Goal: Information Seeking & Learning: Learn about a topic

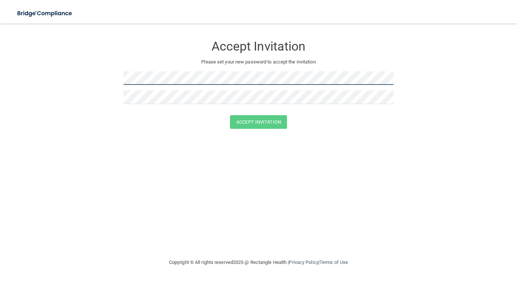
click at [122, 79] on form "Accept Invitation Please set your new password to accept the invitation Accept …" at bounding box center [258, 84] width 487 height 107
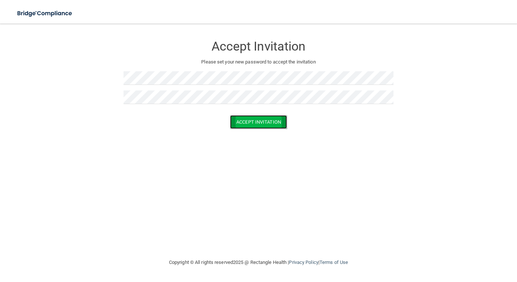
click at [242, 124] on button "Accept Invitation" at bounding box center [258, 122] width 57 height 14
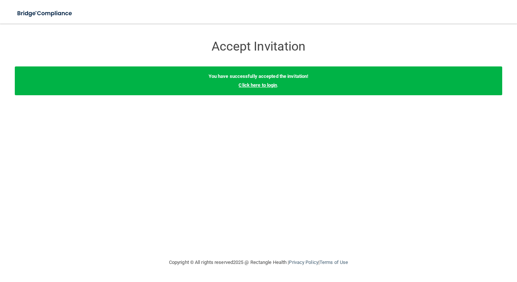
click at [264, 85] on link "Click here to login" at bounding box center [257, 85] width 38 height 6
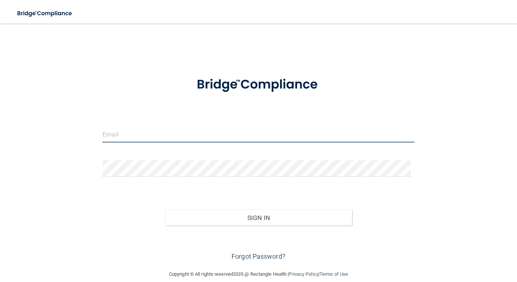
type input "[EMAIL_ADDRESS][DOMAIN_NAME]"
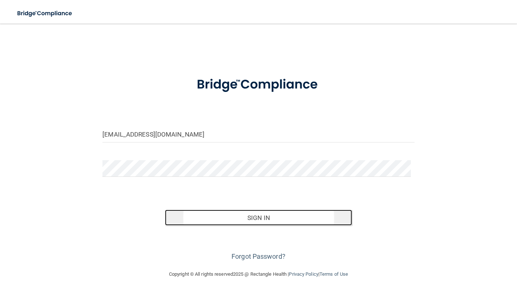
click at [265, 220] on button "Sign In" at bounding box center [258, 218] width 187 height 16
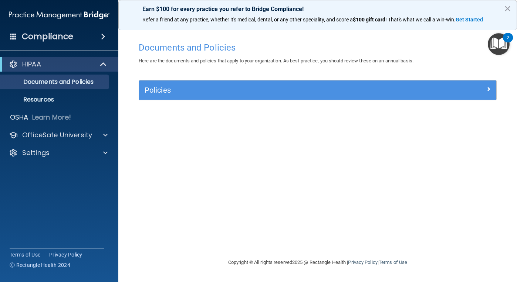
click at [103, 37] on span at bounding box center [103, 36] width 4 height 9
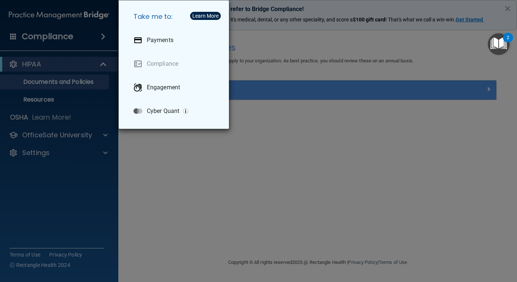
click at [309, 170] on div "Take me to: Payments Compliance Engagement Cyber Quant" at bounding box center [258, 141] width 517 height 282
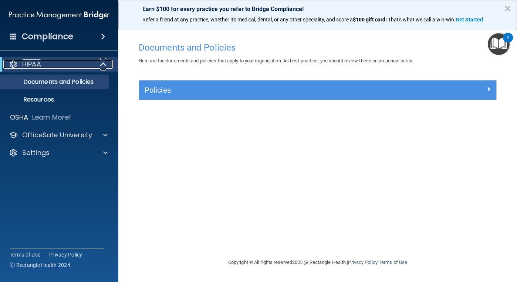
click at [105, 66] on span at bounding box center [104, 64] width 6 height 9
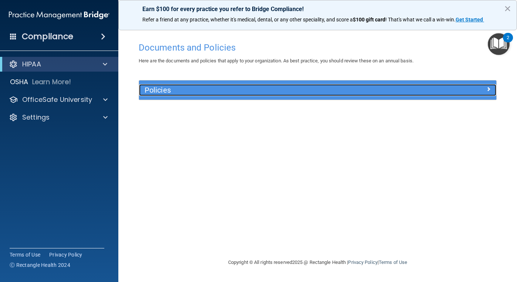
click at [245, 89] on h5 "Policies" at bounding box center [273, 90] width 257 height 8
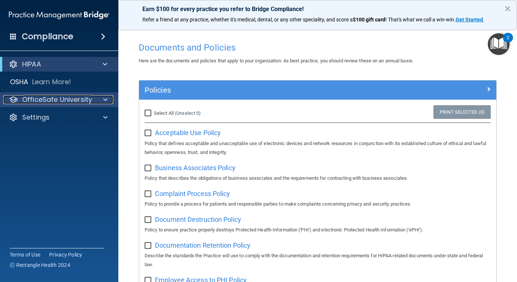
click at [57, 99] on p "OfficeSafe University" at bounding box center [57, 99] width 70 height 9
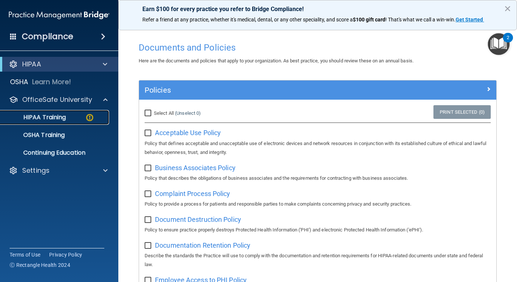
click at [53, 115] on p "HIPAA Training" at bounding box center [35, 117] width 61 height 7
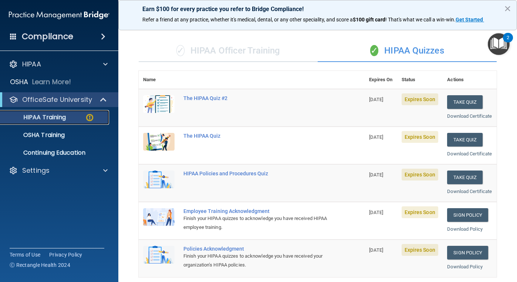
scroll to position [37, 0]
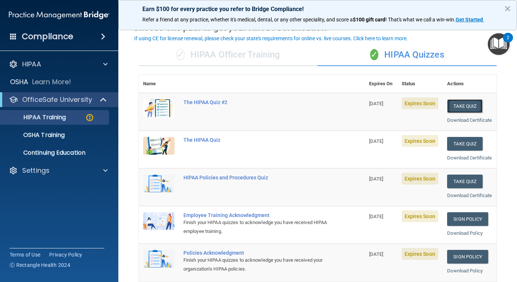
click at [458, 106] on button "Take Quiz" at bounding box center [464, 106] width 35 height 14
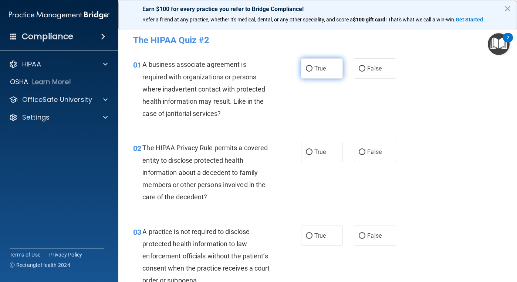
click at [314, 71] on span "True" at bounding box center [319, 68] width 11 height 7
click at [312, 71] on input "True" at bounding box center [309, 69] width 7 height 6
radio input "true"
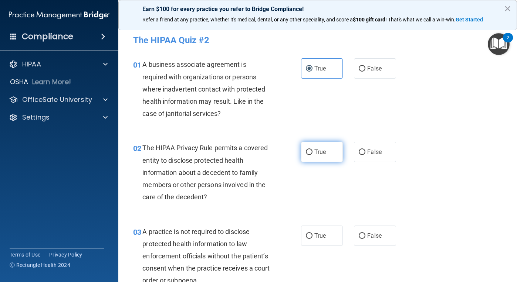
click at [309, 157] on label "True" at bounding box center [322, 152] width 42 height 20
click at [309, 155] on input "True" at bounding box center [309, 153] width 7 height 6
radio input "true"
click at [309, 234] on input "True" at bounding box center [309, 237] width 7 height 6
radio input "true"
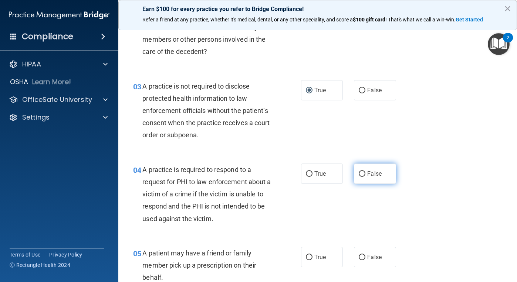
scroll to position [148, 0]
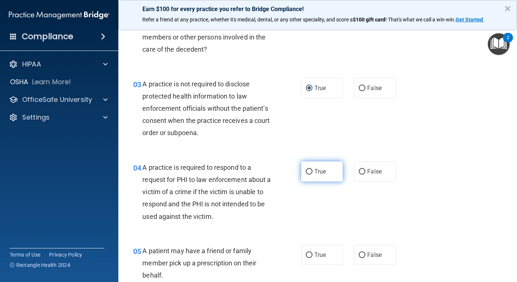
click at [306, 171] on input "True" at bounding box center [309, 172] width 7 height 6
radio input "true"
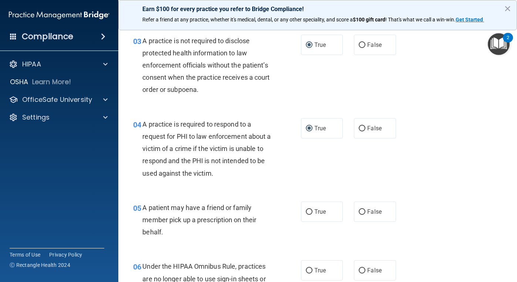
scroll to position [259, 0]
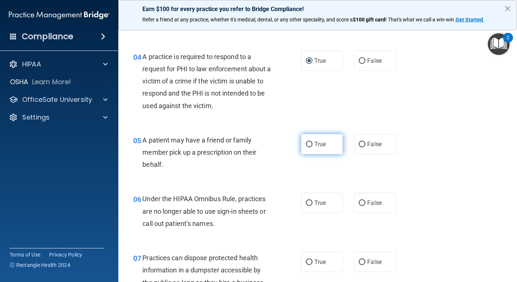
click at [306, 147] on input "True" at bounding box center [309, 145] width 7 height 6
radio input "true"
click at [306, 196] on label "True" at bounding box center [322, 203] width 42 height 20
click at [306, 201] on input "True" at bounding box center [309, 204] width 7 height 6
radio input "true"
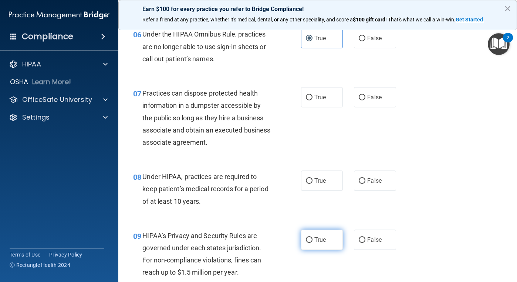
scroll to position [444, 0]
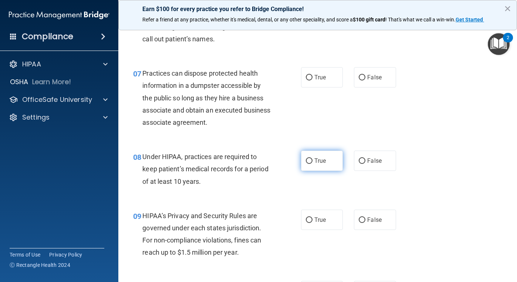
click at [306, 159] on input "True" at bounding box center [309, 162] width 7 height 6
radio input "true"
click at [311, 76] on label "True" at bounding box center [322, 77] width 42 height 20
click at [311, 76] on input "True" at bounding box center [309, 78] width 7 height 6
radio input "true"
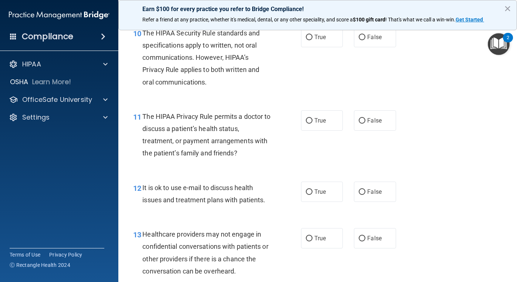
scroll to position [924, 0]
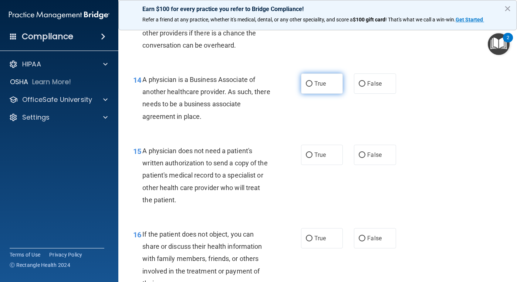
click at [308, 85] on input "True" at bounding box center [309, 84] width 7 height 6
radio input "true"
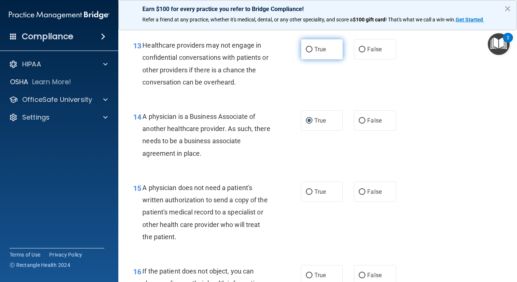
click at [314, 52] on span "True" at bounding box center [319, 49] width 11 height 7
click at [312, 52] on input "True" at bounding box center [309, 50] width 7 height 6
radio input "true"
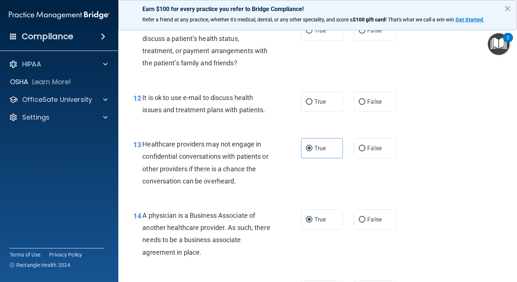
scroll to position [776, 0]
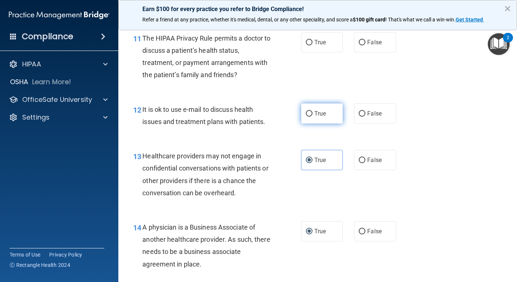
click at [327, 117] on label "True" at bounding box center [322, 113] width 42 height 20
click at [312, 117] on input "True" at bounding box center [309, 114] width 7 height 6
radio input "true"
click at [315, 43] on span "True" at bounding box center [319, 42] width 11 height 7
click at [312, 43] on input "True" at bounding box center [309, 43] width 7 height 6
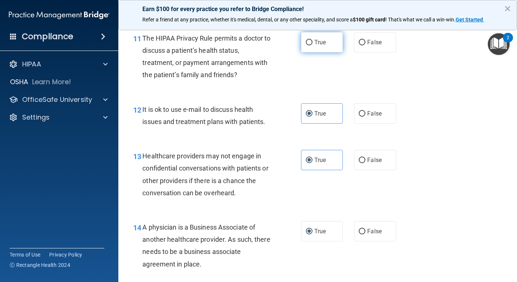
radio input "true"
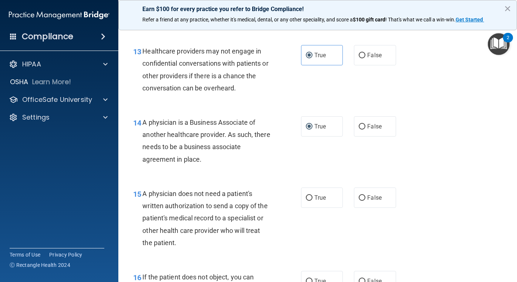
scroll to position [924, 0]
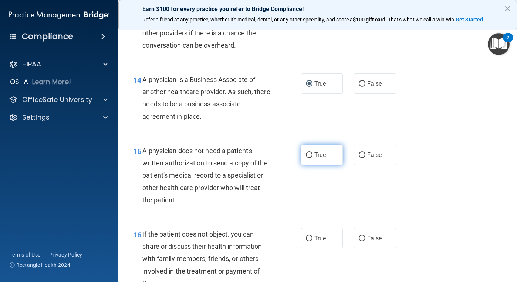
click at [310, 160] on label "True" at bounding box center [322, 155] width 42 height 20
click at [310, 158] on input "True" at bounding box center [309, 156] width 7 height 6
radio input "true"
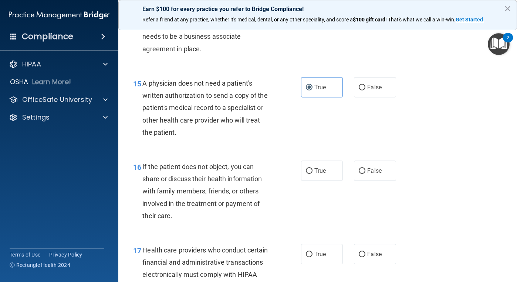
scroll to position [998, 0]
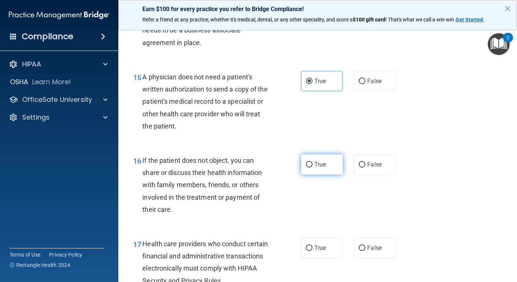
click at [307, 167] on input "True" at bounding box center [309, 165] width 7 height 6
radio input "true"
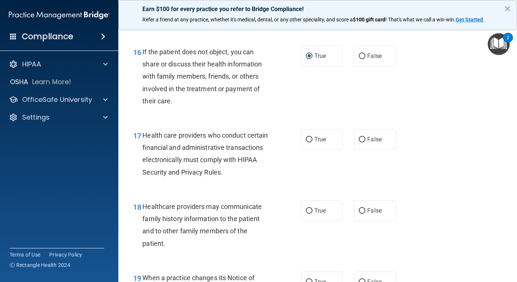
scroll to position [1109, 0]
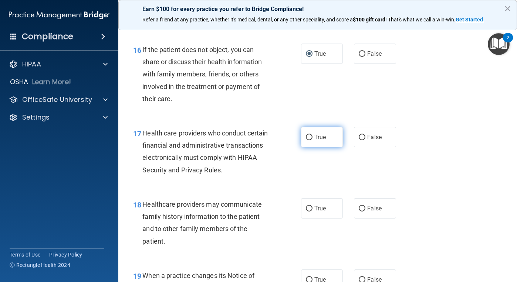
click at [306, 139] on input "True" at bounding box center [309, 138] width 7 height 6
radio input "true"
click at [306, 208] on input "True" at bounding box center [309, 209] width 7 height 6
radio input "true"
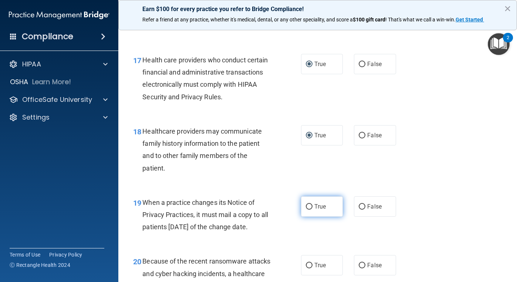
scroll to position [1183, 0]
click at [308, 204] on input "True" at bounding box center [309, 207] width 7 height 6
radio input "true"
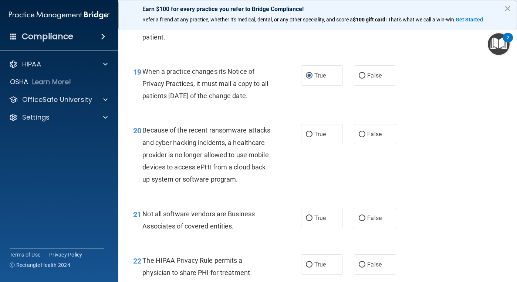
scroll to position [1331, 0]
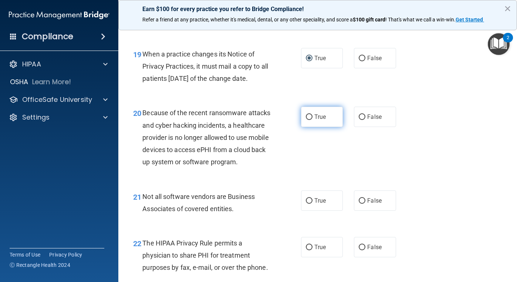
click at [308, 120] on input "True" at bounding box center [309, 118] width 7 height 6
radio input "true"
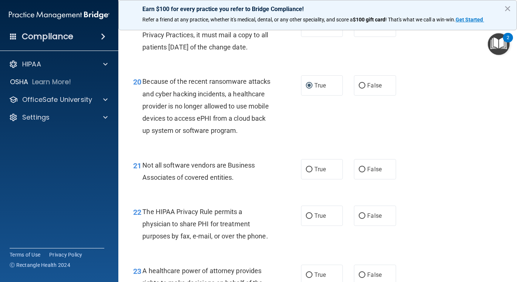
scroll to position [1404, 0]
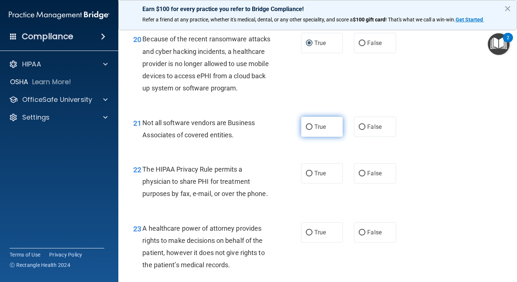
click at [307, 130] on input "True" at bounding box center [309, 128] width 7 height 6
radio input "true"
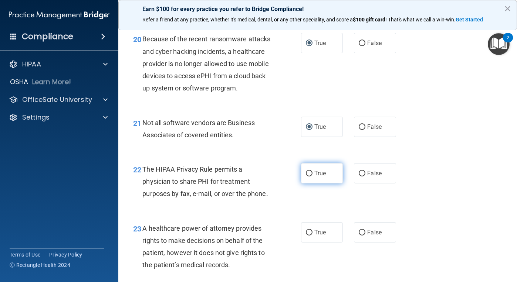
click at [310, 184] on label "True" at bounding box center [322, 173] width 42 height 20
click at [310, 177] on input "True" at bounding box center [309, 174] width 7 height 6
radio input "true"
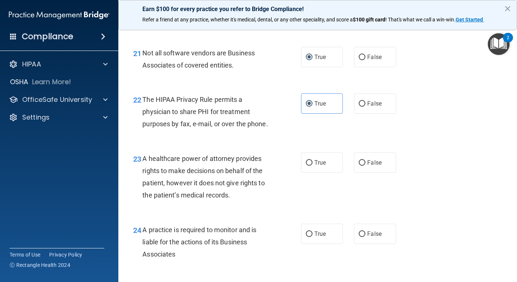
scroll to position [1478, 0]
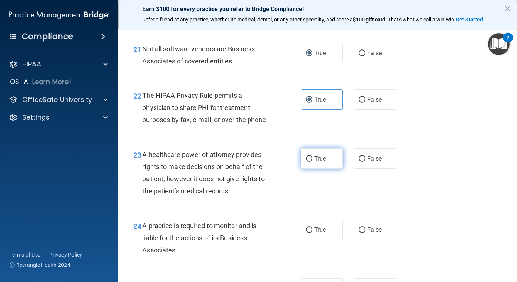
click at [306, 162] on input "True" at bounding box center [309, 159] width 7 height 6
radio input "true"
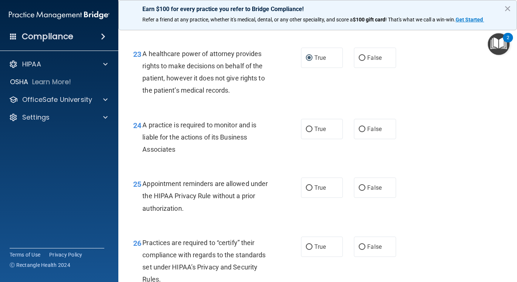
scroll to position [1589, 0]
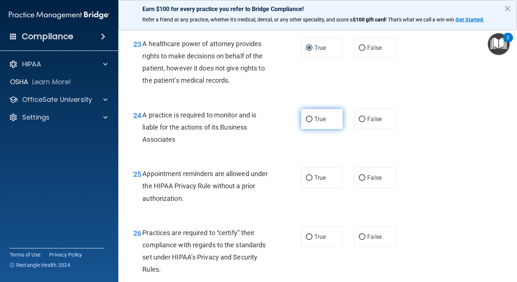
drag, startPoint x: 305, startPoint y: 146, endPoint x: 306, endPoint y: 182, distance: 36.2
click at [306, 122] on input "True" at bounding box center [309, 120] width 7 height 6
radio input "true"
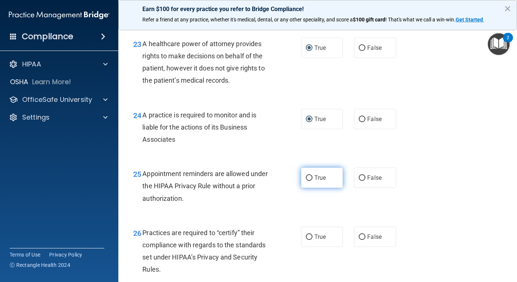
click at [304, 188] on label "True" at bounding box center [322, 178] width 42 height 20
click at [306, 181] on input "True" at bounding box center [309, 179] width 7 height 6
radio input "true"
click at [308, 240] on input "True" at bounding box center [309, 238] width 7 height 6
radio input "true"
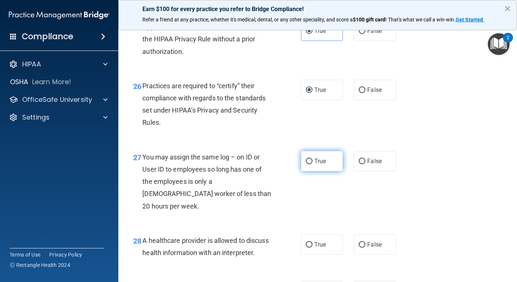
scroll to position [1737, 0]
click at [311, 171] on label "True" at bounding box center [322, 160] width 42 height 20
click at [311, 164] on input "True" at bounding box center [309, 161] width 7 height 6
radio input "true"
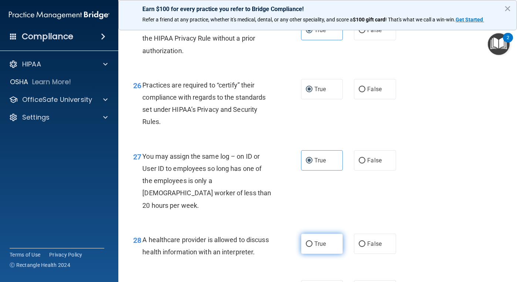
click at [309, 247] on input "True" at bounding box center [309, 245] width 7 height 6
radio input "true"
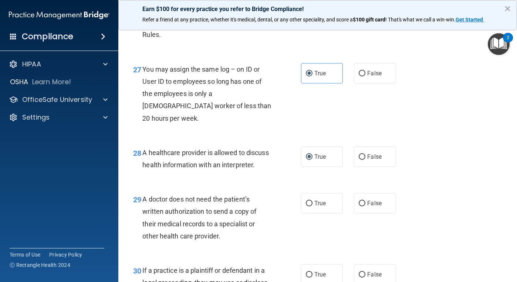
scroll to position [1885, 0]
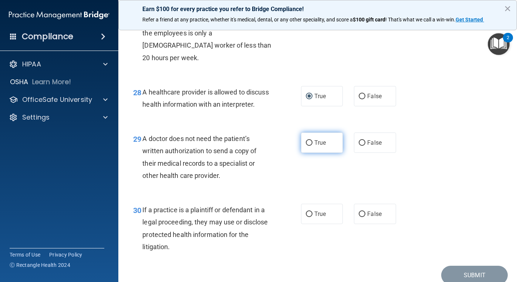
click at [310, 153] on label "True" at bounding box center [322, 143] width 42 height 20
click at [310, 146] on input "True" at bounding box center [309, 143] width 7 height 6
radio input "true"
click at [306, 217] on input "True" at bounding box center [309, 215] width 7 height 6
radio input "true"
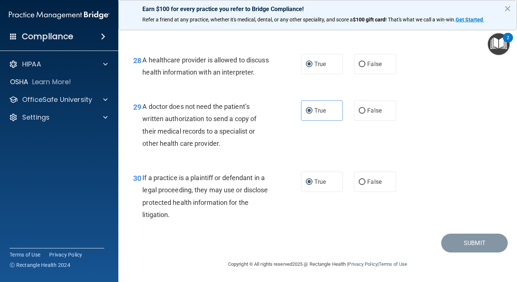
scroll to position [1942, 0]
click at [323, 228] on div "30 If a practice is a plaintiff or defendant in a legal proceeding, they may us…" at bounding box center [318, 198] width 380 height 71
click at [503, 45] on img "Open Resource Center, 2 new notifications" at bounding box center [499, 44] width 22 height 22
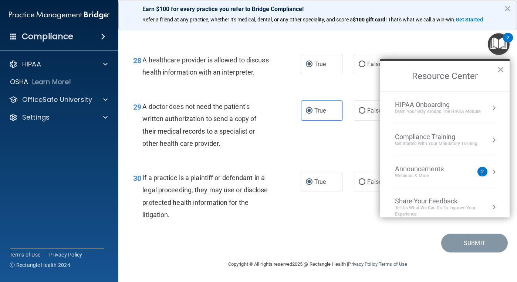
click at [341, 151] on div "29 A doctor does not need the patient’s written authorization to send a copy of…" at bounding box center [318, 126] width 380 height 71
click at [500, 69] on button "×" at bounding box center [500, 70] width 7 height 12
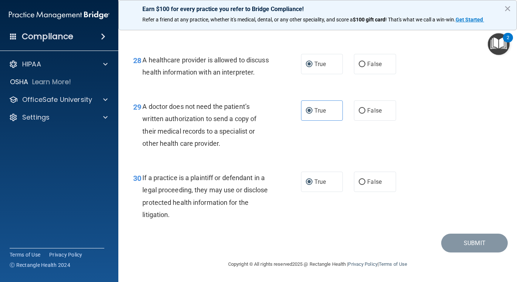
drag, startPoint x: 465, startPoint y: 245, endPoint x: 490, endPoint y: 150, distance: 98.3
drag, startPoint x: 490, startPoint y: 150, endPoint x: 265, endPoint y: 232, distance: 239.4
click at [264, 232] on div "30 If a practice is a plaintiff or defendant in a legal proceeding, they may us…" at bounding box center [318, 198] width 380 height 71
click at [498, 45] on img "Open Resource Center, 2 new notifications" at bounding box center [499, 44] width 22 height 22
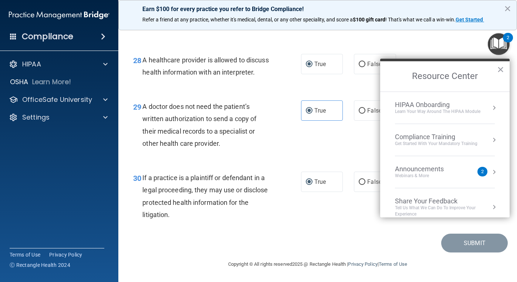
click at [341, 154] on div "29 A doctor does not need the patient’s written authorization to send a copy of…" at bounding box center [318, 126] width 380 height 71
click at [500, 69] on button "×" at bounding box center [500, 70] width 7 height 12
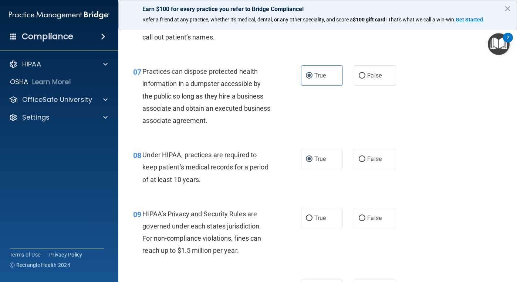
scroll to position [537, 0]
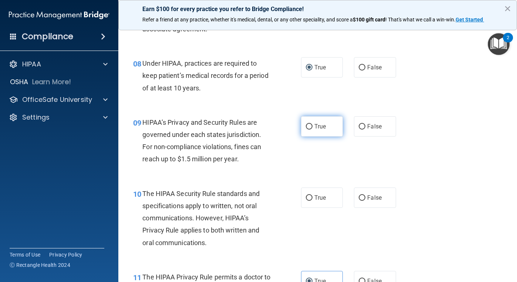
click at [308, 130] on label "True" at bounding box center [322, 126] width 42 height 20
click at [308, 130] on input "True" at bounding box center [309, 127] width 7 height 6
radio input "true"
click at [309, 194] on label "True" at bounding box center [322, 198] width 42 height 20
click at [309, 196] on input "True" at bounding box center [309, 199] width 7 height 6
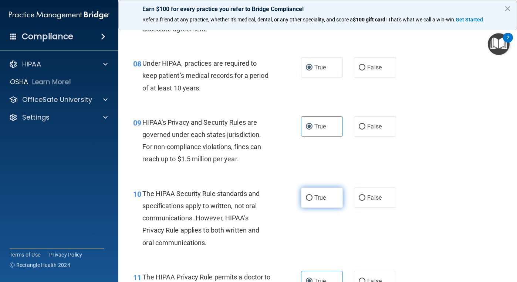
radio input "true"
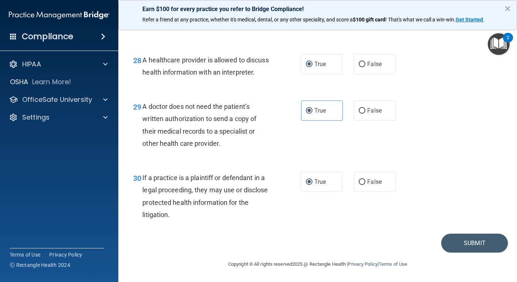
scroll to position [1942, 0]
click at [452, 241] on button "Submit" at bounding box center [474, 243] width 67 height 19
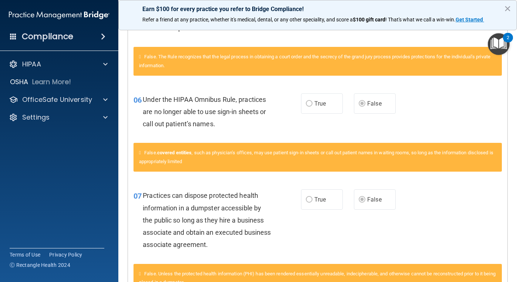
scroll to position [31, 0]
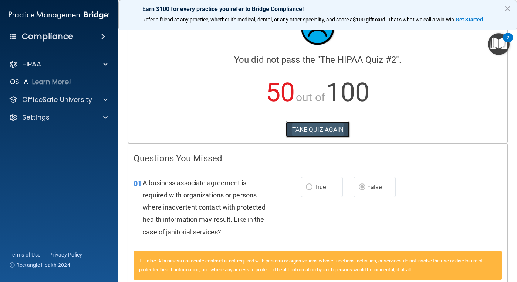
click at [303, 128] on button "TAKE QUIZ AGAIN" at bounding box center [318, 130] width 64 height 16
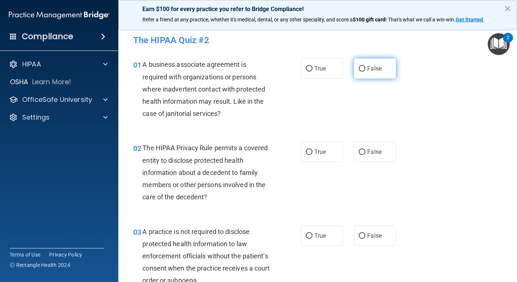
click at [363, 68] on label "False" at bounding box center [375, 68] width 42 height 20
click at [363, 68] on input "False" at bounding box center [362, 69] width 7 height 6
radio input "true"
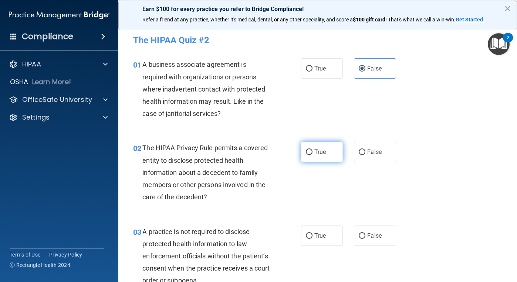
click at [306, 153] on input "True" at bounding box center [309, 153] width 7 height 6
radio input "true"
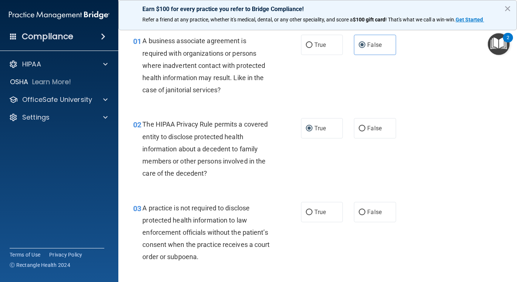
scroll to position [37, 0]
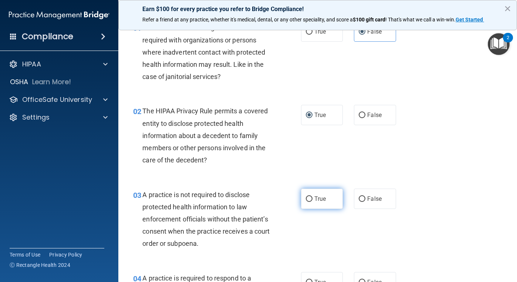
click at [306, 201] on input "True" at bounding box center [309, 200] width 7 height 6
radio input "true"
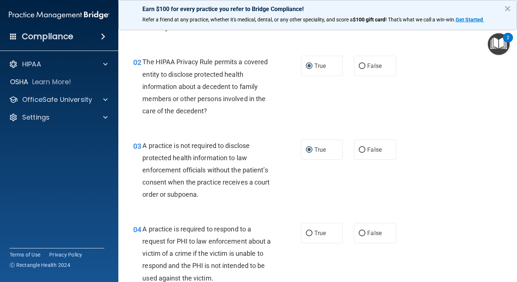
scroll to position [148, 0]
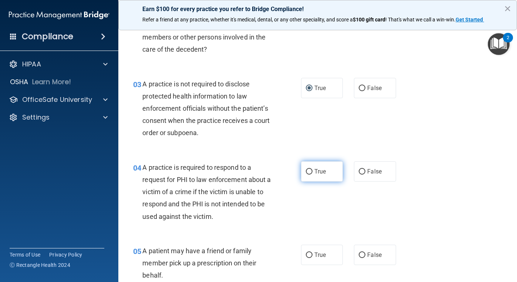
click at [308, 174] on input "True" at bounding box center [309, 172] width 7 height 6
radio input "true"
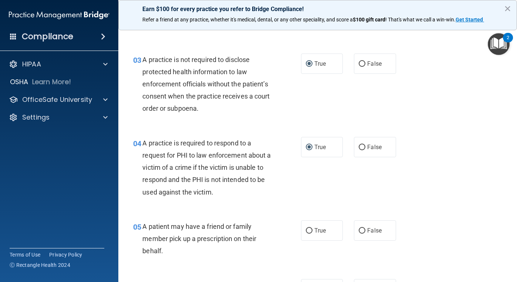
scroll to position [222, 0]
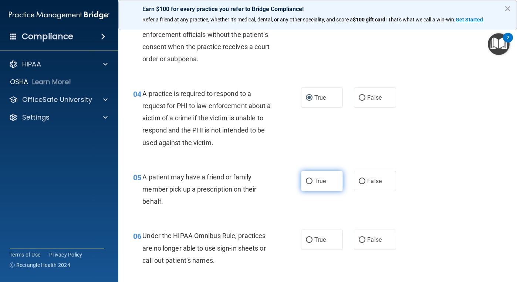
click at [306, 183] on input "True" at bounding box center [309, 182] width 7 height 6
radio input "true"
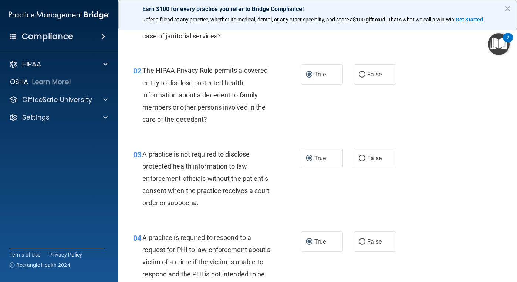
scroll to position [74, 0]
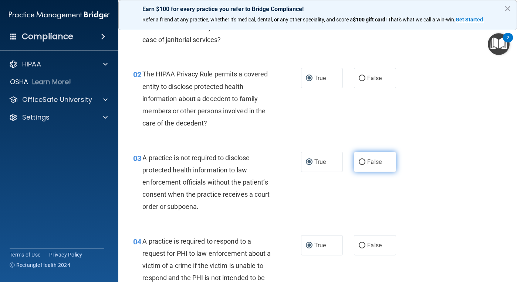
click at [360, 164] on input "False" at bounding box center [362, 163] width 7 height 6
radio input "true"
radio input "false"
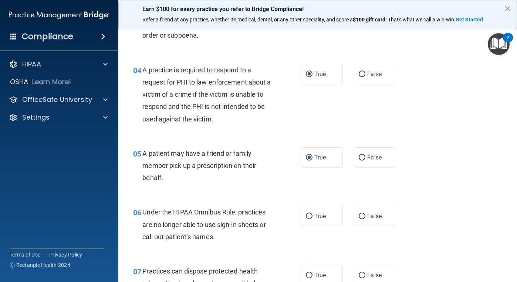
scroll to position [259, 0]
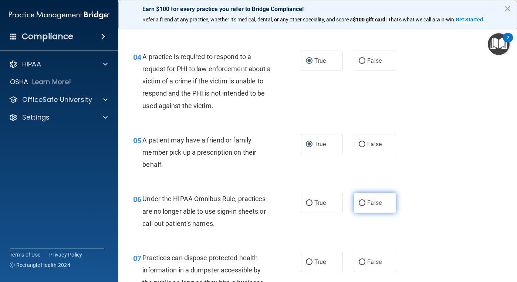
drag, startPoint x: 364, startPoint y: 204, endPoint x: 360, endPoint y: 219, distance: 15.3
click at [367, 204] on span "False" at bounding box center [374, 203] width 14 height 7
click at [364, 204] on input "False" at bounding box center [362, 204] width 7 height 6
radio input "true"
click at [359, 262] on input "False" at bounding box center [362, 263] width 7 height 6
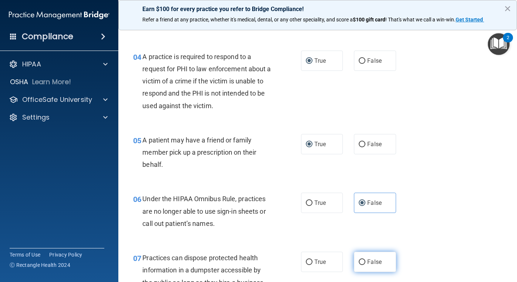
radio input "true"
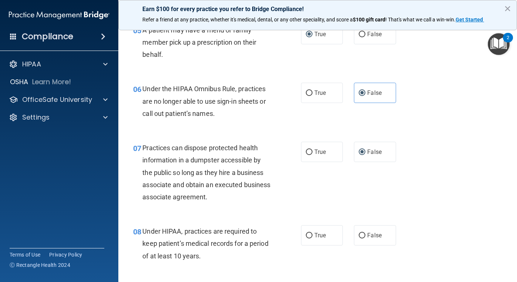
scroll to position [370, 0]
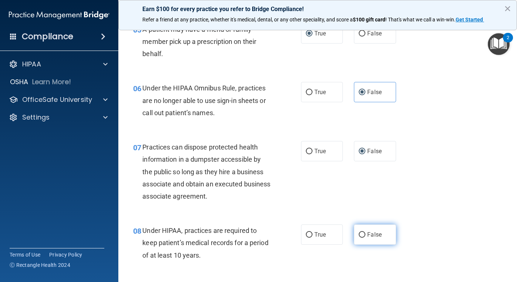
click at [359, 234] on input "False" at bounding box center [362, 235] width 7 height 6
radio input "true"
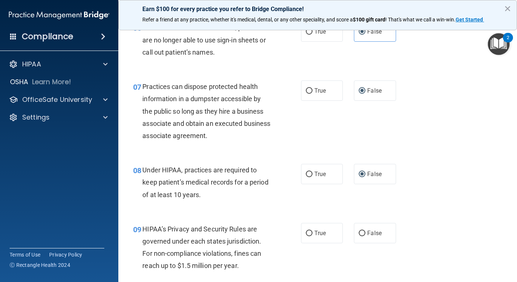
scroll to position [444, 0]
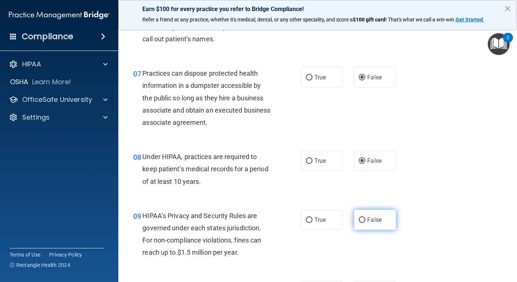
click at [359, 221] on input "False" at bounding box center [362, 221] width 7 height 6
radio input "true"
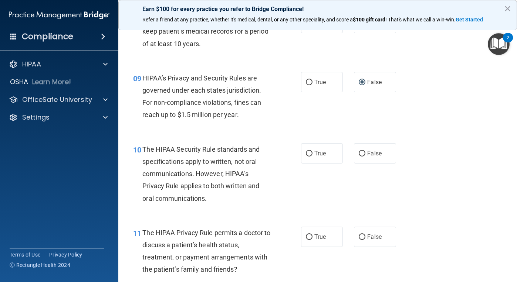
scroll to position [591, 0]
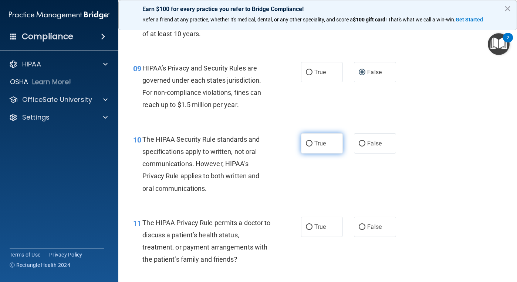
click at [309, 145] on input "True" at bounding box center [309, 144] width 7 height 6
radio input "true"
click at [306, 226] on input "True" at bounding box center [309, 228] width 7 height 6
radio input "true"
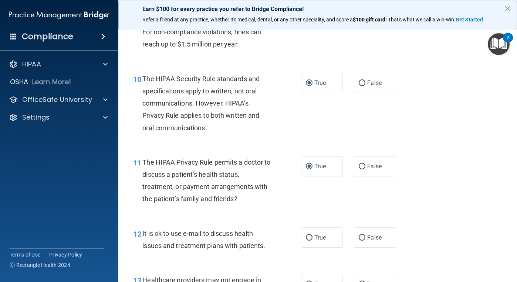
scroll to position [665, 0]
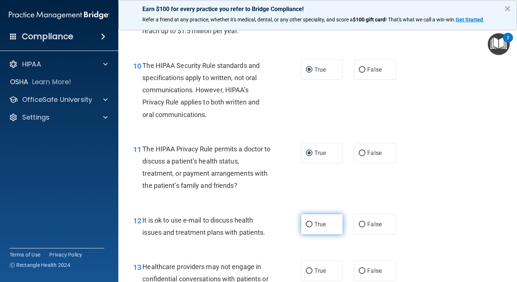
click at [307, 224] on input "True" at bounding box center [309, 225] width 7 height 6
radio input "true"
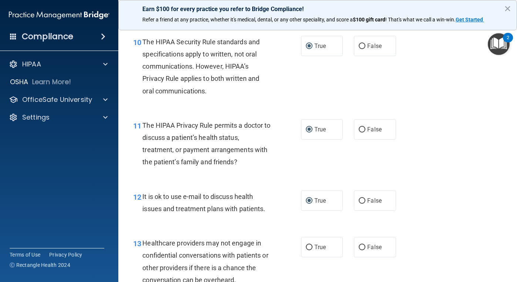
scroll to position [702, 0]
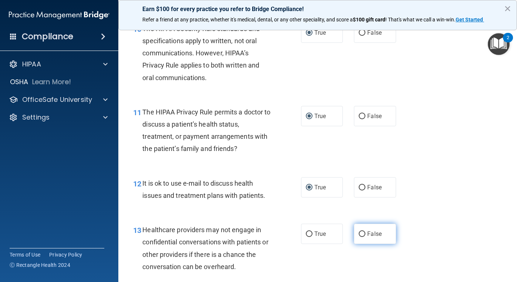
click at [361, 235] on input "False" at bounding box center [362, 235] width 7 height 6
radio input "true"
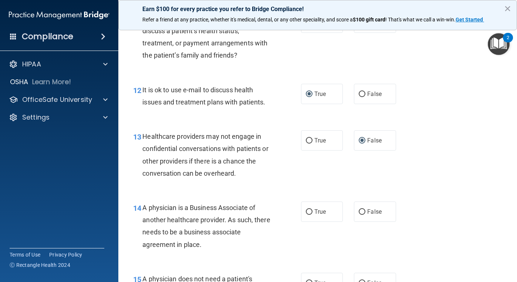
scroll to position [813, 0]
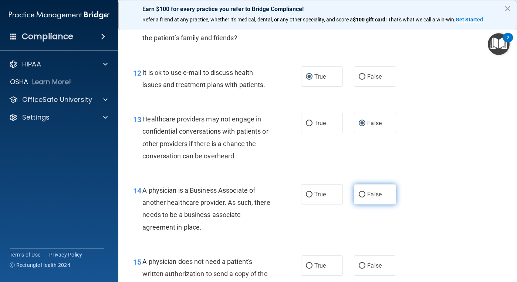
drag, startPoint x: 359, startPoint y: 195, endPoint x: 364, endPoint y: 198, distance: 6.0
click at [360, 195] on input "False" at bounding box center [362, 195] width 7 height 6
radio input "true"
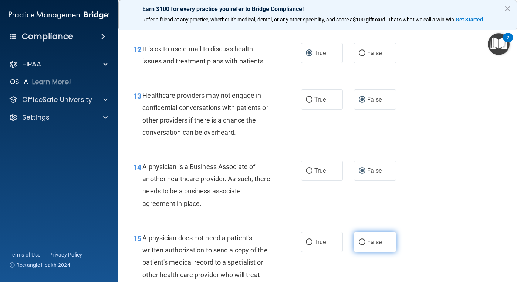
scroll to position [850, 0]
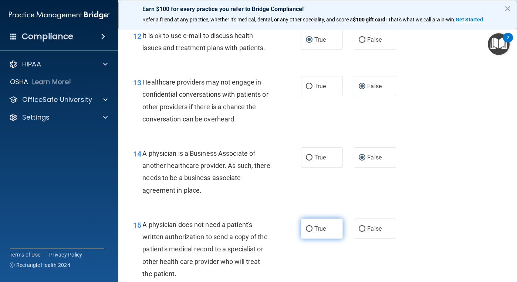
click at [308, 229] on input "True" at bounding box center [309, 230] width 7 height 6
radio input "true"
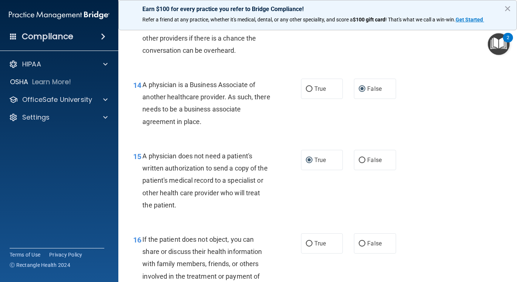
scroll to position [924, 0]
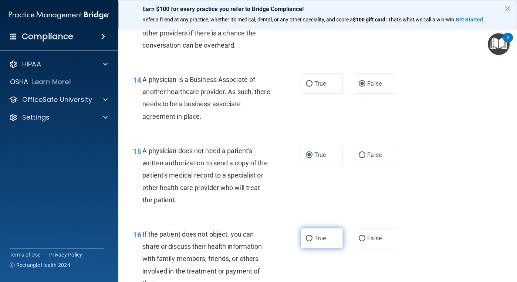
click at [310, 238] on label "True" at bounding box center [322, 238] width 42 height 20
click at [310, 238] on input "True" at bounding box center [309, 239] width 7 height 6
radio input "true"
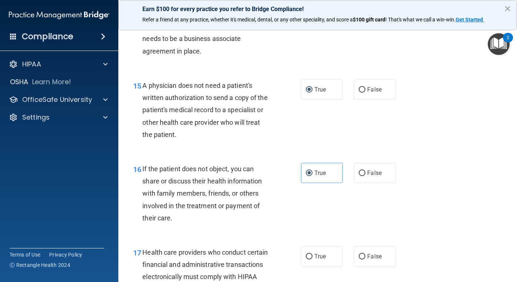
scroll to position [998, 0]
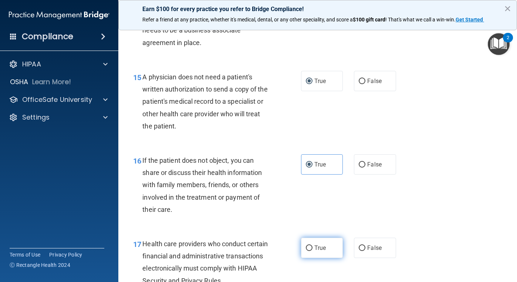
click at [306, 246] on input "True" at bounding box center [309, 249] width 7 height 6
radio input "true"
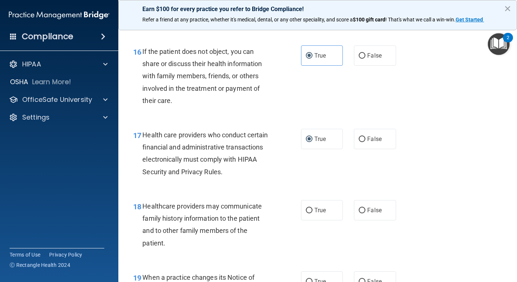
scroll to position [1109, 0]
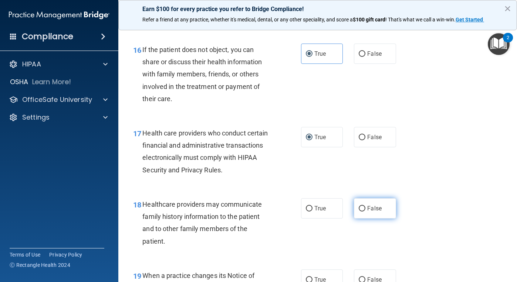
click at [359, 210] on input "False" at bounding box center [362, 209] width 7 height 6
radio input "true"
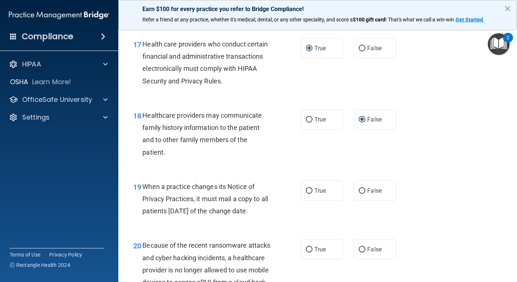
scroll to position [1220, 0]
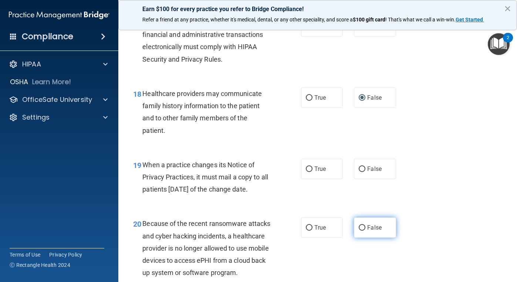
click at [359, 231] on input "False" at bounding box center [362, 228] width 7 height 6
radio input "true"
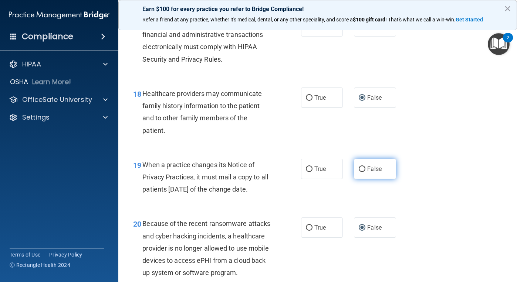
click at [363, 171] on label "False" at bounding box center [375, 169] width 42 height 20
click at [363, 171] on input "False" at bounding box center [362, 170] width 7 height 6
radio input "true"
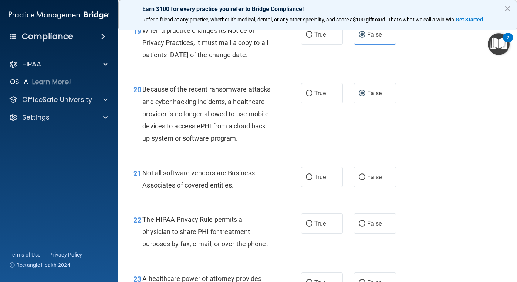
scroll to position [1368, 0]
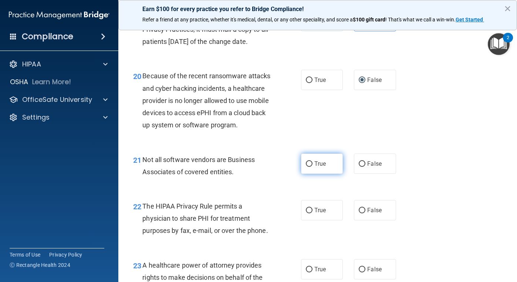
click at [306, 167] on input "True" at bounding box center [309, 165] width 7 height 6
radio input "true"
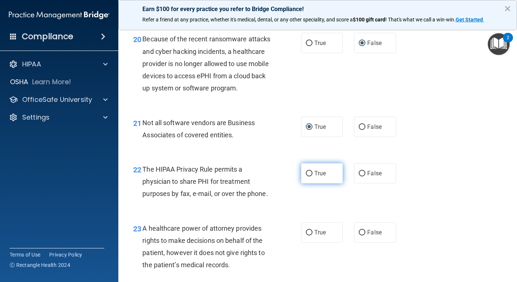
click at [315, 184] on label "True" at bounding box center [322, 173] width 42 height 20
click at [312, 177] on input "True" at bounding box center [309, 174] width 7 height 6
radio input "true"
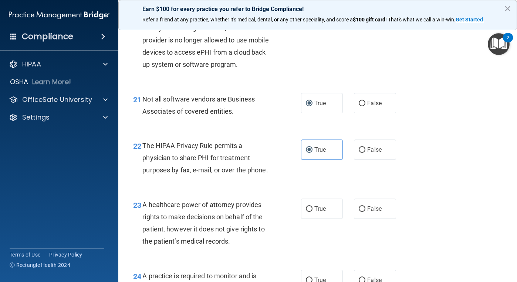
scroll to position [1441, 0]
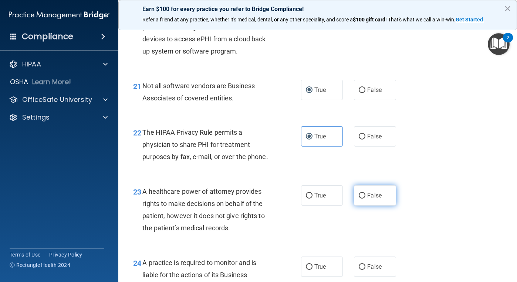
click at [367, 199] on span "False" at bounding box center [374, 195] width 14 height 7
click at [365, 199] on input "False" at bounding box center [362, 196] width 7 height 6
radio input "true"
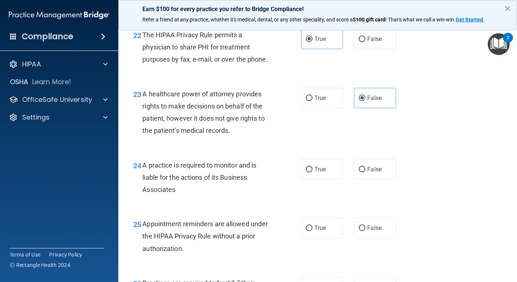
scroll to position [1552, 0]
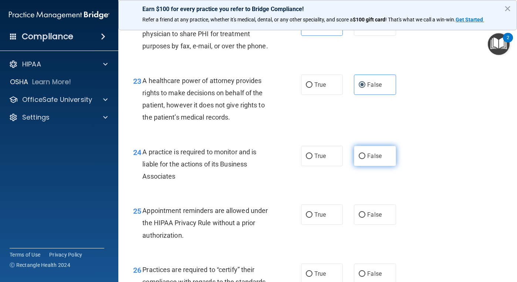
click at [360, 166] on label "False" at bounding box center [375, 156] width 42 height 20
click at [360, 159] on input "False" at bounding box center [362, 157] width 7 height 6
radio input "true"
click at [306, 218] on input "True" at bounding box center [309, 216] width 7 height 6
radio input "true"
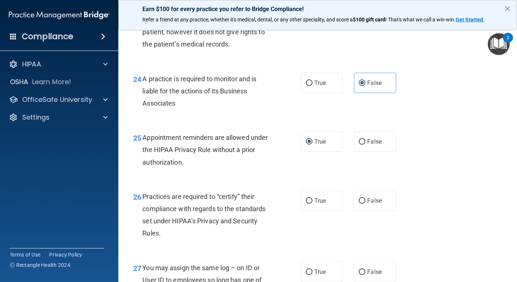
scroll to position [1663, 0]
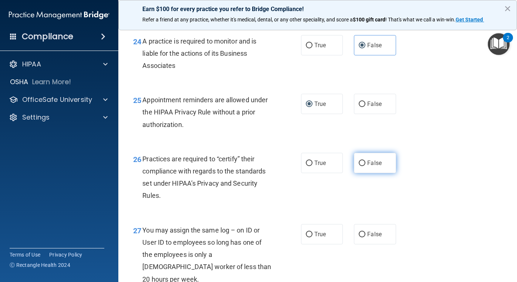
click at [359, 166] on input "False" at bounding box center [362, 164] width 7 height 6
radio input "true"
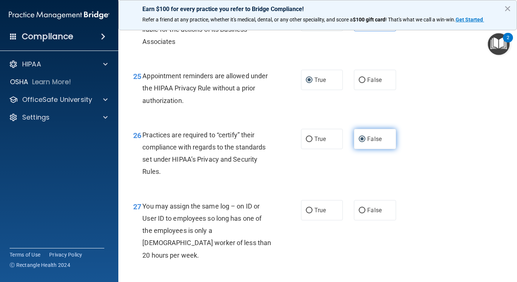
scroll to position [1737, 0]
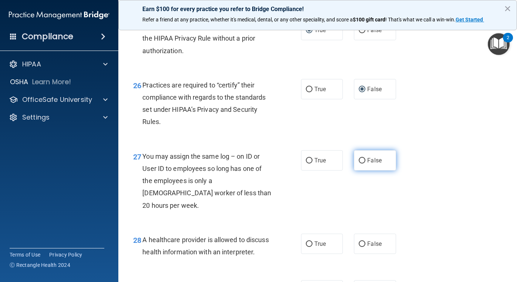
click at [359, 164] on input "False" at bounding box center [362, 161] width 7 height 6
radio input "true"
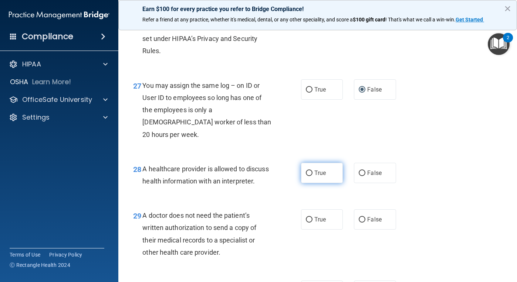
scroll to position [1811, 0]
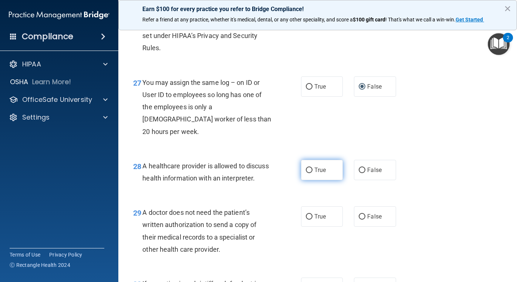
click at [312, 180] on label "True" at bounding box center [322, 170] width 42 height 20
click at [312, 173] on input "True" at bounding box center [309, 171] width 7 height 6
radio input "true"
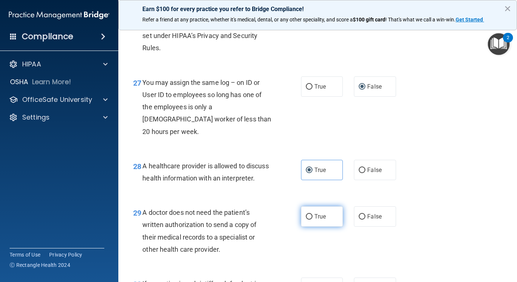
click at [306, 220] on input "True" at bounding box center [309, 217] width 7 height 6
radio input "true"
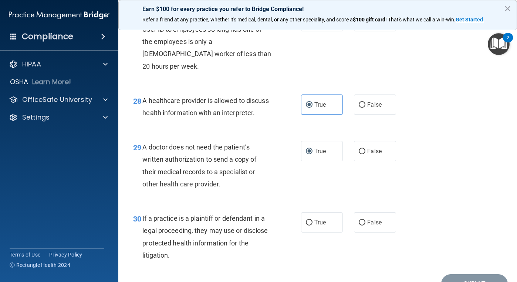
scroll to position [1885, 0]
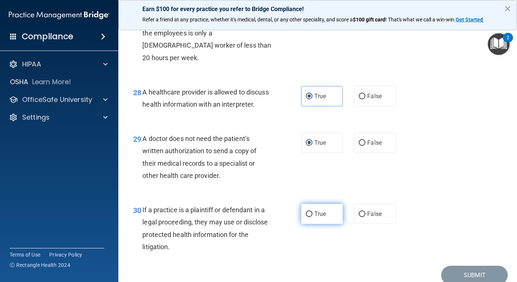
click at [306, 217] on input "True" at bounding box center [309, 215] width 7 height 6
radio input "true"
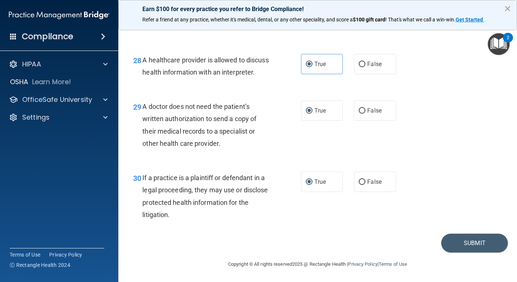
scroll to position [1942, 0]
click at [464, 239] on button "Submit" at bounding box center [474, 243] width 67 height 19
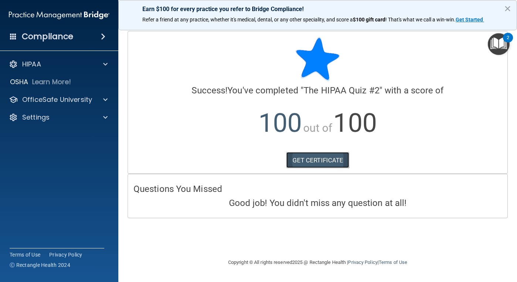
click at [317, 159] on link "GET CERTIFICATE" at bounding box center [317, 160] width 63 height 16
drag, startPoint x: 43, startPoint y: 95, endPoint x: 43, endPoint y: 100, distance: 5.2
click at [43, 95] on p "OfficeSafe University" at bounding box center [57, 99] width 70 height 9
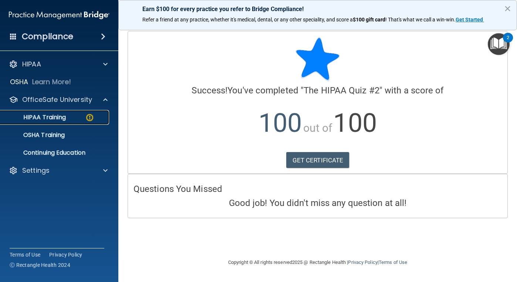
click at [52, 115] on p "HIPAA Training" at bounding box center [35, 117] width 61 height 7
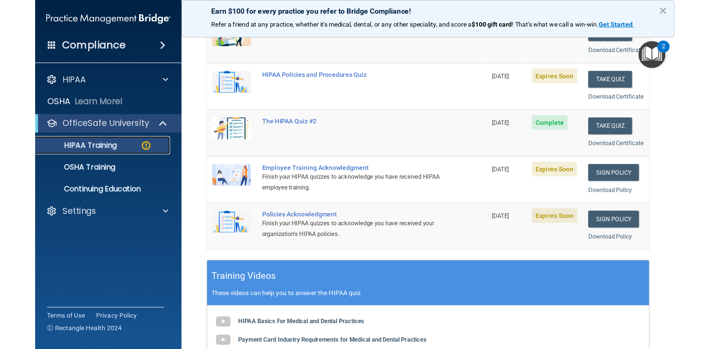
scroll to position [74, 0]
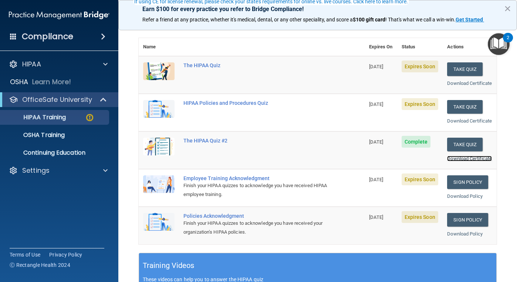
click at [457, 162] on link "Download Certificate" at bounding box center [469, 159] width 45 height 6
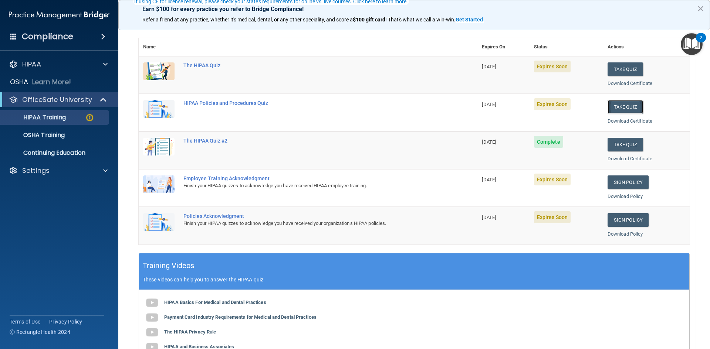
click at [516, 106] on button "Take Quiz" at bounding box center [624, 107] width 35 height 14
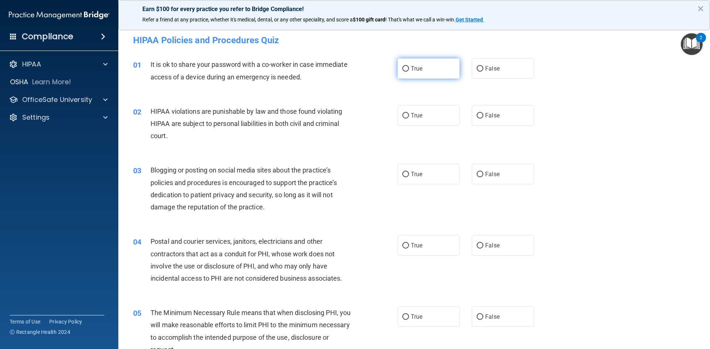
click at [404, 71] on input "True" at bounding box center [405, 69] width 7 height 6
radio input "true"
click at [412, 115] on span "True" at bounding box center [416, 115] width 11 height 7
click at [409, 115] on input "True" at bounding box center [405, 116] width 7 height 6
radio input "true"
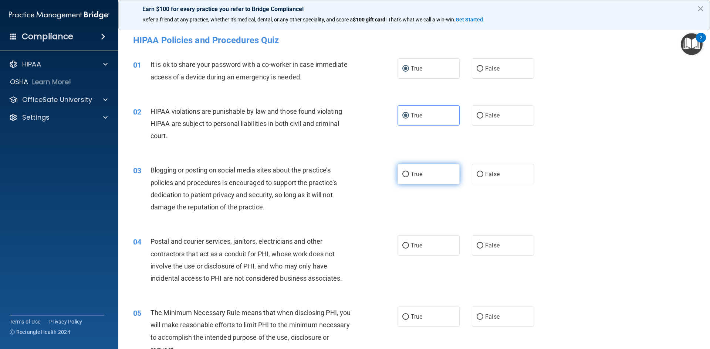
click at [402, 177] on input "True" at bounding box center [405, 175] width 7 height 6
radio input "true"
click at [402, 244] on input "True" at bounding box center [405, 246] width 7 height 6
radio input "true"
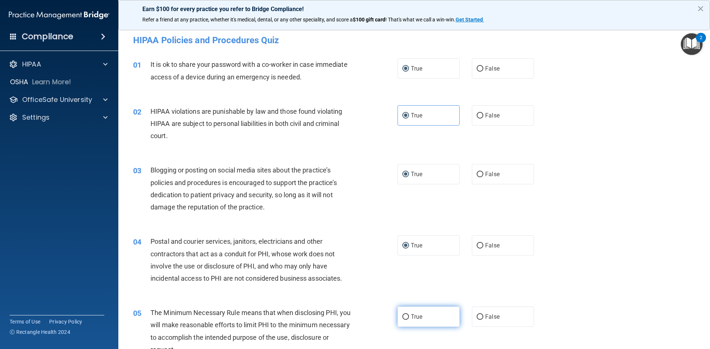
click at [405, 282] on input "True" at bounding box center [405, 318] width 7 height 6
radio input "true"
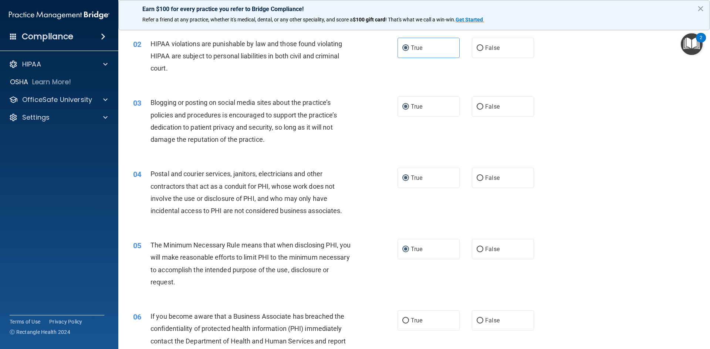
scroll to position [74, 0]
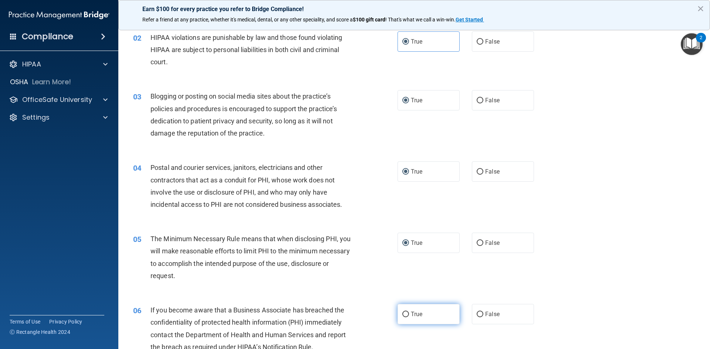
click at [403, 282] on input "True" at bounding box center [405, 315] width 7 height 6
radio input "true"
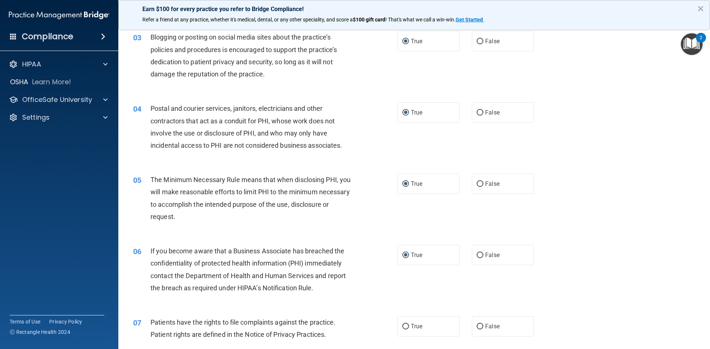
scroll to position [222, 0]
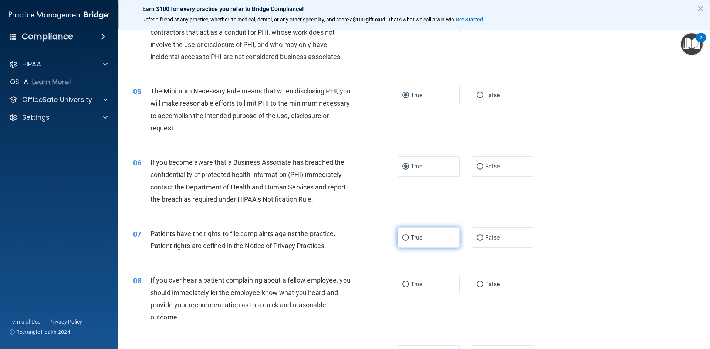
click at [402, 241] on input "True" at bounding box center [405, 238] width 7 height 6
radio input "true"
click at [402, 282] on input "True" at bounding box center [405, 285] width 7 height 6
radio input "true"
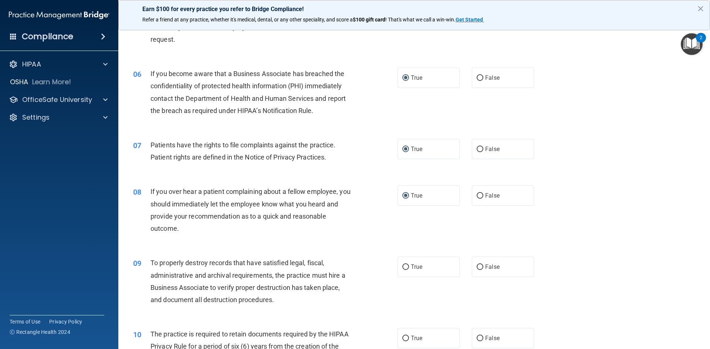
scroll to position [444, 0]
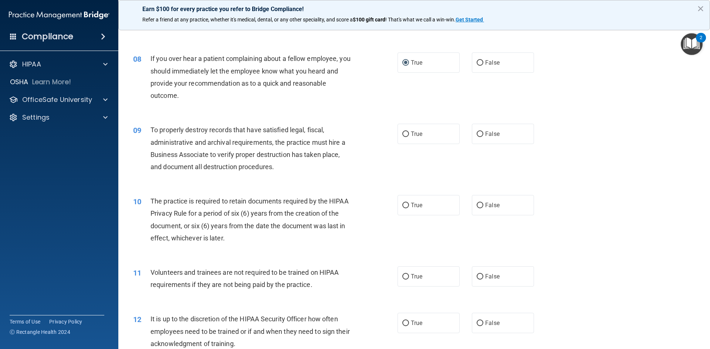
drag, startPoint x: 404, startPoint y: 130, endPoint x: 405, endPoint y: 154, distance: 23.7
click at [404, 132] on input "True" at bounding box center [405, 135] width 7 height 6
radio input "true"
click at [405, 208] on input "True" at bounding box center [405, 206] width 7 height 6
radio input "true"
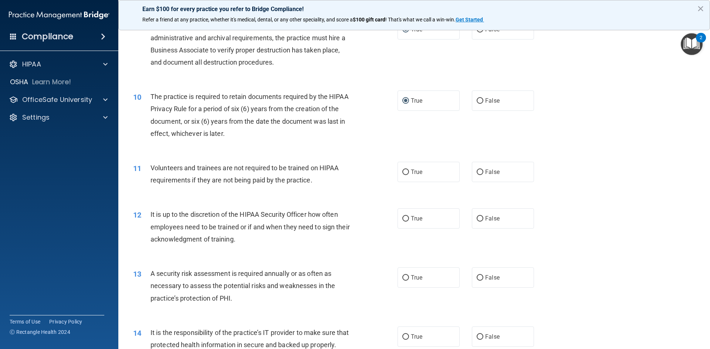
scroll to position [554, 0]
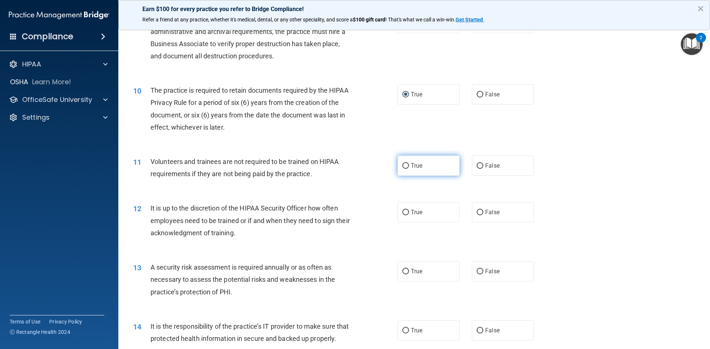
click at [404, 167] on input "True" at bounding box center [405, 166] width 7 height 6
radio input "true"
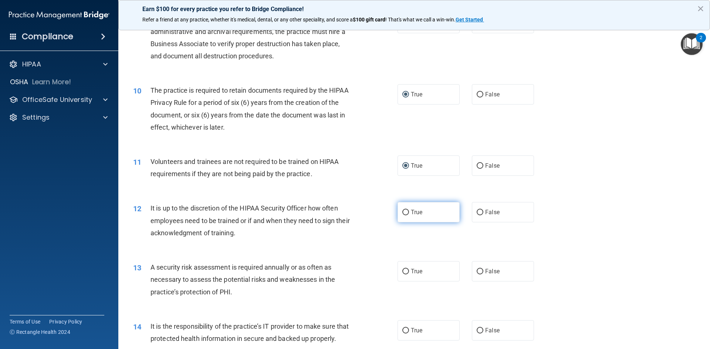
click at [411, 214] on span "True" at bounding box center [416, 212] width 11 height 7
click at [409, 214] on input "True" at bounding box center [405, 213] width 7 height 6
radio input "true"
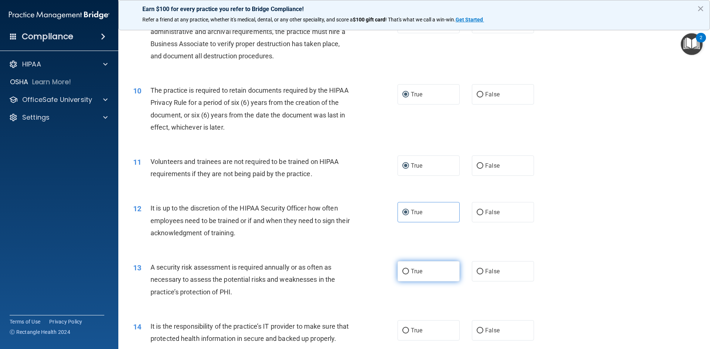
click at [407, 276] on label "True" at bounding box center [428, 271] width 62 height 20
click at [407, 275] on input "True" at bounding box center [405, 272] width 7 height 6
radio input "true"
click at [407, 282] on label "True" at bounding box center [428, 330] width 62 height 20
click at [407, 282] on input "True" at bounding box center [405, 331] width 7 height 6
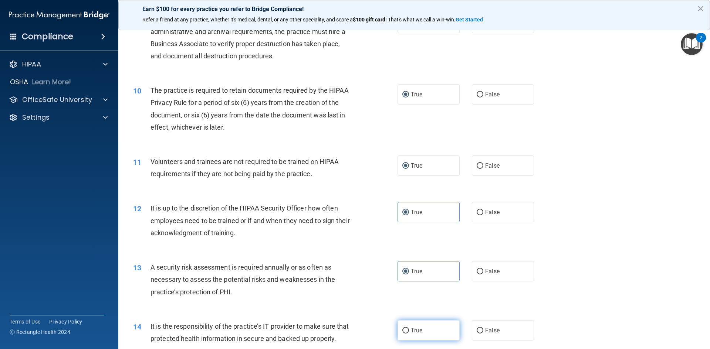
radio input "true"
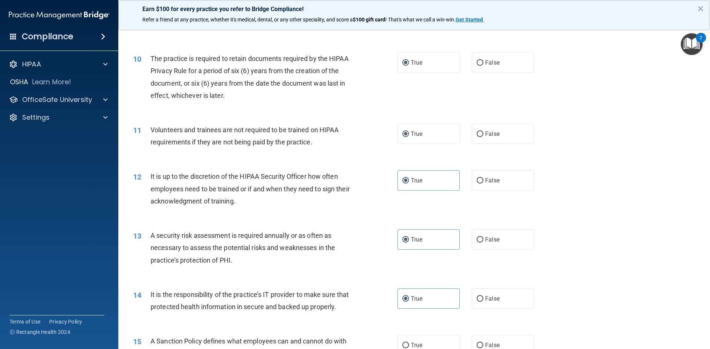
scroll to position [628, 0]
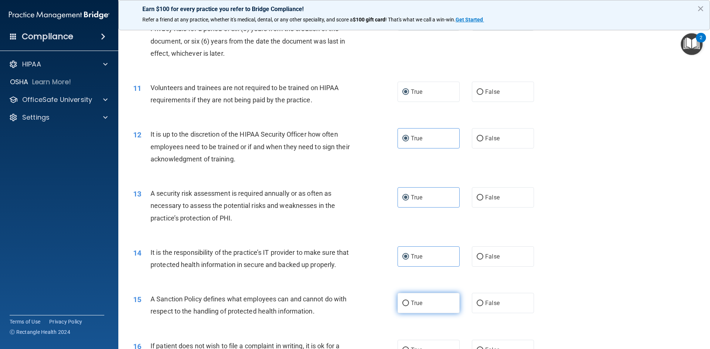
click at [402, 282] on input "True" at bounding box center [405, 304] width 7 height 6
radio input "true"
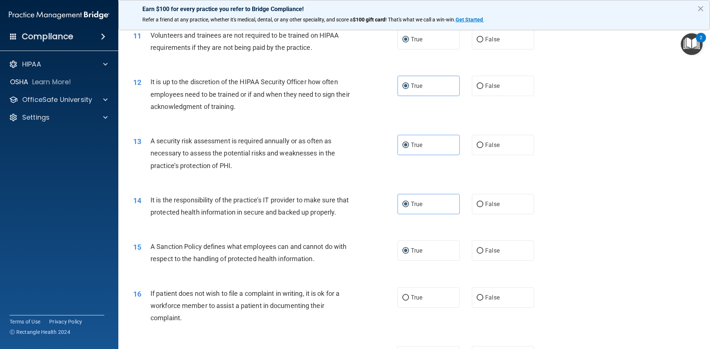
scroll to position [813, 0]
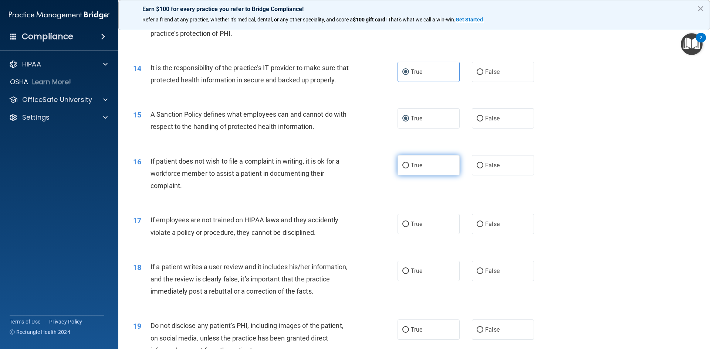
click at [401, 176] on label "True" at bounding box center [428, 165] width 62 height 20
click at [402, 169] on input "True" at bounding box center [405, 166] width 7 height 6
radio input "true"
click at [411, 228] on span "True" at bounding box center [416, 224] width 11 height 7
click at [409, 227] on input "True" at bounding box center [405, 225] width 7 height 6
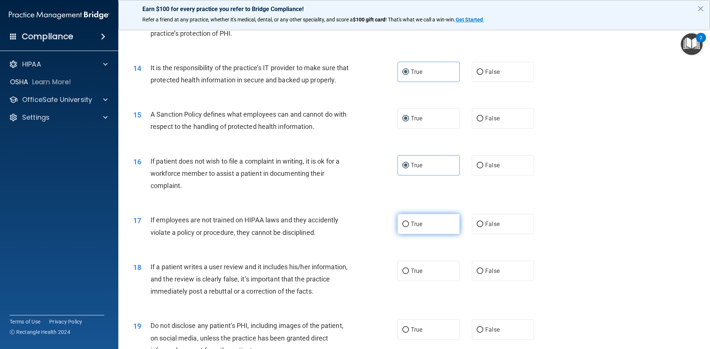
radio input "true"
click at [404, 281] on label "True" at bounding box center [428, 271] width 62 height 20
click at [404, 274] on input "True" at bounding box center [405, 272] width 7 height 6
radio input "true"
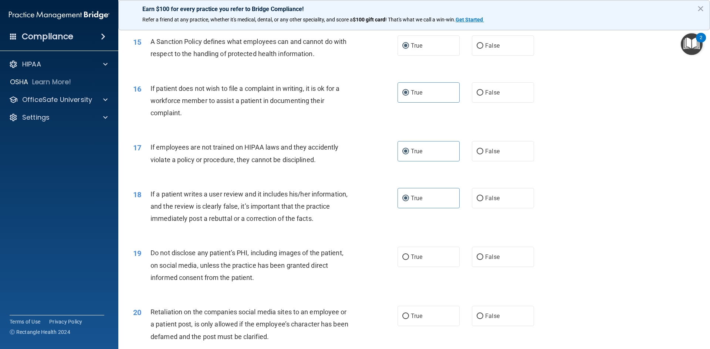
scroll to position [961, 0]
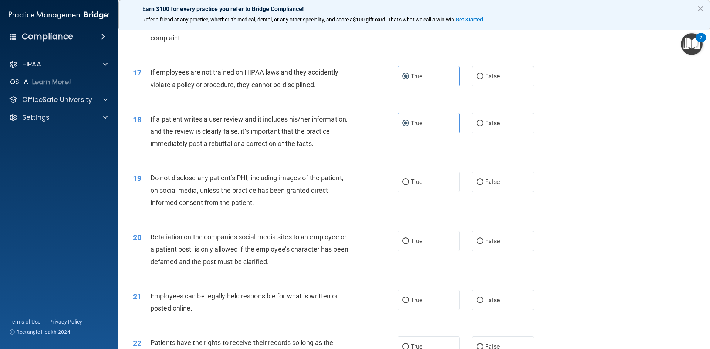
drag, startPoint x: 404, startPoint y: 197, endPoint x: 405, endPoint y: 222, distance: 25.6
click at [404, 185] on input "True" at bounding box center [405, 183] width 7 height 6
radio input "true"
click at [403, 244] on input "True" at bounding box center [405, 242] width 7 height 6
radio input "true"
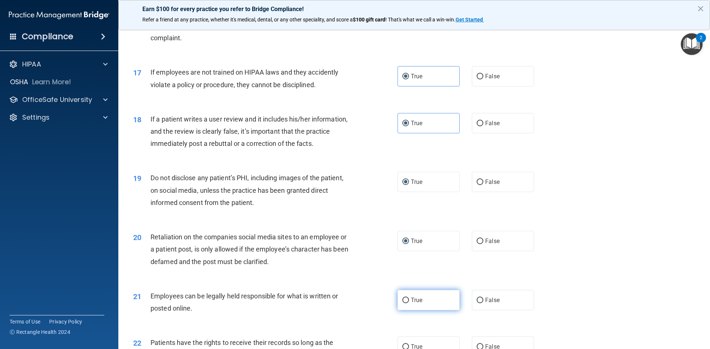
click at [404, 282] on input "True" at bounding box center [405, 301] width 7 height 6
radio input "true"
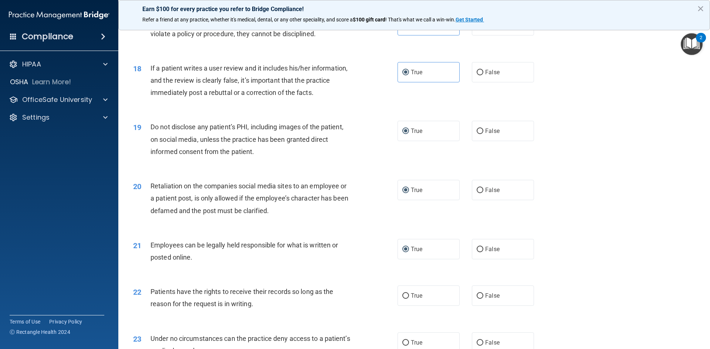
scroll to position [1146, 0]
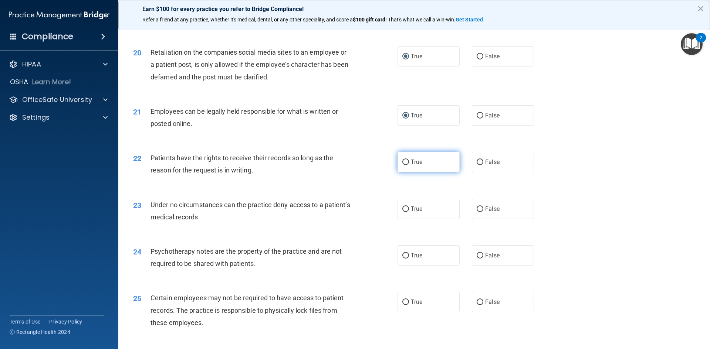
click at [411, 166] on span "True" at bounding box center [416, 162] width 11 height 7
click at [408, 165] on input "True" at bounding box center [405, 163] width 7 height 6
radio input "true"
click at [411, 219] on label "True" at bounding box center [428, 209] width 62 height 20
click at [409, 212] on input "True" at bounding box center [405, 210] width 7 height 6
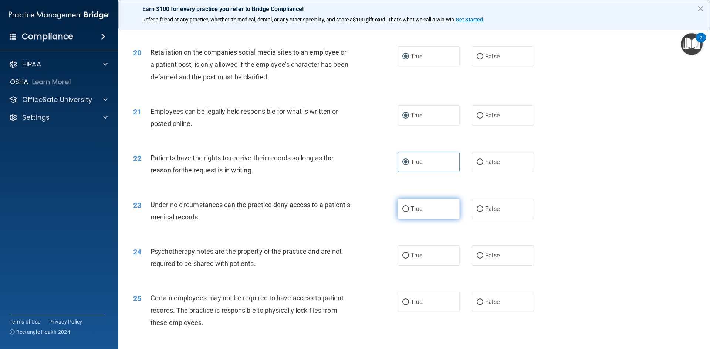
radio input "true"
click at [411, 259] on span "True" at bounding box center [416, 255] width 11 height 7
click at [409, 259] on input "True" at bounding box center [405, 256] width 7 height 6
radio input "true"
click at [407, 282] on label "True" at bounding box center [428, 302] width 62 height 20
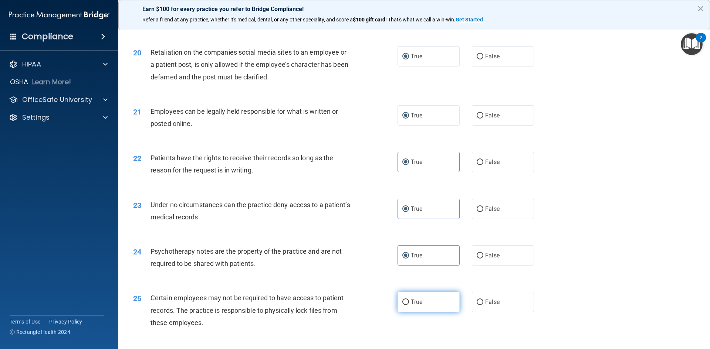
click at [407, 282] on input "True" at bounding box center [405, 303] width 7 height 6
radio input "true"
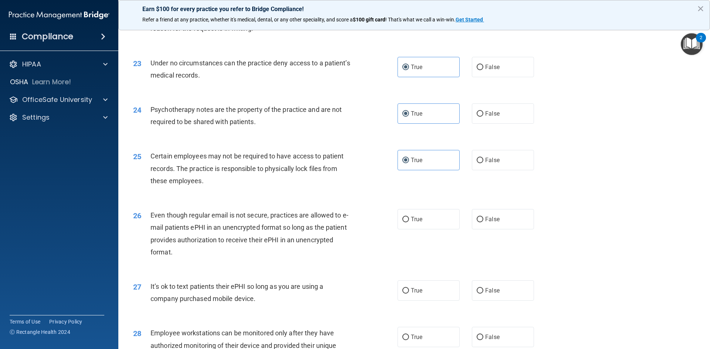
scroll to position [1294, 0]
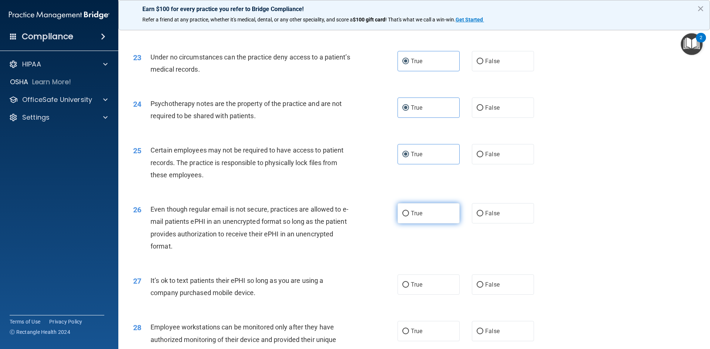
click at [415, 217] on span "True" at bounding box center [416, 213] width 11 height 7
click at [409, 217] on input "True" at bounding box center [405, 214] width 7 height 6
radio input "true"
click at [411, 282] on span "True" at bounding box center [416, 284] width 11 height 7
click at [409, 282] on input "True" at bounding box center [405, 285] width 7 height 6
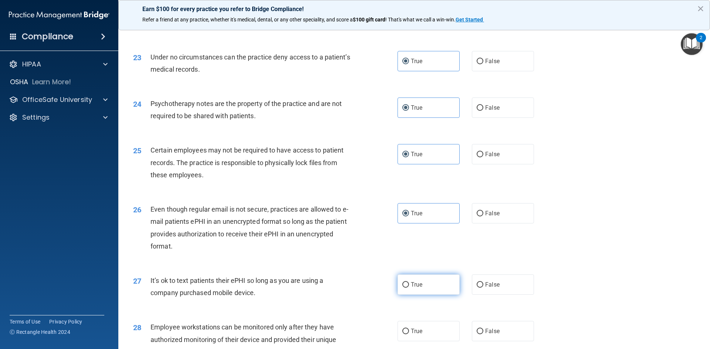
radio input "true"
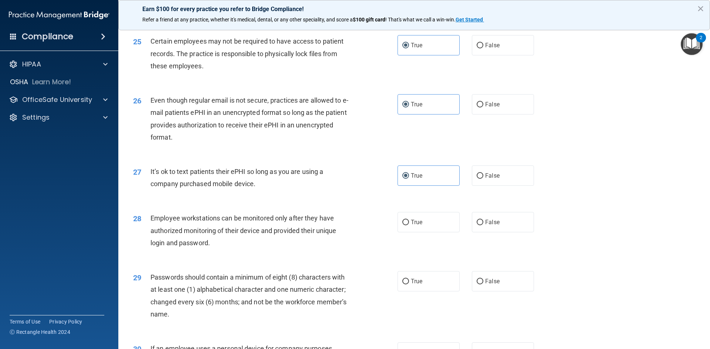
scroll to position [1404, 0]
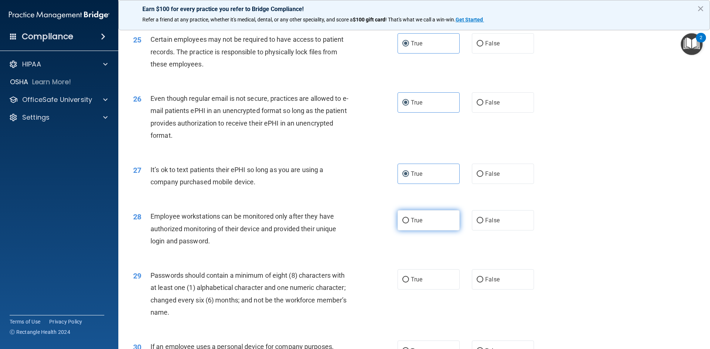
click at [418, 229] on label "True" at bounding box center [428, 220] width 62 height 20
click at [409, 224] on input "True" at bounding box center [405, 221] width 7 height 6
radio input "true"
click at [413, 282] on span "True" at bounding box center [416, 279] width 11 height 7
click at [409, 282] on input "True" at bounding box center [405, 280] width 7 height 6
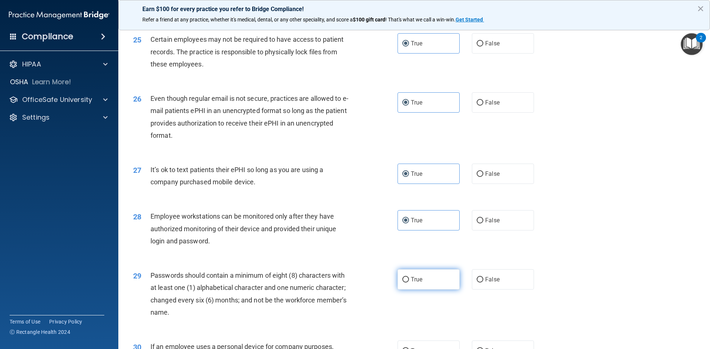
radio input "true"
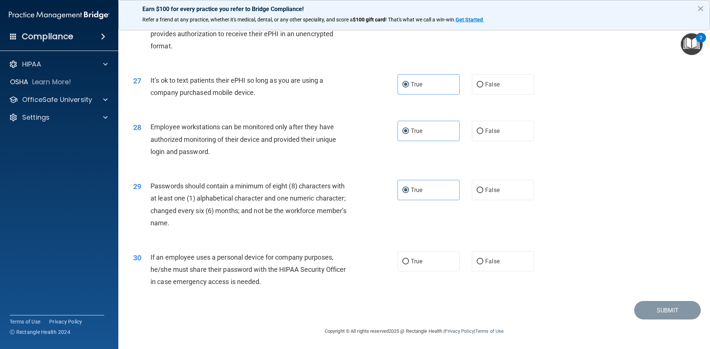
scroll to position [1506, 0]
click at [431, 261] on label "True" at bounding box center [428, 261] width 62 height 20
click at [409, 261] on input "True" at bounding box center [405, 262] width 7 height 6
radio input "true"
click at [516, 282] on button "Submit" at bounding box center [667, 310] width 67 height 19
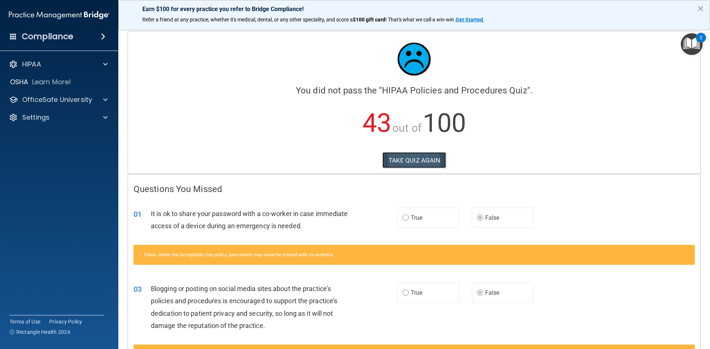
click at [419, 160] on button "TAKE QUIZ AGAIN" at bounding box center [414, 160] width 64 height 16
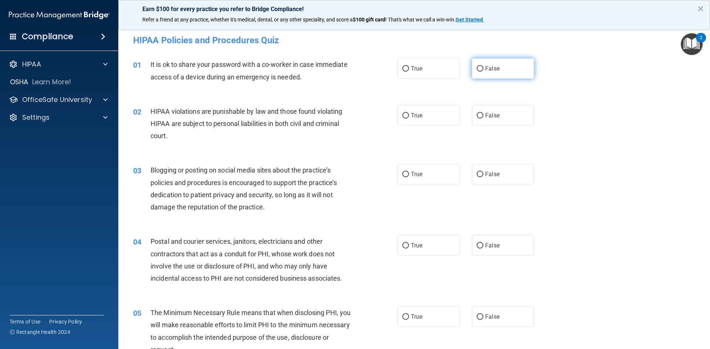
click at [479, 74] on label "False" at bounding box center [503, 68] width 62 height 20
click at [479, 72] on input "False" at bounding box center [479, 69] width 7 height 6
radio input "true"
click at [406, 122] on label "True" at bounding box center [428, 115] width 62 height 20
click at [406, 119] on input "True" at bounding box center [405, 116] width 7 height 6
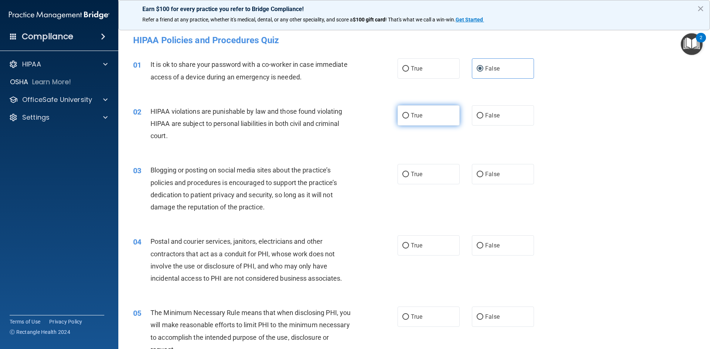
radio input "true"
click at [496, 175] on label "False" at bounding box center [503, 174] width 62 height 20
click at [483, 175] on input "False" at bounding box center [479, 175] width 7 height 6
radio input "true"
click at [424, 242] on label "True" at bounding box center [428, 245] width 62 height 20
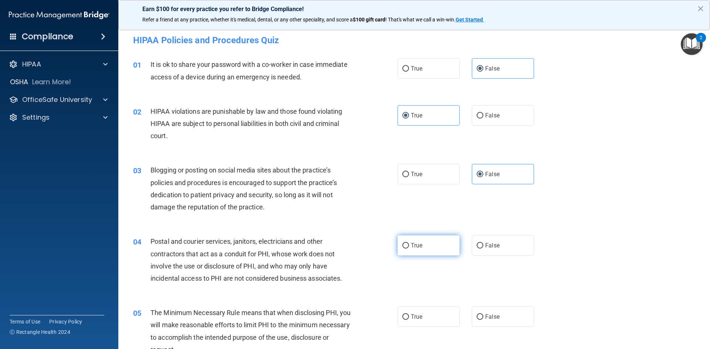
click at [409, 243] on input "True" at bounding box center [405, 246] width 7 height 6
radio input "true"
click at [405, 282] on input "True" at bounding box center [405, 318] width 7 height 6
radio input "true"
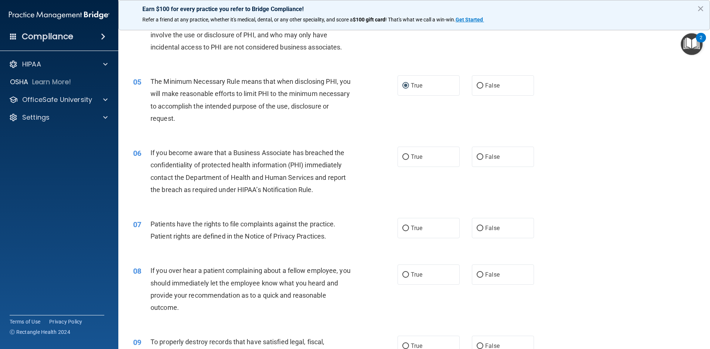
scroll to position [259, 0]
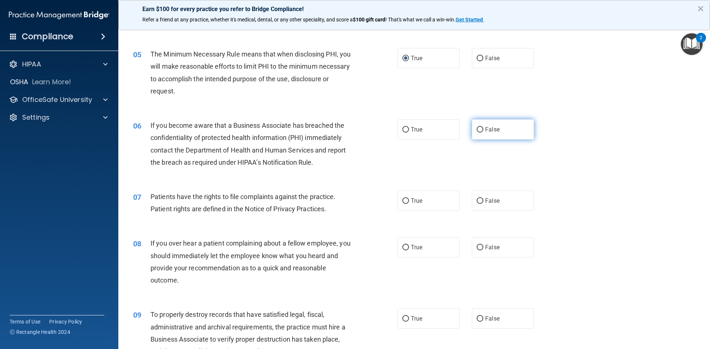
click at [476, 128] on input "False" at bounding box center [479, 130] width 7 height 6
radio input "true"
click at [404, 205] on label "True" at bounding box center [428, 201] width 62 height 20
click at [404, 204] on input "True" at bounding box center [405, 201] width 7 height 6
radio input "true"
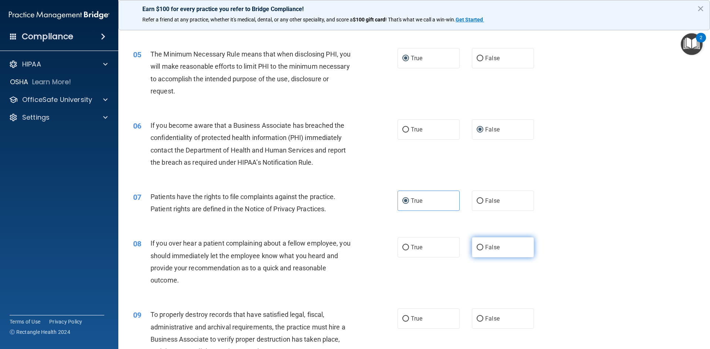
click at [490, 253] on label "False" at bounding box center [503, 247] width 62 height 20
click at [483, 251] on input "False" at bounding box center [479, 248] width 7 height 6
radio input "true"
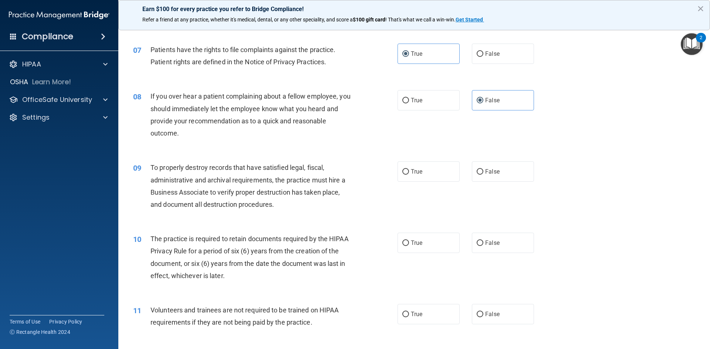
scroll to position [407, 0]
click at [485, 174] on span "False" at bounding box center [492, 170] width 14 height 7
click at [483, 174] on input "False" at bounding box center [479, 172] width 7 height 6
radio input "true"
click at [402, 242] on input "True" at bounding box center [405, 243] width 7 height 6
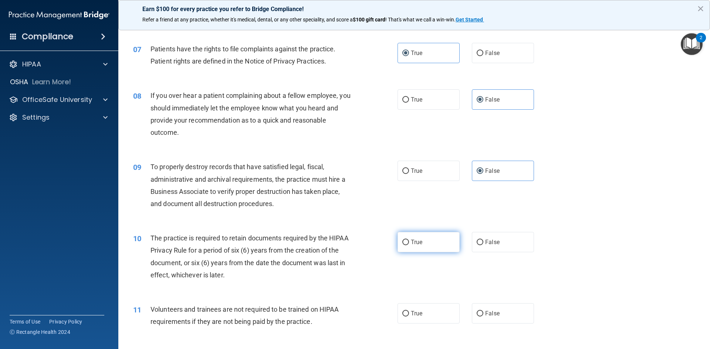
radio input "true"
click at [495, 282] on label "False" at bounding box center [503, 313] width 62 height 20
click at [483, 282] on input "False" at bounding box center [479, 314] width 7 height 6
radio input "true"
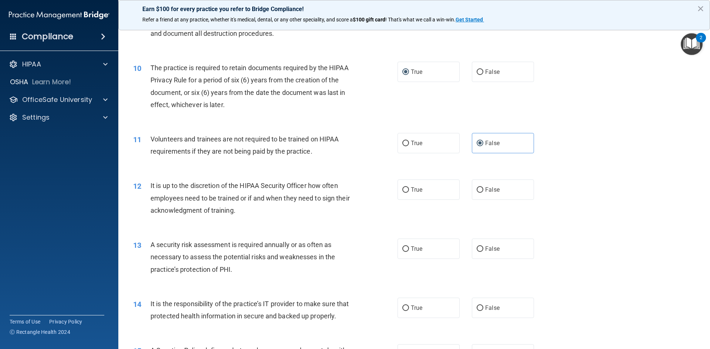
scroll to position [591, 0]
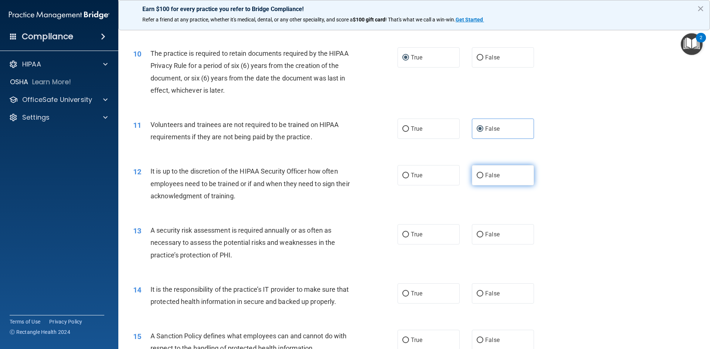
click at [494, 177] on span "False" at bounding box center [492, 175] width 14 height 7
click at [483, 177] on input "False" at bounding box center [479, 176] width 7 height 6
radio input "true"
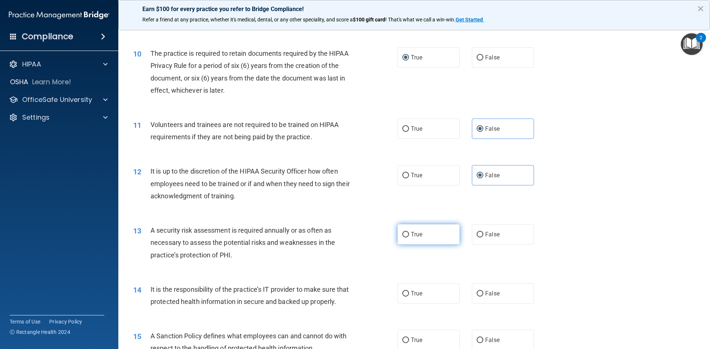
click at [405, 233] on input "True" at bounding box center [405, 235] width 7 height 6
radio input "true"
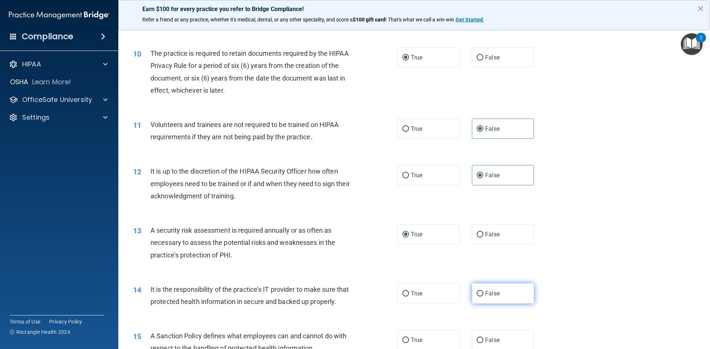
click at [481, 282] on label "False" at bounding box center [503, 293] width 62 height 20
click at [481, 282] on input "False" at bounding box center [479, 294] width 7 height 6
radio input "true"
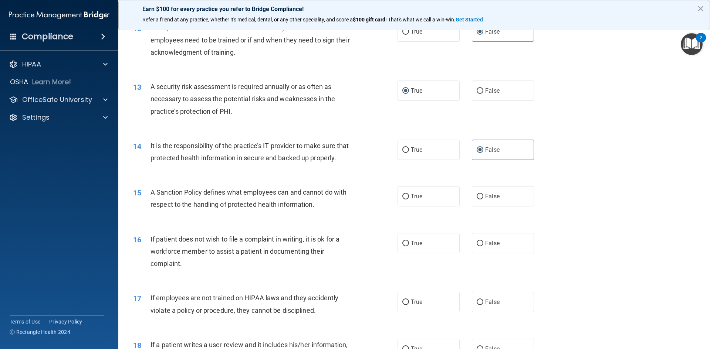
scroll to position [739, 0]
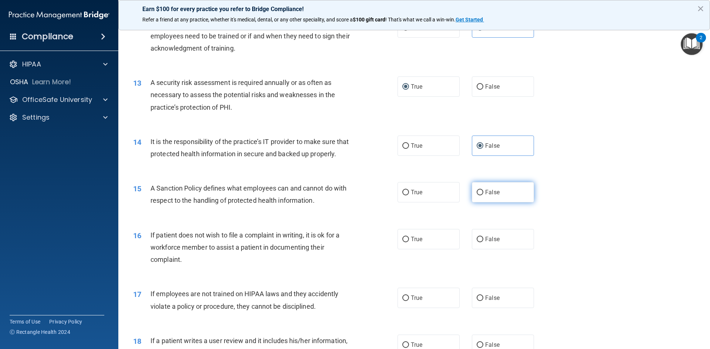
click at [516, 203] on label "False" at bounding box center [503, 192] width 62 height 20
click at [483, 196] on input "False" at bounding box center [479, 193] width 7 height 6
radio input "true"
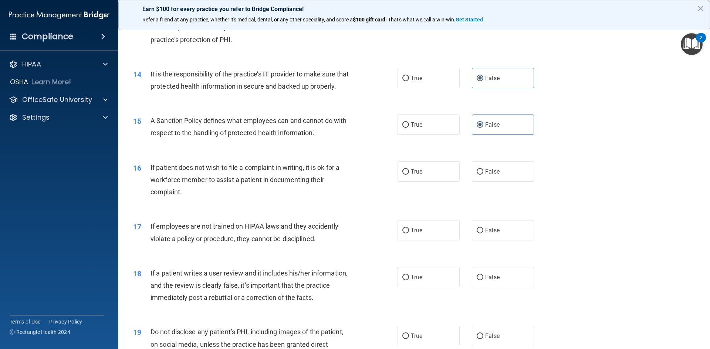
scroll to position [813, 0]
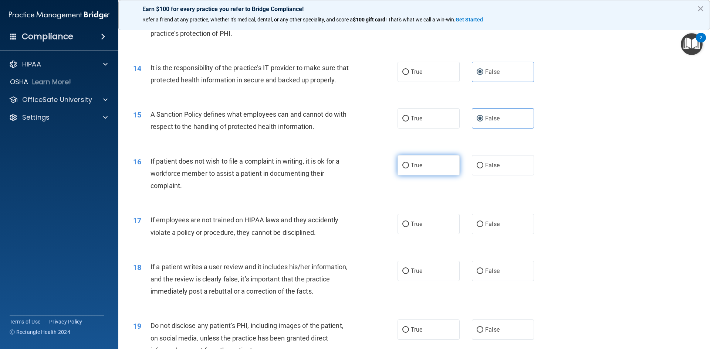
click at [405, 176] on label "True" at bounding box center [428, 165] width 62 height 20
click at [405, 169] on input "True" at bounding box center [405, 166] width 7 height 6
radio input "true"
click at [495, 228] on span "False" at bounding box center [492, 224] width 14 height 7
click at [483, 227] on input "False" at bounding box center [479, 225] width 7 height 6
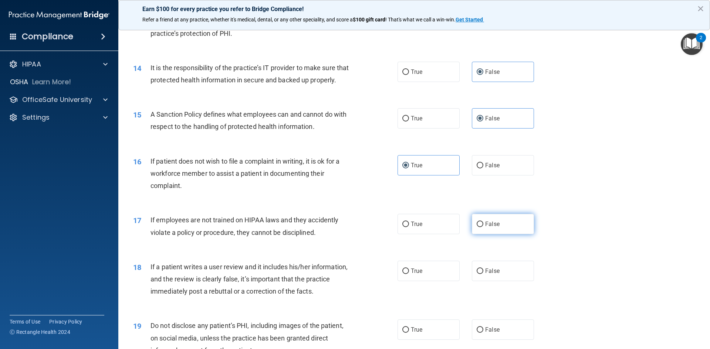
radio input "true"
click at [489, 279] on label "False" at bounding box center [503, 271] width 62 height 20
click at [483, 274] on input "False" at bounding box center [479, 272] width 7 height 6
radio input "true"
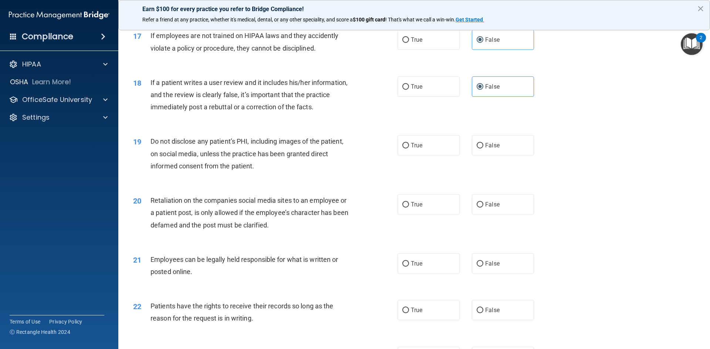
scroll to position [998, 0]
click at [424, 155] on label "True" at bounding box center [428, 145] width 62 height 20
click at [409, 148] on input "True" at bounding box center [405, 146] width 7 height 6
radio input "true"
click at [491, 214] on label "False" at bounding box center [503, 204] width 62 height 20
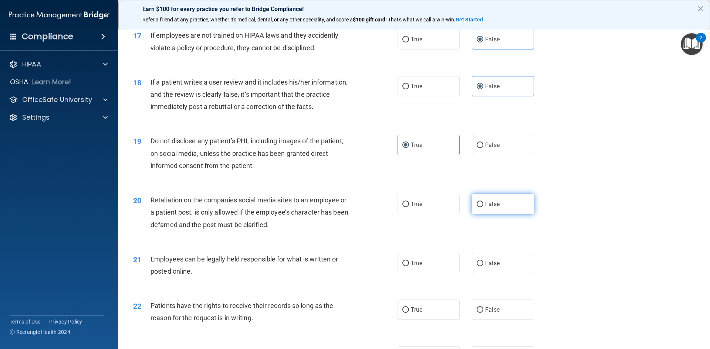
click at [483, 207] on input "False" at bounding box center [479, 205] width 7 height 6
radio input "true"
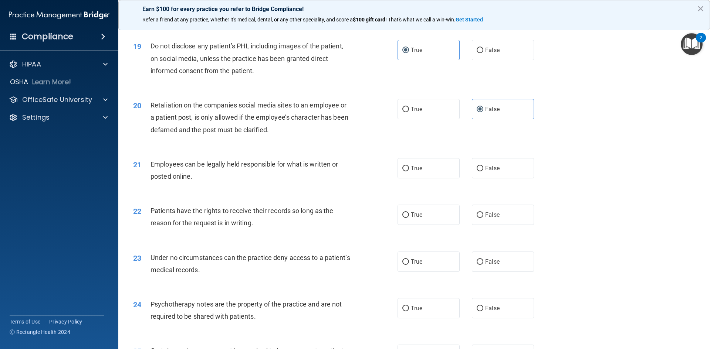
scroll to position [1109, 0]
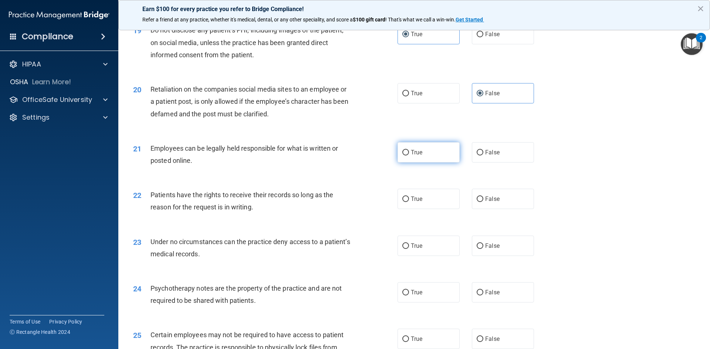
click at [421, 163] on label "True" at bounding box center [428, 152] width 62 height 20
click at [409, 156] on input "True" at bounding box center [405, 153] width 7 height 6
radio input "true"
click at [493, 163] on label "False" at bounding box center [503, 152] width 62 height 20
click at [483, 156] on input "False" at bounding box center [479, 153] width 7 height 6
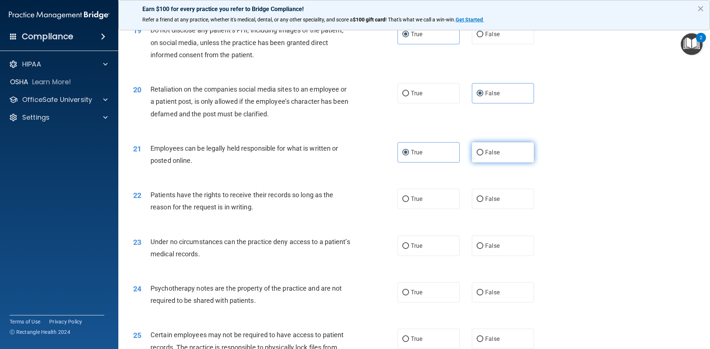
radio input "true"
click at [411, 156] on span "True" at bounding box center [416, 152] width 11 height 7
click at [409, 156] on input "True" at bounding box center [405, 153] width 7 height 6
radio input "true"
radio input "false"
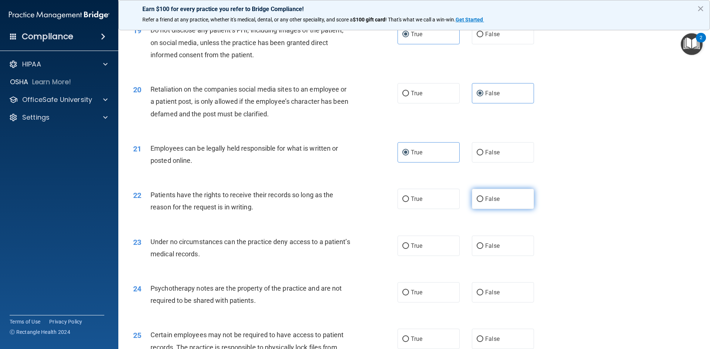
click at [485, 203] on span "False" at bounding box center [492, 199] width 14 height 7
click at [483, 202] on input "False" at bounding box center [479, 200] width 7 height 6
radio input "true"
click at [486, 249] on span "False" at bounding box center [492, 245] width 14 height 7
click at [483, 249] on input "False" at bounding box center [479, 247] width 7 height 6
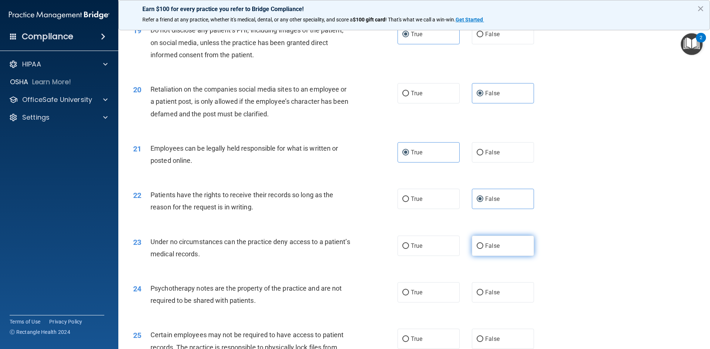
radio input "true"
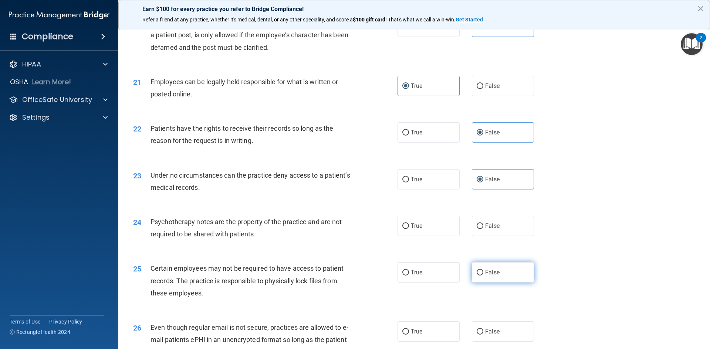
scroll to position [1183, 0]
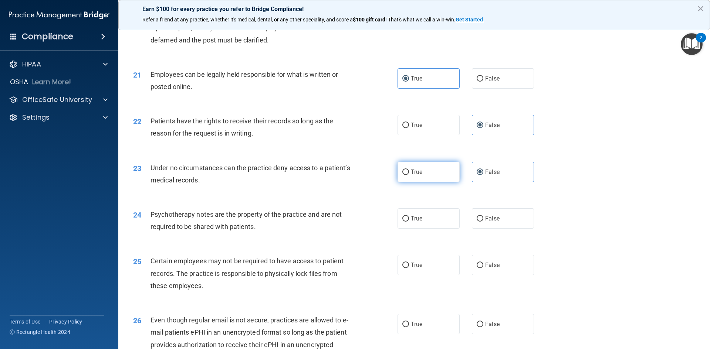
click at [402, 175] on input "True" at bounding box center [405, 173] width 7 height 6
radio input "true"
radio input "false"
click at [404, 222] on input "True" at bounding box center [405, 219] width 7 height 6
radio input "true"
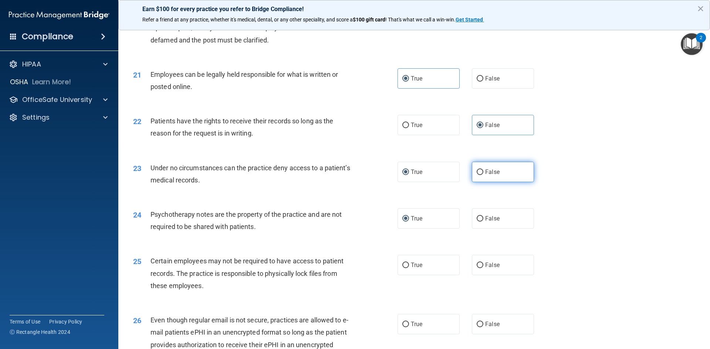
click at [495, 176] on span "False" at bounding box center [492, 172] width 14 height 7
click at [483, 175] on input "False" at bounding box center [479, 173] width 7 height 6
radio input "true"
radio input "false"
click at [416, 269] on span "True" at bounding box center [416, 265] width 11 height 7
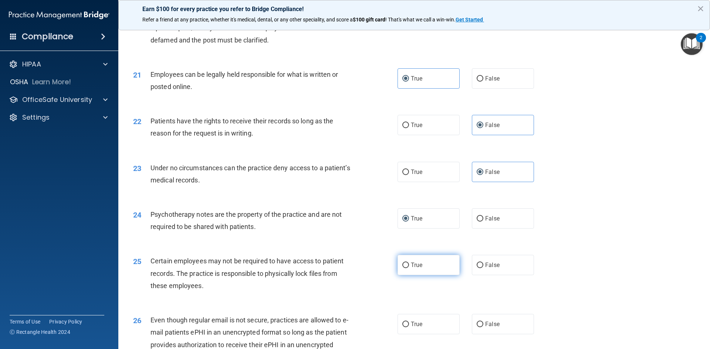
click at [409, 268] on input "True" at bounding box center [405, 266] width 7 height 6
radio input "true"
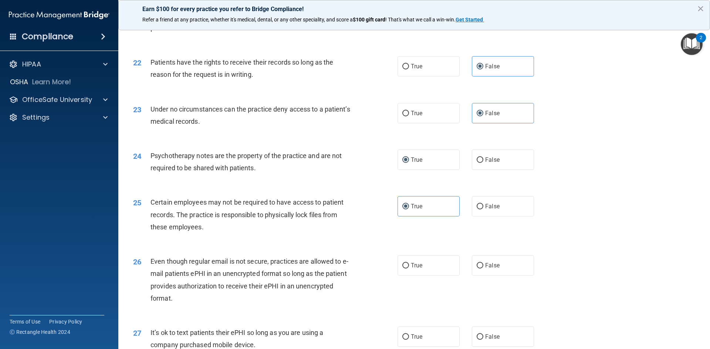
scroll to position [1257, 0]
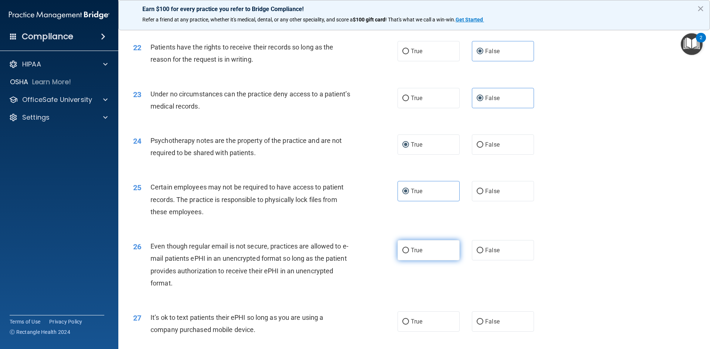
click at [404, 254] on input "True" at bounding box center [405, 251] width 7 height 6
radio input "true"
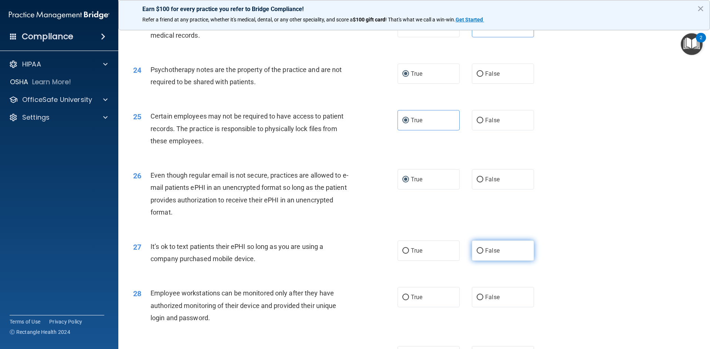
scroll to position [1331, 0]
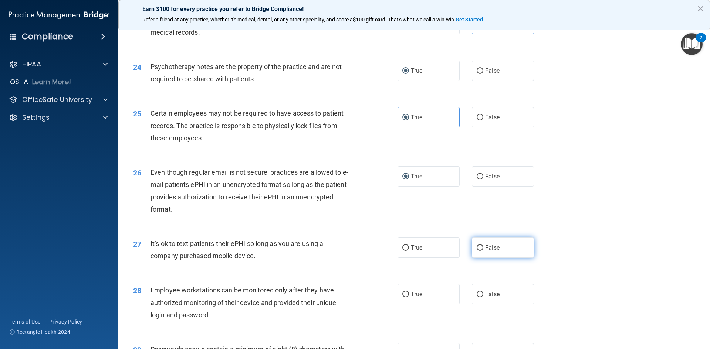
click at [499, 258] on label "False" at bounding box center [503, 248] width 62 height 20
click at [483, 251] on input "False" at bounding box center [479, 248] width 7 height 6
radio input "true"
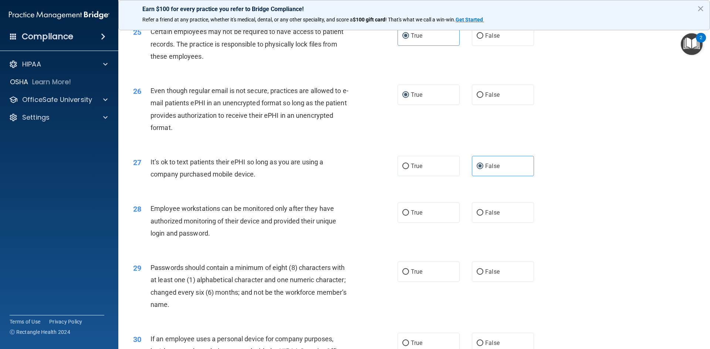
scroll to position [1441, 0]
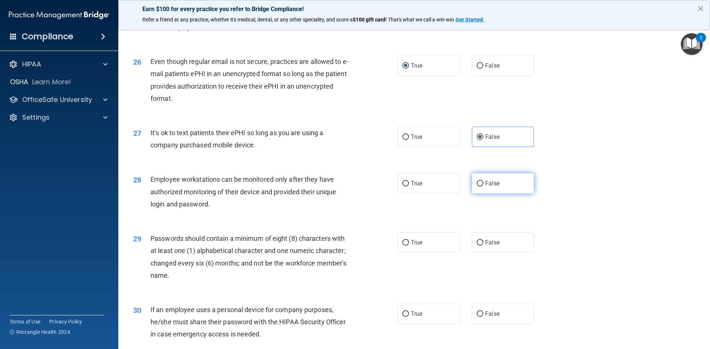
click at [494, 187] on span "False" at bounding box center [492, 183] width 14 height 7
click at [483, 187] on input "False" at bounding box center [479, 184] width 7 height 6
radio input "true"
click at [412, 246] on span "True" at bounding box center [416, 242] width 11 height 7
click at [409, 246] on input "True" at bounding box center [405, 243] width 7 height 6
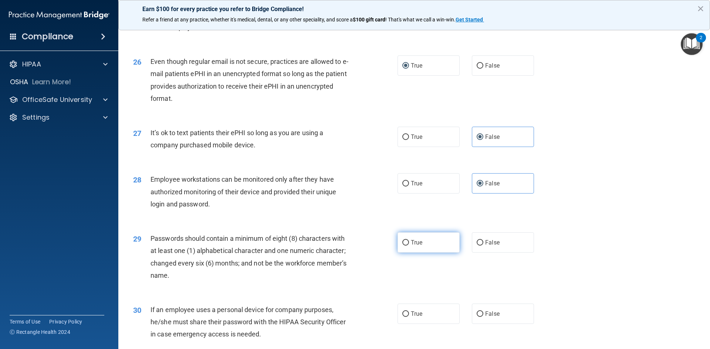
radio input "true"
click at [489, 282] on span "False" at bounding box center [492, 313] width 14 height 7
click at [483, 282] on input "False" at bounding box center [479, 315] width 7 height 6
radio input "true"
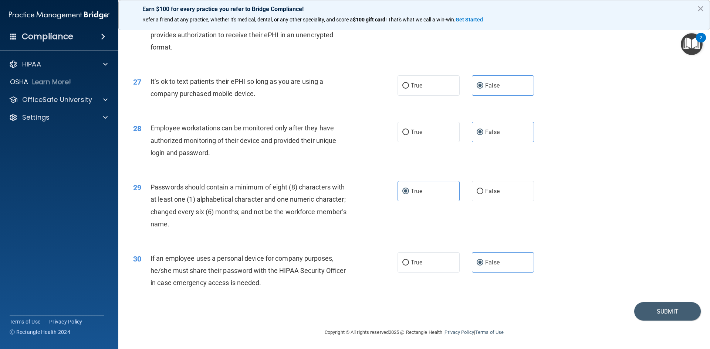
scroll to position [1506, 0]
click at [516, 282] on button "Submit" at bounding box center [667, 310] width 67 height 19
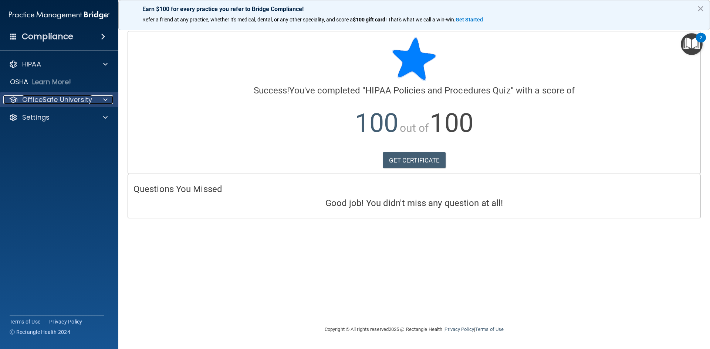
click at [36, 100] on p "OfficeSafe University" at bounding box center [57, 99] width 70 height 9
click at [69, 102] on p "OfficeSafe University" at bounding box center [57, 99] width 70 height 9
click at [86, 99] on p "OfficeSafe University" at bounding box center [57, 99] width 70 height 9
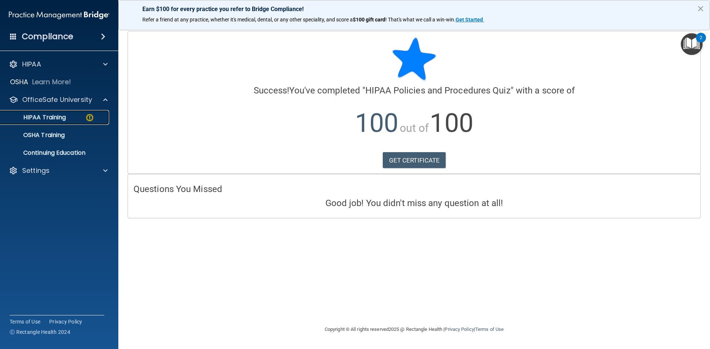
click at [62, 120] on p "HIPAA Training" at bounding box center [35, 117] width 61 height 7
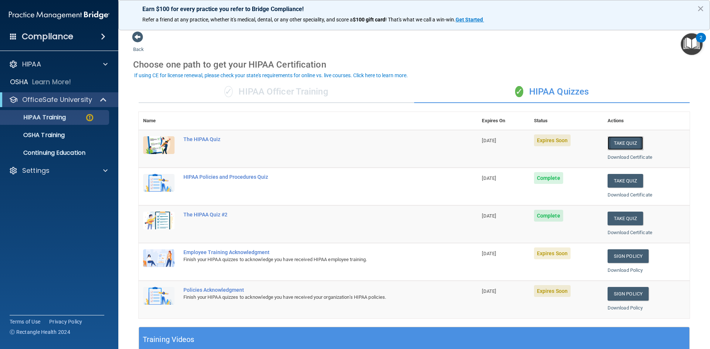
click at [516, 142] on button "Take Quiz" at bounding box center [624, 143] width 35 height 14
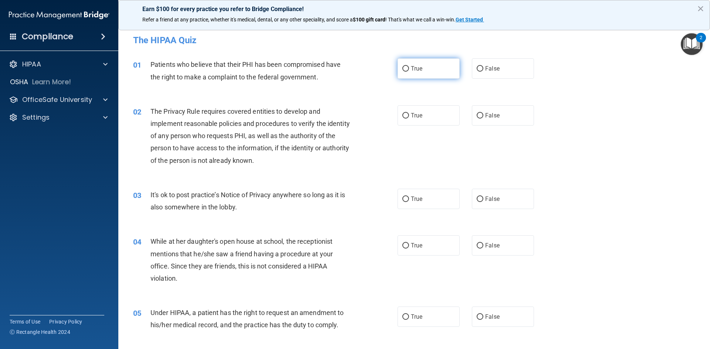
click at [421, 72] on label "True" at bounding box center [428, 68] width 62 height 20
click at [409, 72] on input "True" at bounding box center [405, 69] width 7 height 6
radio input "true"
click at [415, 115] on span "True" at bounding box center [416, 115] width 11 height 7
click at [409, 115] on input "True" at bounding box center [405, 116] width 7 height 6
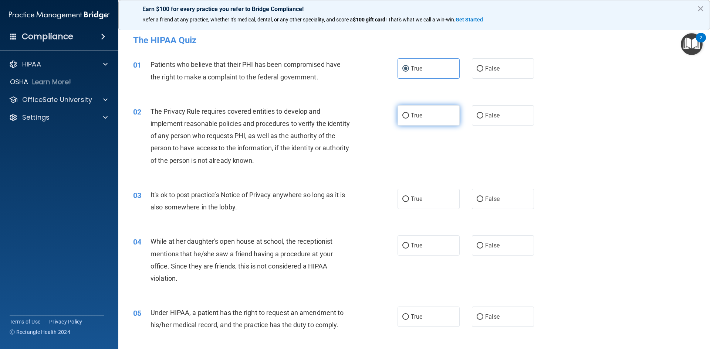
radio input "true"
click at [411, 203] on label "True" at bounding box center [428, 199] width 62 height 20
click at [409, 202] on input "True" at bounding box center [405, 200] width 7 height 6
radio input "true"
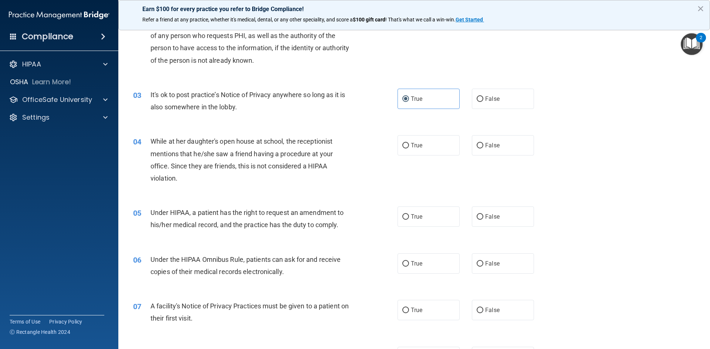
scroll to position [111, 0]
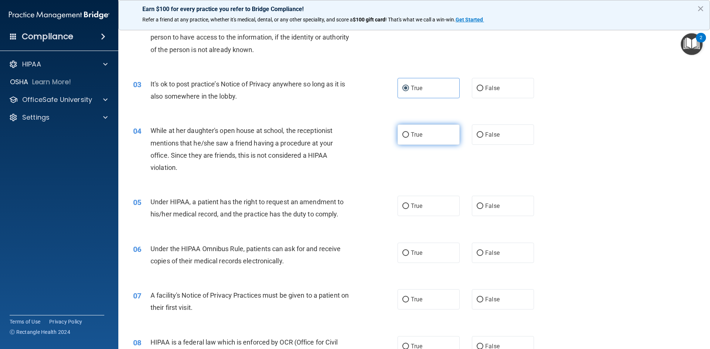
click at [405, 127] on div "04 While at her daughter's open house at school, the receptionist mentions that…" at bounding box center [414, 150] width 573 height 71
click at [414, 131] on span "True" at bounding box center [416, 134] width 11 height 7
click at [409, 132] on input "True" at bounding box center [405, 135] width 7 height 6
radio input "true"
click at [402, 206] on input "True" at bounding box center [405, 207] width 7 height 6
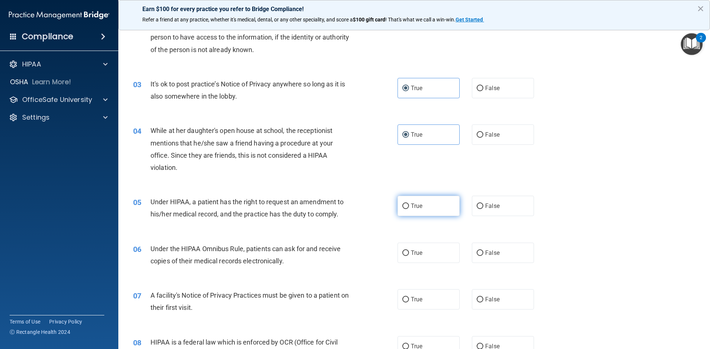
radio input "true"
click at [402, 261] on label "True" at bounding box center [428, 253] width 62 height 20
click at [402, 256] on input "True" at bounding box center [405, 254] width 7 height 6
radio input "true"
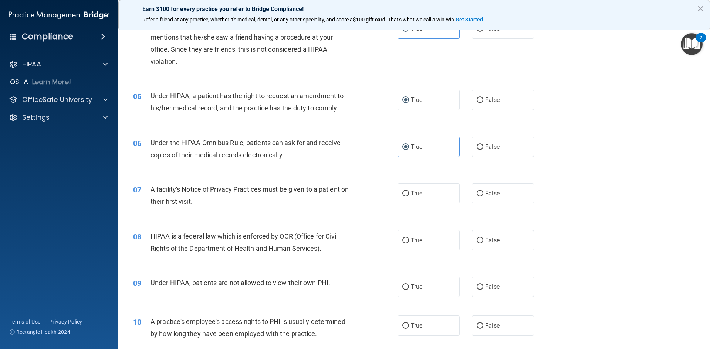
scroll to position [222, 0]
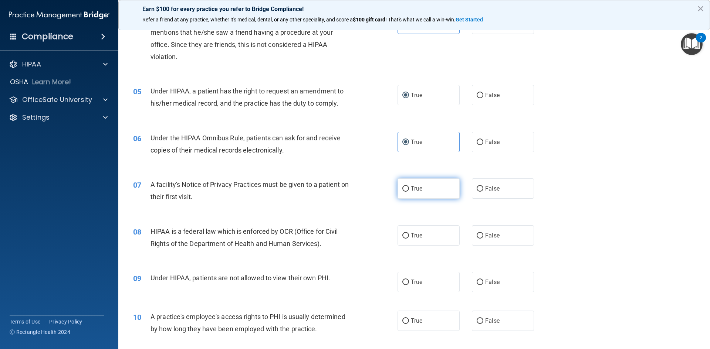
click at [411, 188] on span "True" at bounding box center [416, 188] width 11 height 7
click at [409, 188] on input "True" at bounding box center [405, 189] width 7 height 6
radio input "true"
click at [411, 238] on span "True" at bounding box center [416, 235] width 11 height 7
click at [409, 238] on input "True" at bounding box center [405, 236] width 7 height 6
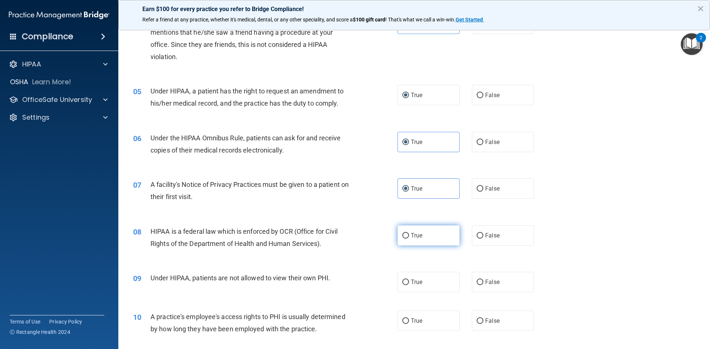
radio input "true"
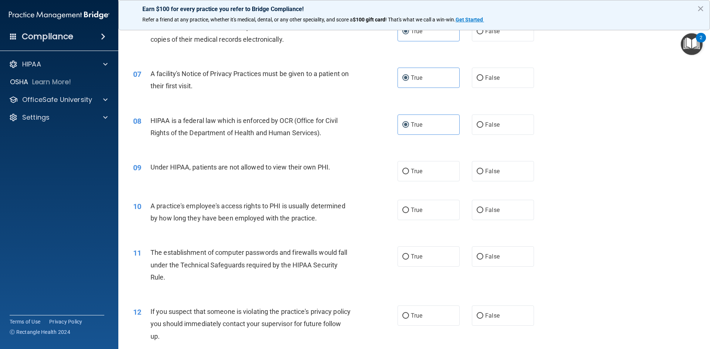
drag, startPoint x: 401, startPoint y: 173, endPoint x: 412, endPoint y: 224, distance: 52.1
click at [402, 176] on label "True" at bounding box center [428, 171] width 62 height 20
click at [402, 174] on input "True" at bounding box center [405, 172] width 7 height 6
radio input "true"
click at [407, 214] on label "True" at bounding box center [428, 210] width 62 height 20
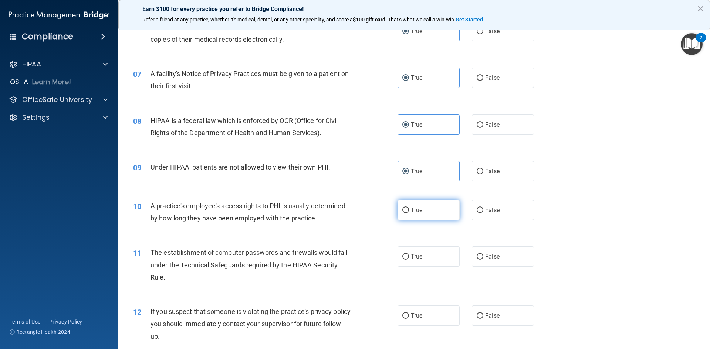
click at [407, 213] on input "True" at bounding box center [405, 211] width 7 height 6
radio input "true"
click at [403, 259] on input "True" at bounding box center [405, 257] width 7 height 6
radio input "true"
click at [399, 282] on label "True" at bounding box center [428, 316] width 62 height 20
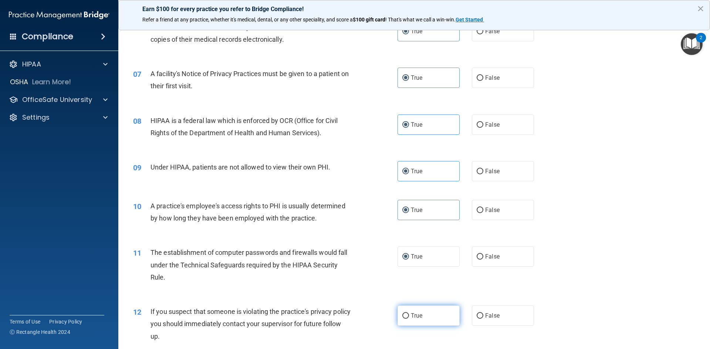
click at [402, 282] on input "True" at bounding box center [405, 316] width 7 height 6
radio input "true"
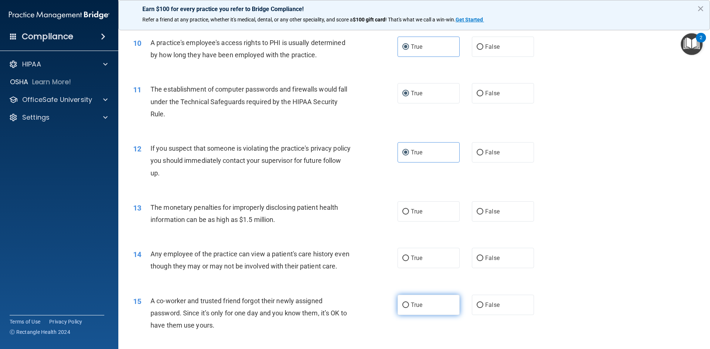
scroll to position [554, 0]
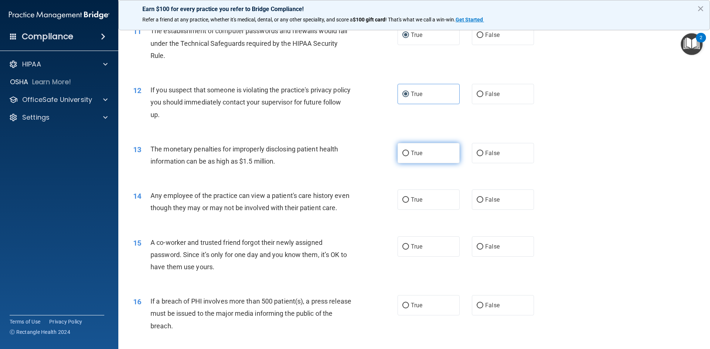
click at [412, 155] on span "True" at bounding box center [416, 153] width 11 height 7
click at [409, 155] on input "True" at bounding box center [405, 154] width 7 height 6
radio input "true"
click at [411, 194] on label "True" at bounding box center [428, 200] width 62 height 20
click at [409, 197] on input "True" at bounding box center [405, 200] width 7 height 6
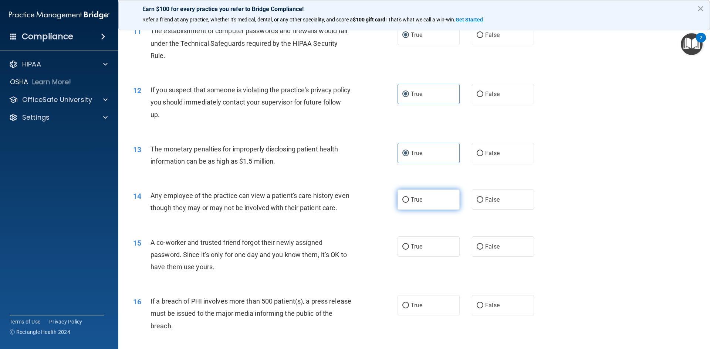
radio input "true"
click at [402, 250] on input "True" at bounding box center [405, 247] width 7 height 6
radio input "true"
click at [403, 282] on label "True" at bounding box center [428, 305] width 62 height 20
click at [403, 282] on input "True" at bounding box center [405, 306] width 7 height 6
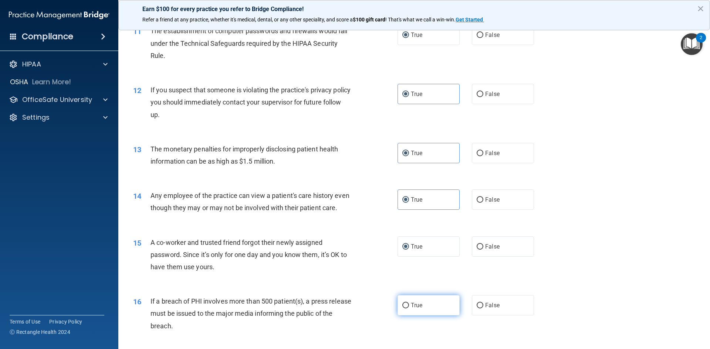
radio input "true"
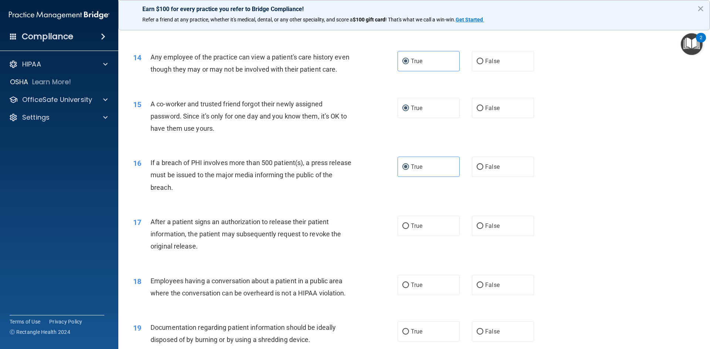
scroll to position [776, 0]
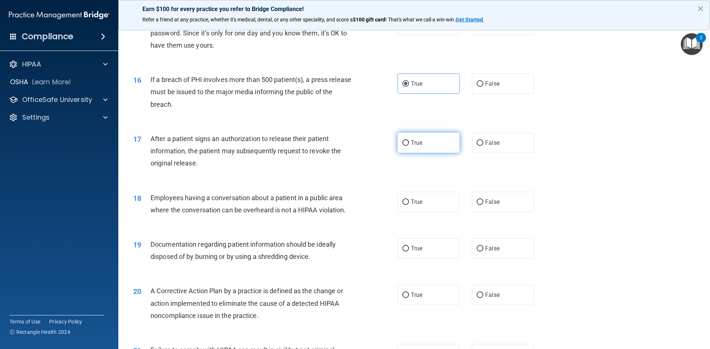
click at [412, 150] on label "True" at bounding box center [428, 143] width 62 height 20
click at [409, 146] on input "True" at bounding box center [405, 143] width 7 height 6
radio input "true"
click at [414, 212] on label "True" at bounding box center [428, 202] width 62 height 20
click at [409, 205] on input "True" at bounding box center [405, 203] width 7 height 6
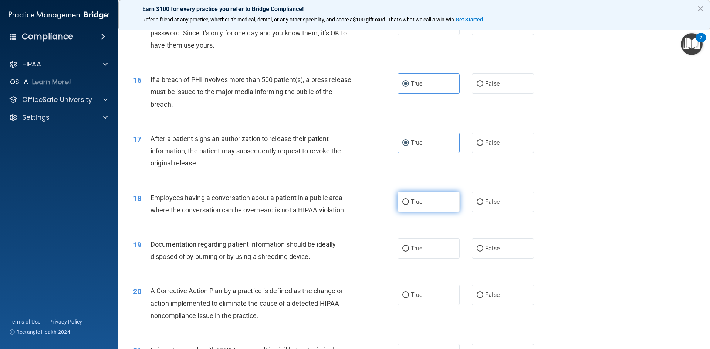
radio input "true"
click at [411, 252] on span "True" at bounding box center [416, 248] width 11 height 7
click at [409, 252] on input "True" at bounding box center [405, 249] width 7 height 6
radio input "true"
click at [418, 282] on span "True" at bounding box center [416, 295] width 11 height 7
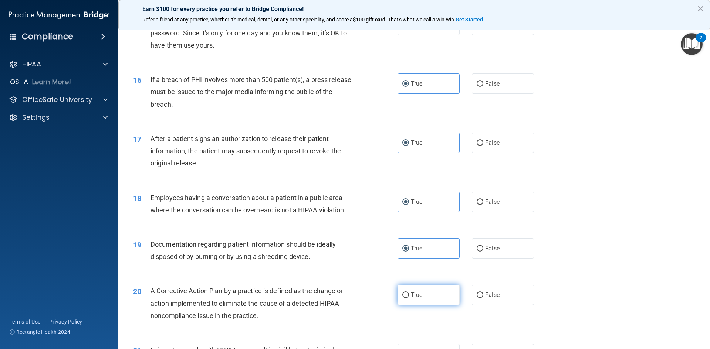
click at [409, 282] on input "True" at bounding box center [405, 296] width 7 height 6
radio input "true"
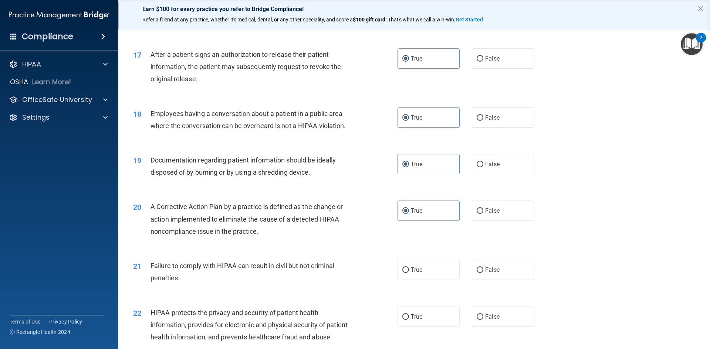
scroll to position [1035, 0]
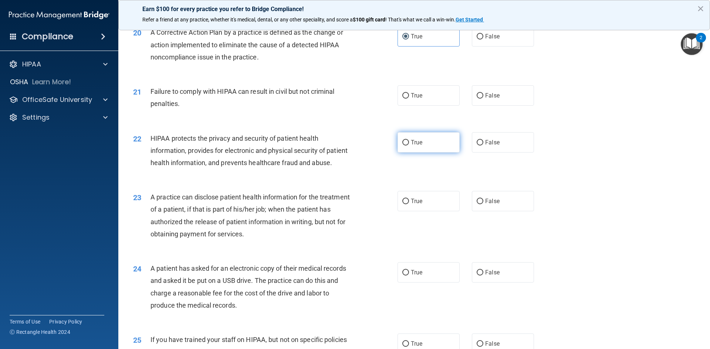
click at [415, 150] on label "True" at bounding box center [428, 142] width 62 height 20
click at [409, 146] on input "True" at bounding box center [405, 143] width 7 height 6
radio input "true"
click at [415, 99] on span "True" at bounding box center [416, 95] width 11 height 7
click at [409, 99] on input "True" at bounding box center [405, 96] width 7 height 6
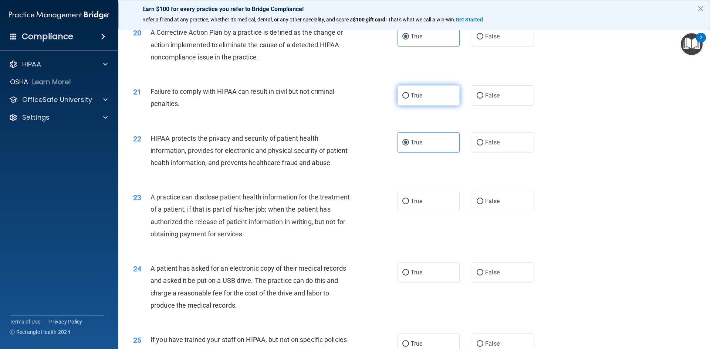
radio input "true"
drag, startPoint x: 416, startPoint y: 226, endPoint x: 422, endPoint y: 235, distance: 11.4
click at [416, 205] on span "True" at bounding box center [416, 201] width 11 height 7
click at [409, 204] on input "True" at bounding box center [405, 202] width 7 height 6
radio input "true"
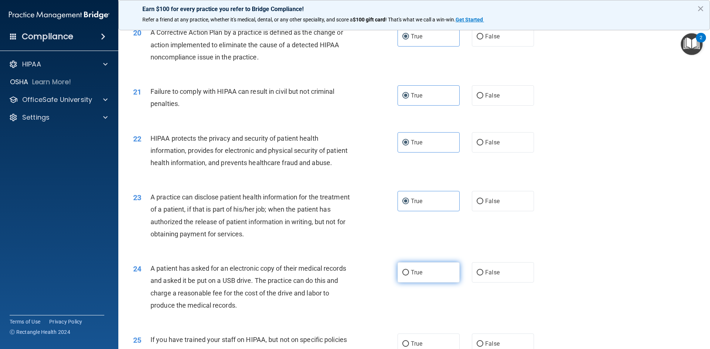
click at [413, 276] on span "True" at bounding box center [416, 272] width 11 height 7
click at [409, 276] on input "True" at bounding box center [405, 273] width 7 height 6
radio input "true"
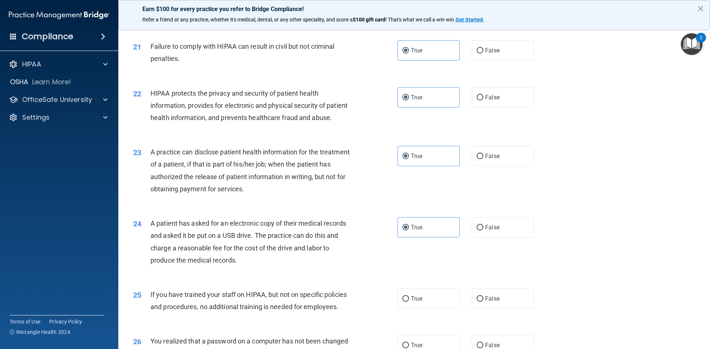
scroll to position [1220, 0]
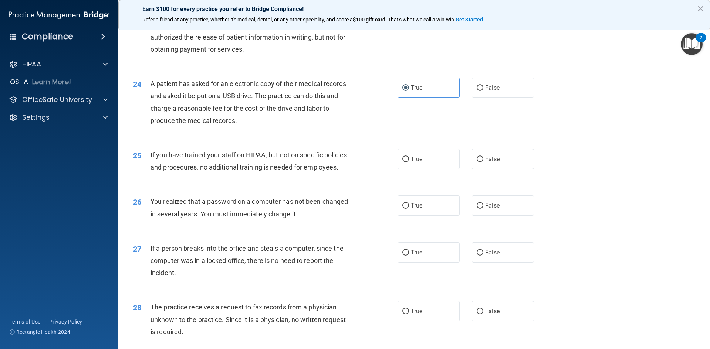
drag, startPoint x: 423, startPoint y: 177, endPoint x: 429, endPoint y: 216, distance: 39.6
click at [423, 169] on label "True" at bounding box center [428, 159] width 62 height 20
click at [409, 162] on input "True" at bounding box center [405, 160] width 7 height 6
radio input "true"
click at [415, 216] on label "True" at bounding box center [428, 206] width 62 height 20
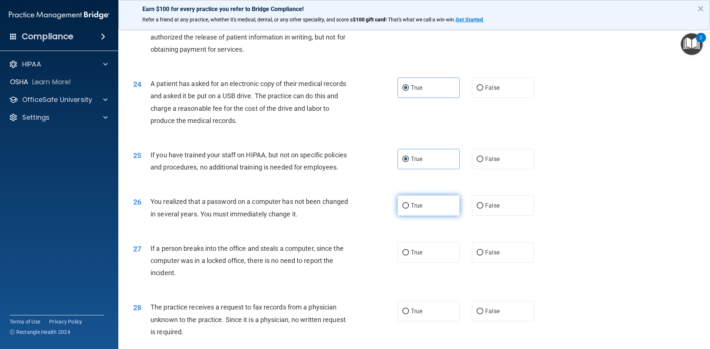
click at [409, 209] on input "True" at bounding box center [405, 206] width 7 height 6
radio input "true"
click at [411, 256] on span "True" at bounding box center [416, 252] width 11 height 7
click at [408, 256] on input "True" at bounding box center [405, 253] width 7 height 6
radio input "true"
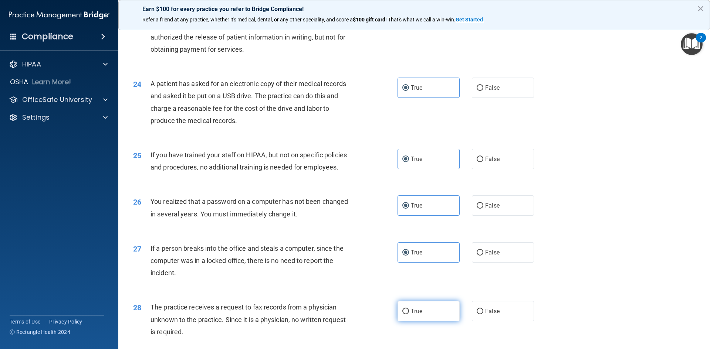
drag, startPoint x: 402, startPoint y: 332, endPoint x: 407, endPoint y: 328, distance: 6.3
click at [402, 282] on label "True" at bounding box center [428, 311] width 62 height 20
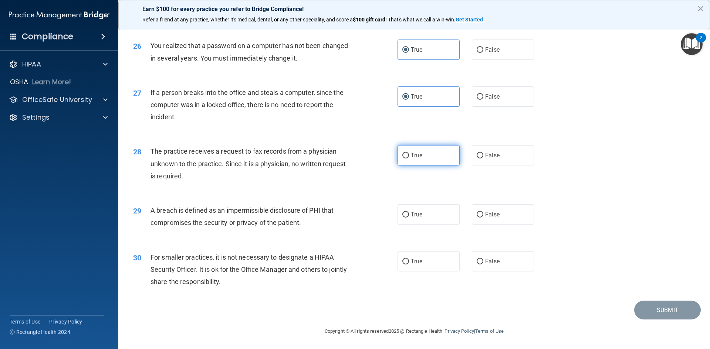
click at [416, 159] on span "True" at bounding box center [416, 155] width 11 height 7
click at [409, 159] on input "True" at bounding box center [405, 156] width 7 height 6
radio input "true"
click at [420, 214] on label "True" at bounding box center [428, 214] width 62 height 20
click at [409, 214] on input "True" at bounding box center [405, 215] width 7 height 6
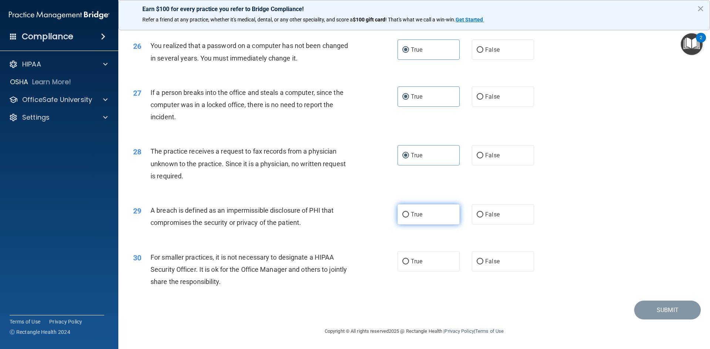
radio input "true"
click at [412, 265] on span "True" at bounding box center [416, 261] width 11 height 7
click at [409, 265] on input "True" at bounding box center [405, 262] width 7 height 6
radio input "true"
click at [516, 282] on button "Submit" at bounding box center [667, 310] width 67 height 19
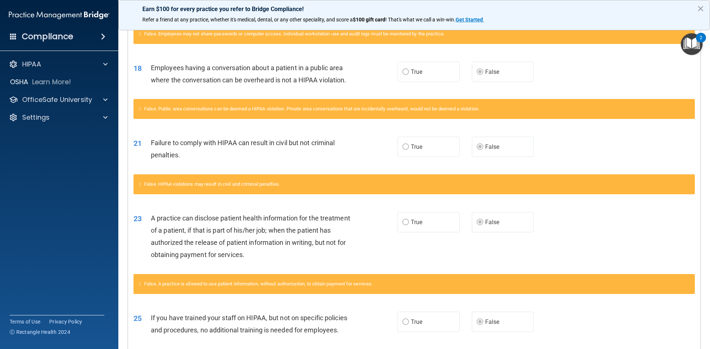
scroll to position [682, 0]
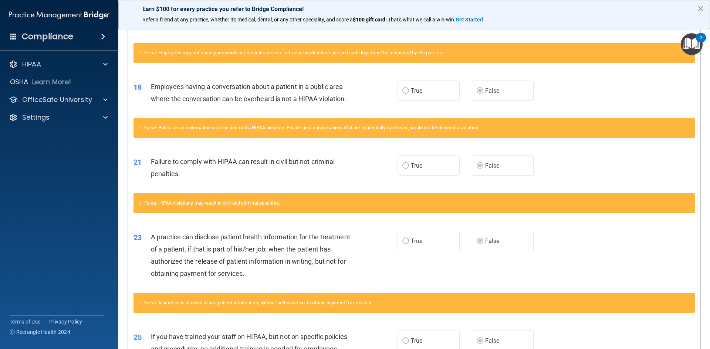
click at [427, 98] on label "True" at bounding box center [428, 91] width 62 height 20
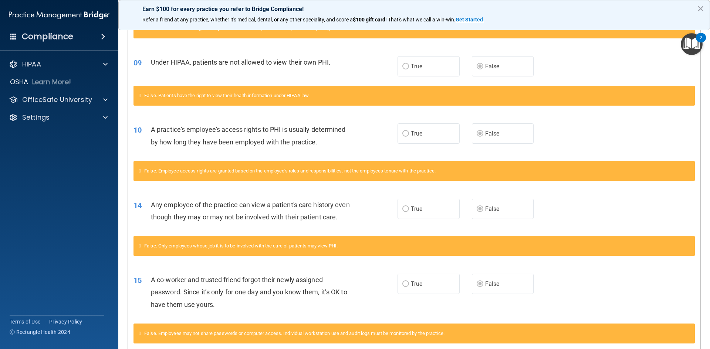
scroll to position [0, 0]
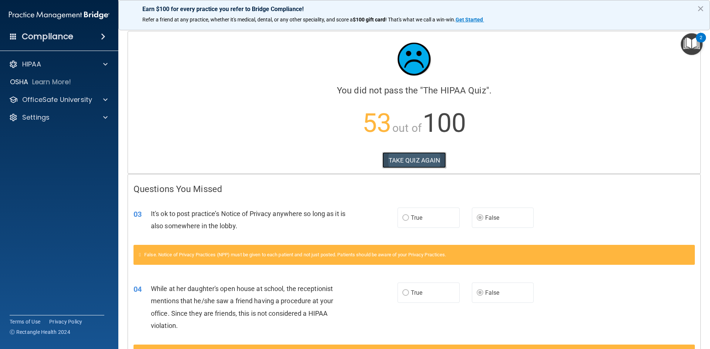
click at [408, 157] on button "TAKE QUIZ AGAIN" at bounding box center [414, 160] width 64 height 16
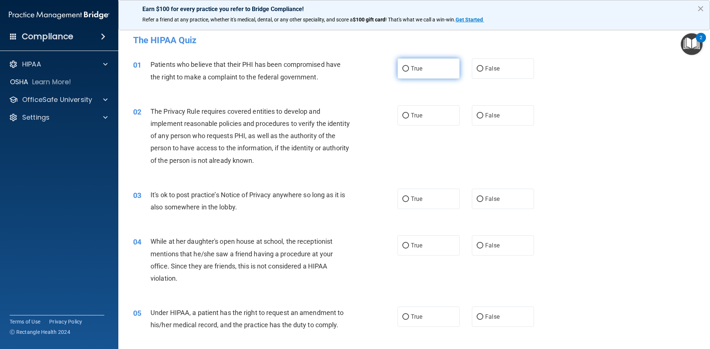
click at [404, 73] on label "True" at bounding box center [428, 68] width 62 height 20
click at [404, 72] on input "True" at bounding box center [405, 69] width 7 height 6
radio input "true"
click at [411, 113] on span "True" at bounding box center [416, 115] width 11 height 7
click at [408, 113] on input "True" at bounding box center [405, 116] width 7 height 6
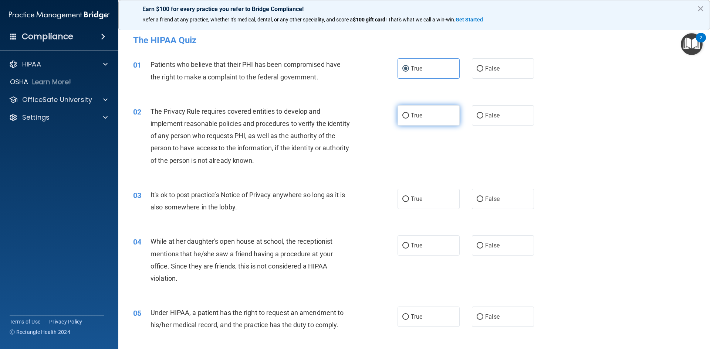
radio input "true"
click at [483, 203] on label "False" at bounding box center [503, 199] width 62 height 20
click at [483, 202] on input "False" at bounding box center [479, 200] width 7 height 6
radio input "true"
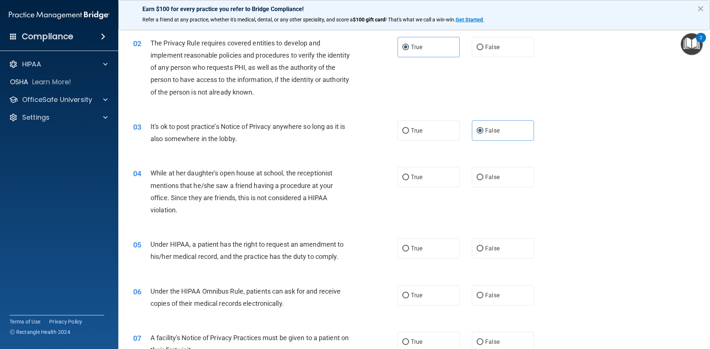
scroll to position [74, 0]
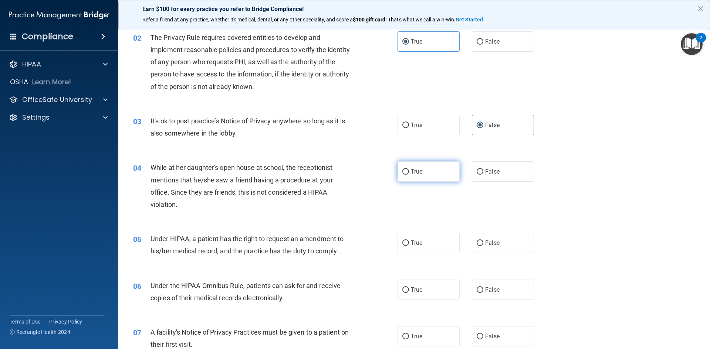
click at [419, 177] on label "True" at bounding box center [428, 172] width 62 height 20
click at [409, 175] on input "True" at bounding box center [405, 172] width 7 height 6
radio input "true"
click at [493, 242] on span "False" at bounding box center [492, 243] width 14 height 7
click at [483, 242] on input "False" at bounding box center [479, 244] width 7 height 6
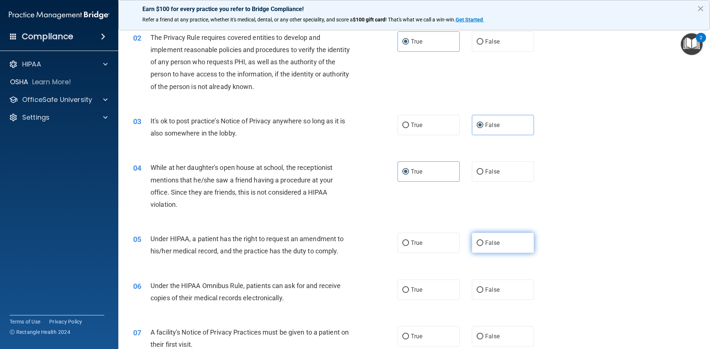
radio input "true"
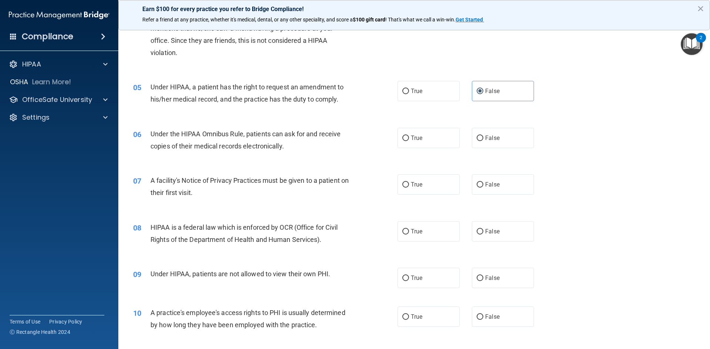
scroll to position [259, 0]
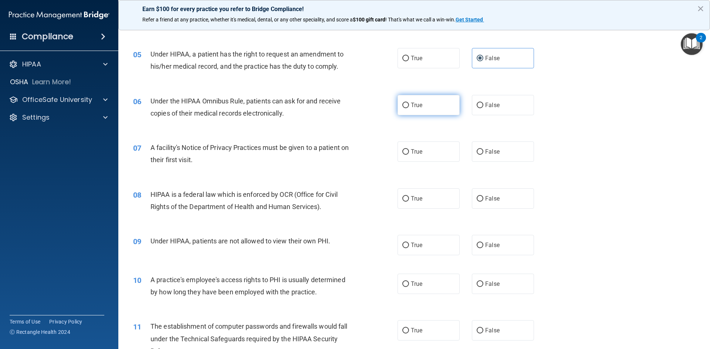
click at [420, 108] on label "True" at bounding box center [428, 105] width 62 height 20
click at [409, 108] on input "True" at bounding box center [405, 106] width 7 height 6
radio input "true"
drag, startPoint x: 420, startPoint y: 148, endPoint x: 428, endPoint y: 160, distance: 15.2
click at [420, 149] on label "True" at bounding box center [428, 152] width 62 height 20
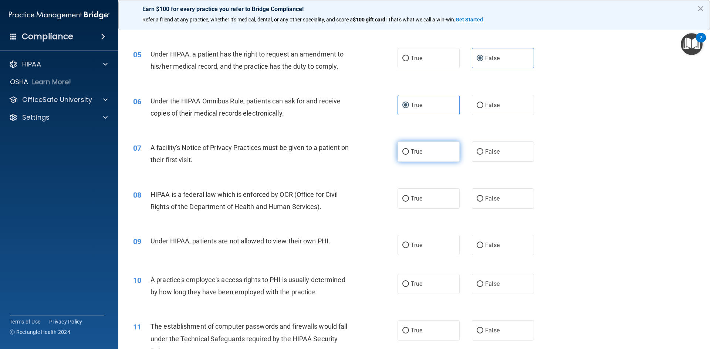
click at [409, 149] on input "True" at bounding box center [405, 152] width 7 height 6
radio input "true"
click at [418, 199] on span "True" at bounding box center [416, 198] width 11 height 7
click at [409, 199] on input "True" at bounding box center [405, 199] width 7 height 6
radio input "true"
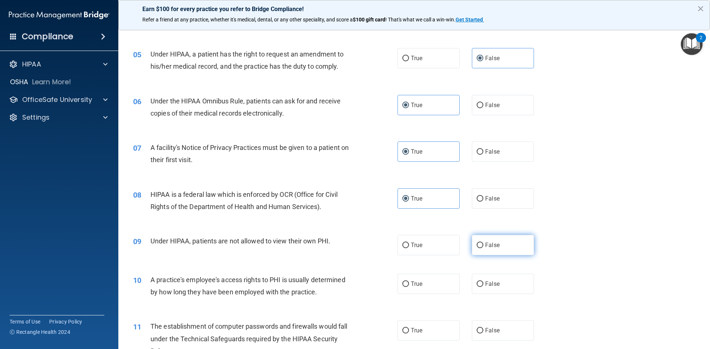
click at [508, 246] on label "False" at bounding box center [503, 245] width 62 height 20
click at [483, 246] on input "False" at bounding box center [479, 246] width 7 height 6
radio input "true"
click at [493, 282] on label "False" at bounding box center [503, 284] width 62 height 20
click at [483, 282] on input "False" at bounding box center [479, 285] width 7 height 6
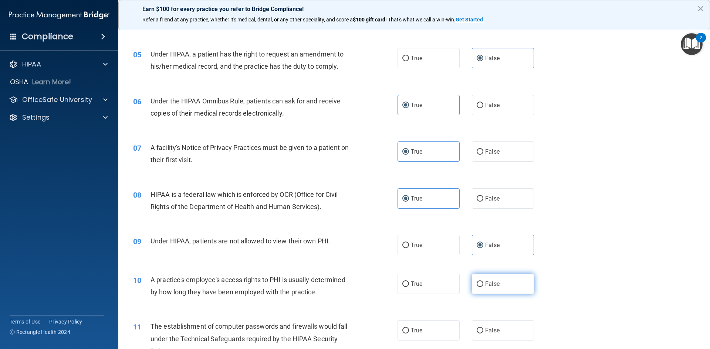
radio input "true"
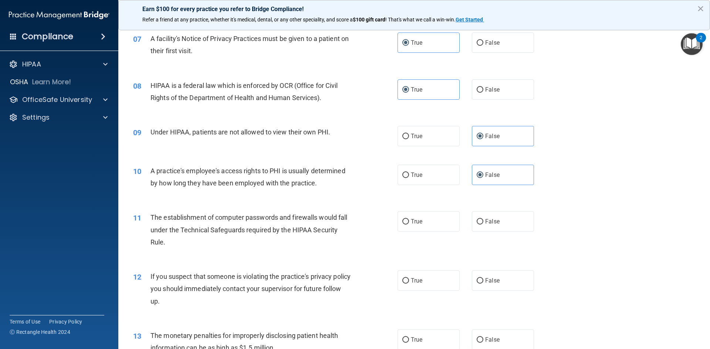
scroll to position [370, 0]
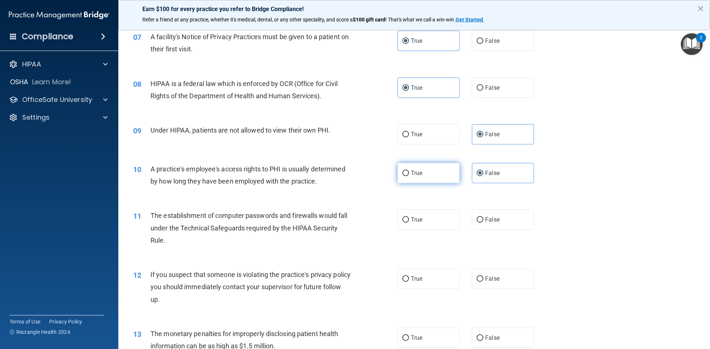
click at [424, 179] on label "True" at bounding box center [428, 173] width 62 height 20
click at [409, 176] on input "True" at bounding box center [405, 174] width 7 height 6
radio input "true"
click at [514, 177] on label "False" at bounding box center [503, 173] width 62 height 20
click at [483, 176] on input "False" at bounding box center [479, 174] width 7 height 6
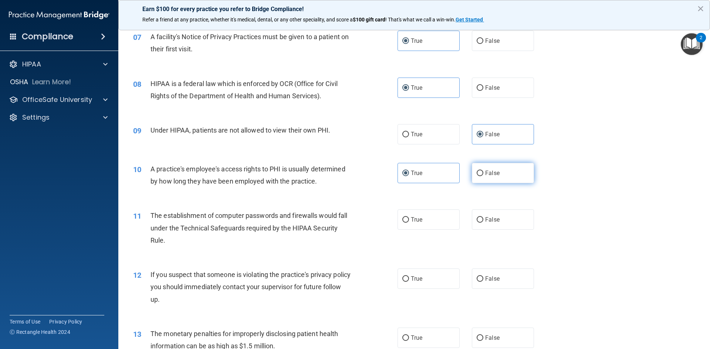
radio input "true"
radio input "false"
click at [424, 222] on label "True" at bounding box center [428, 220] width 62 height 20
click at [409, 222] on input "True" at bounding box center [405, 220] width 7 height 6
radio input "true"
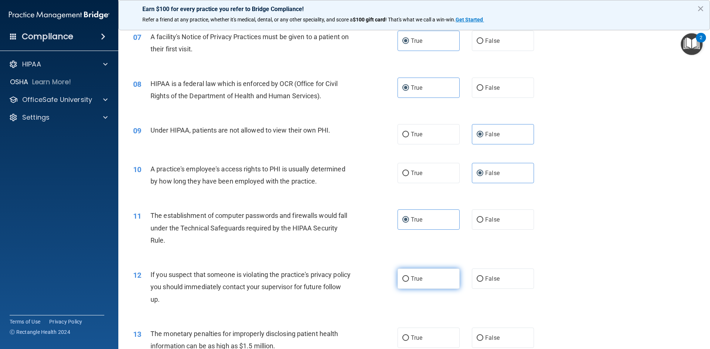
click at [411, 281] on span "True" at bounding box center [416, 278] width 11 height 7
click at [409, 281] on input "True" at bounding box center [405, 279] width 7 height 6
radio input "true"
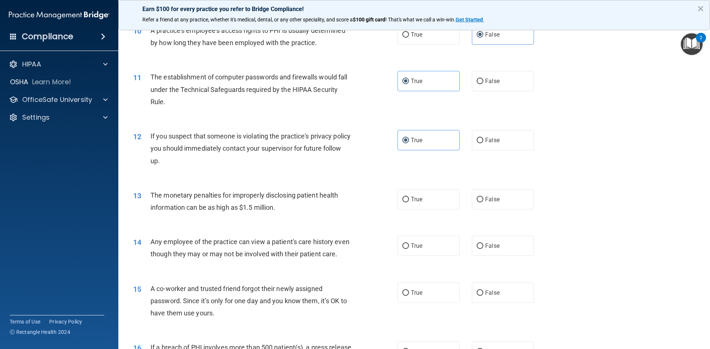
scroll to position [517, 0]
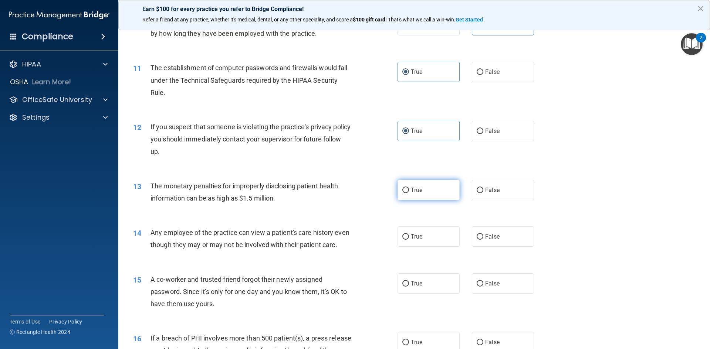
click at [421, 195] on label "True" at bounding box center [428, 190] width 62 height 20
click at [409, 193] on input "True" at bounding box center [405, 191] width 7 height 6
radio input "true"
click at [495, 239] on span "False" at bounding box center [492, 236] width 14 height 7
click at [483, 239] on input "False" at bounding box center [479, 237] width 7 height 6
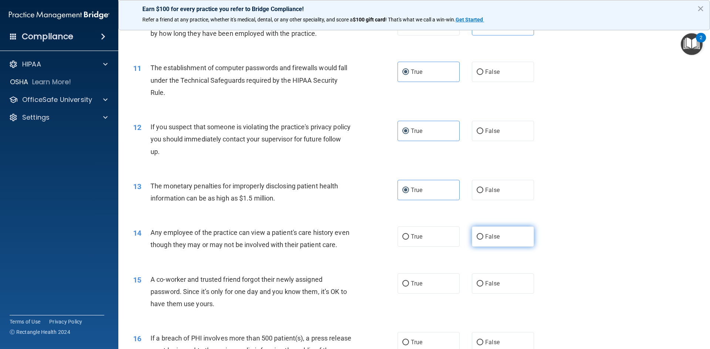
radio input "true"
click at [487, 282] on span "False" at bounding box center [492, 283] width 14 height 7
click at [483, 282] on input "False" at bounding box center [479, 284] width 7 height 6
radio input "true"
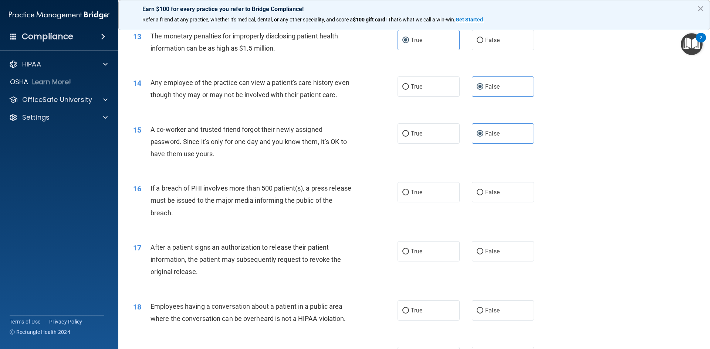
scroll to position [702, 0]
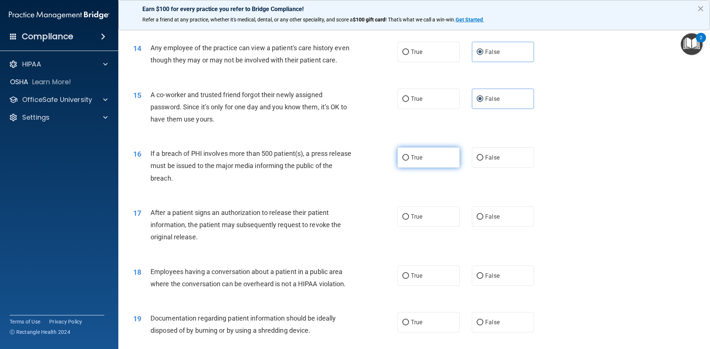
click at [419, 161] on span "True" at bounding box center [416, 157] width 11 height 7
click at [409, 161] on input "True" at bounding box center [405, 158] width 7 height 6
radio input "true"
click at [415, 227] on label "True" at bounding box center [428, 217] width 62 height 20
click at [409, 220] on input "True" at bounding box center [405, 217] width 7 height 6
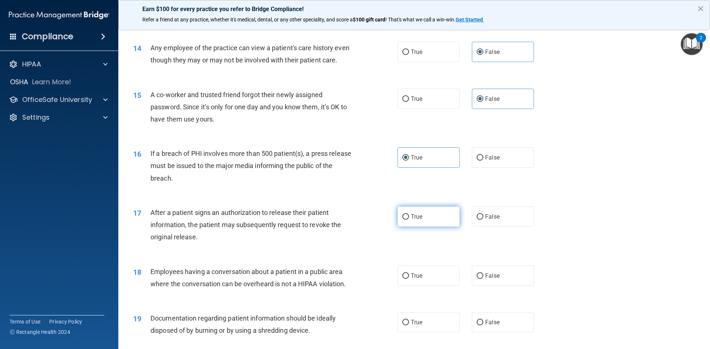
radio input "true"
click at [480, 282] on label "False" at bounding box center [503, 276] width 62 height 20
click at [480, 279] on input "False" at bounding box center [479, 277] width 7 height 6
radio input "true"
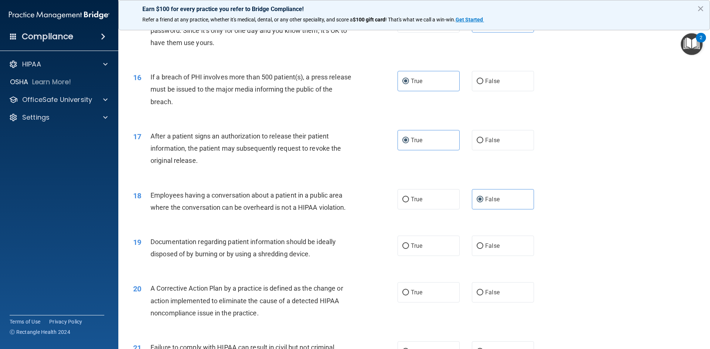
scroll to position [813, 0]
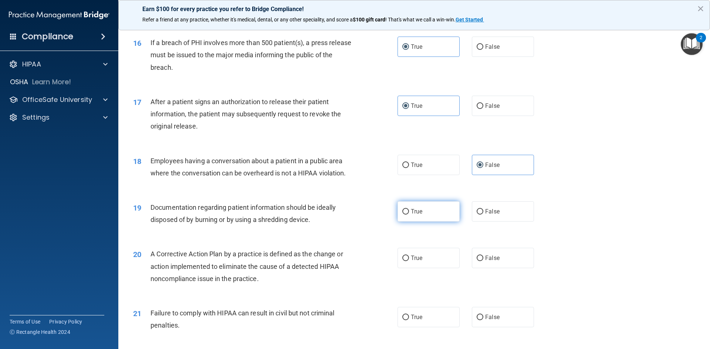
click at [411, 215] on span "True" at bounding box center [416, 211] width 11 height 7
click at [409, 215] on input "True" at bounding box center [405, 212] width 7 height 6
radio input "true"
click at [409, 268] on label "True" at bounding box center [428, 258] width 62 height 20
click at [409, 261] on input "True" at bounding box center [405, 259] width 7 height 6
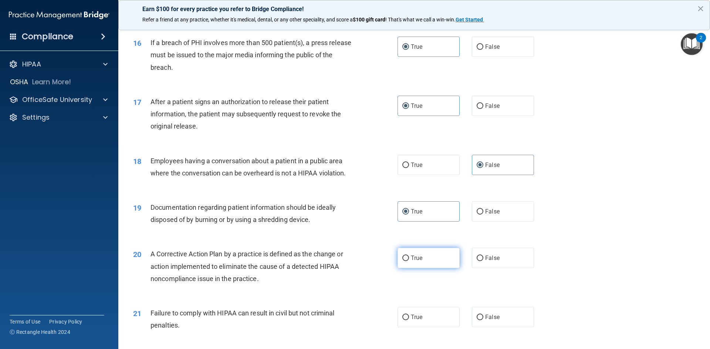
radio input "true"
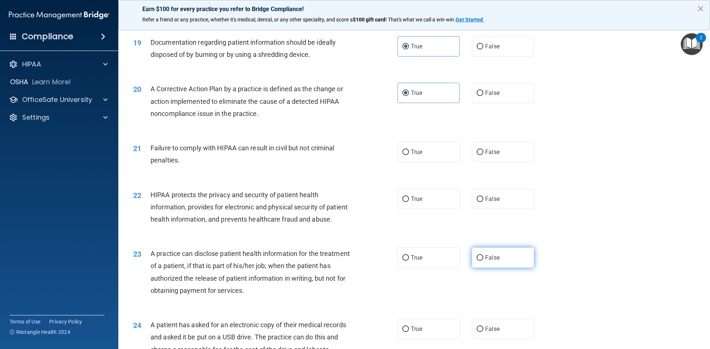
scroll to position [998, 0]
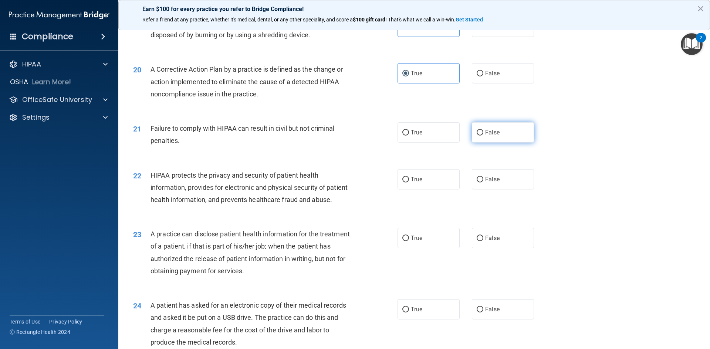
click at [512, 143] on label "False" at bounding box center [503, 132] width 62 height 20
click at [483, 136] on input "False" at bounding box center [479, 133] width 7 height 6
radio input "true"
click at [403, 190] on label "True" at bounding box center [428, 179] width 62 height 20
click at [403, 183] on input "True" at bounding box center [405, 180] width 7 height 6
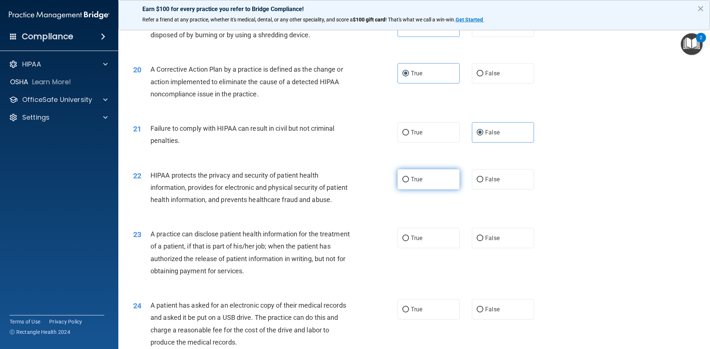
radio input "true"
click at [499, 248] on label "False" at bounding box center [503, 238] width 62 height 20
click at [483, 241] on input "False" at bounding box center [479, 239] width 7 height 6
radio input "true"
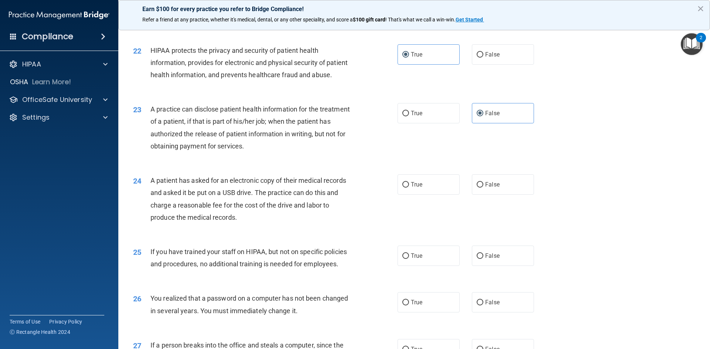
scroll to position [1146, 0]
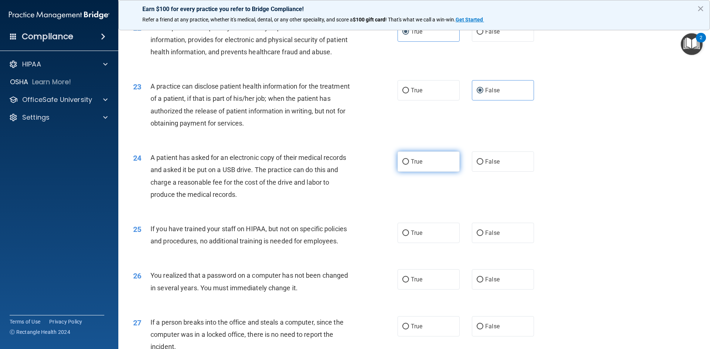
click at [424, 172] on label "True" at bounding box center [428, 162] width 62 height 20
click at [409, 165] on input "True" at bounding box center [405, 162] width 7 height 6
radio input "true"
click at [505, 243] on label "False" at bounding box center [503, 233] width 62 height 20
click at [483, 236] on input "False" at bounding box center [479, 234] width 7 height 6
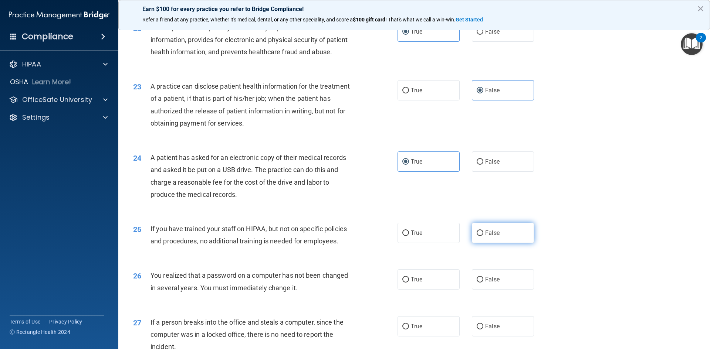
radio input "true"
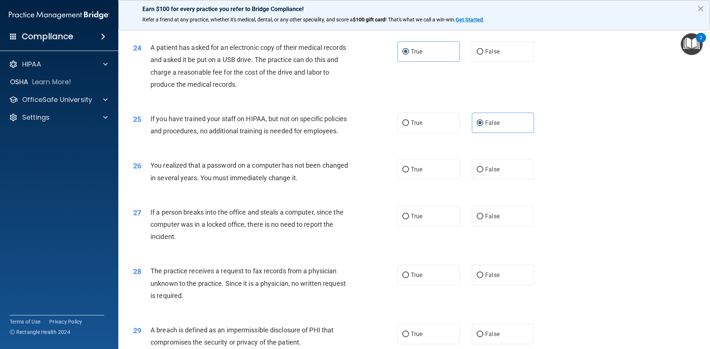
scroll to position [1257, 0]
click at [418, 172] on span "True" at bounding box center [416, 168] width 11 height 7
click at [409, 172] on input "True" at bounding box center [405, 169] width 7 height 6
radio input "true"
click at [492, 219] on span "False" at bounding box center [492, 215] width 14 height 7
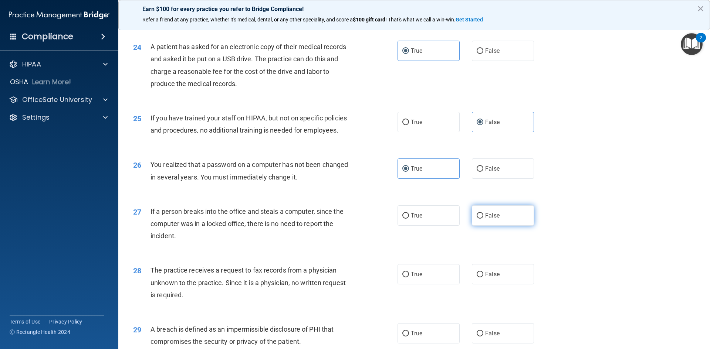
click at [483, 219] on input "False" at bounding box center [479, 216] width 7 height 6
radio input "true"
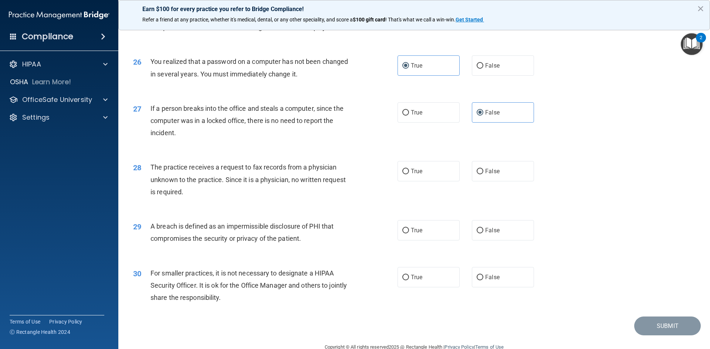
scroll to position [1368, 0]
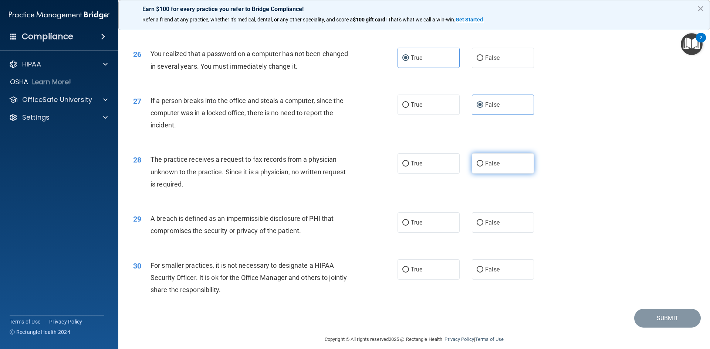
click at [499, 174] on label "False" at bounding box center [503, 163] width 62 height 20
click at [483, 167] on input "False" at bounding box center [479, 164] width 7 height 6
radio input "true"
click at [404, 226] on input "True" at bounding box center [405, 223] width 7 height 6
radio input "true"
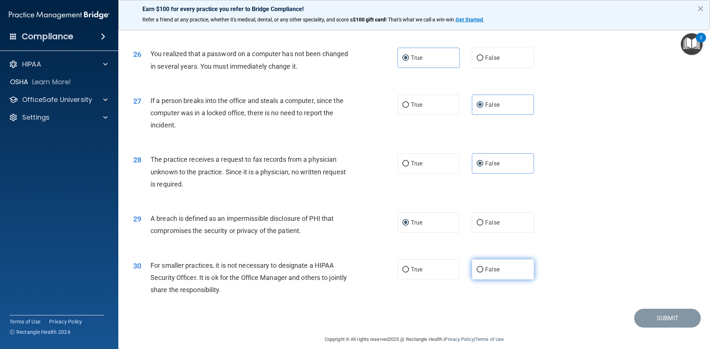
click at [477, 273] on input "False" at bounding box center [479, 270] width 7 height 6
radio input "true"
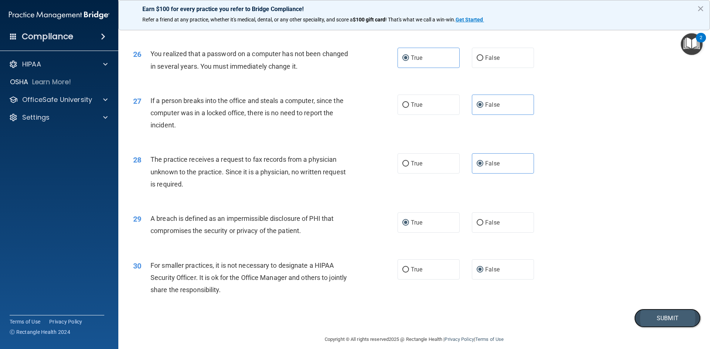
click at [516, 282] on button "Submit" at bounding box center [667, 318] width 67 height 19
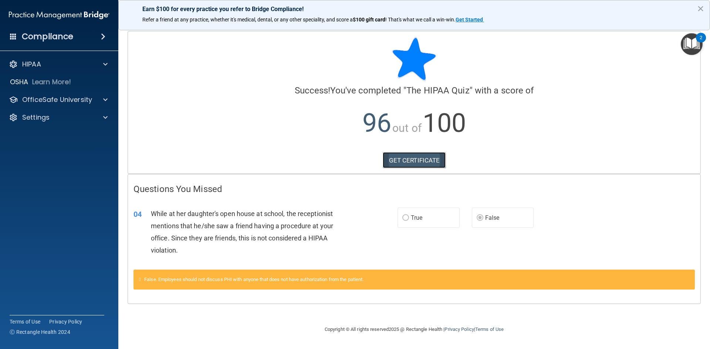
click at [408, 159] on link "GET CERTIFICATE" at bounding box center [414, 160] width 63 height 16
click at [87, 97] on p "OfficeSafe University" at bounding box center [57, 99] width 70 height 9
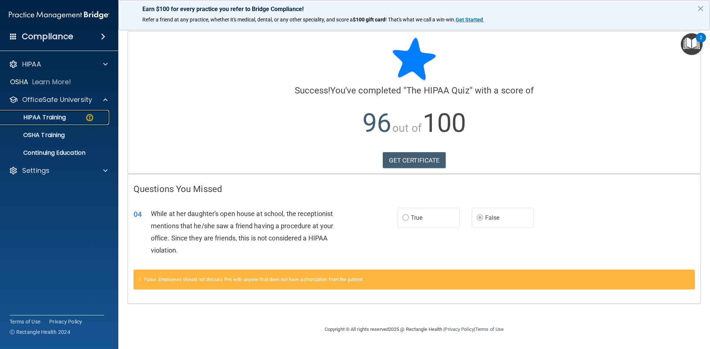
click at [95, 115] on div "HIPAA Training" at bounding box center [55, 117] width 101 height 7
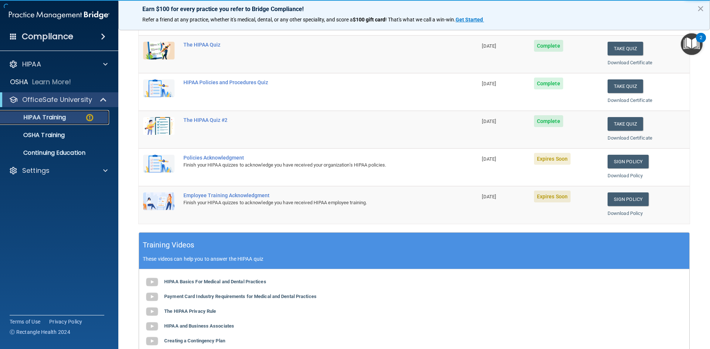
scroll to position [111, 0]
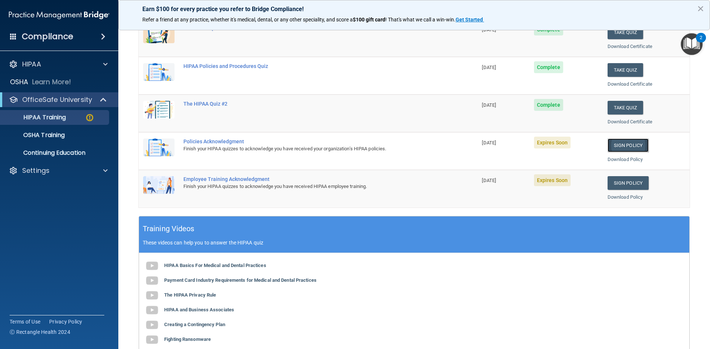
click at [516, 145] on link "Sign Policy" at bounding box center [627, 146] width 41 height 14
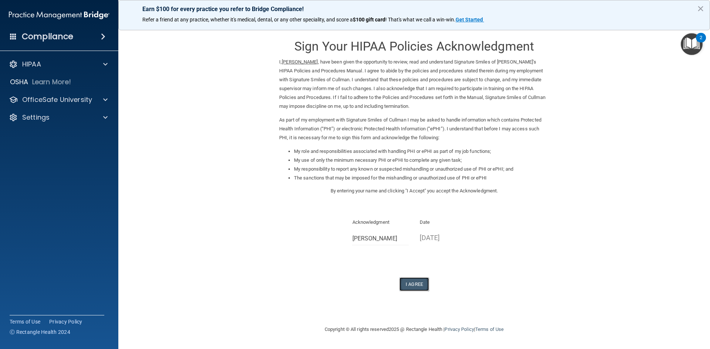
click at [413, 283] on button "I Agree" at bounding box center [414, 285] width 30 height 14
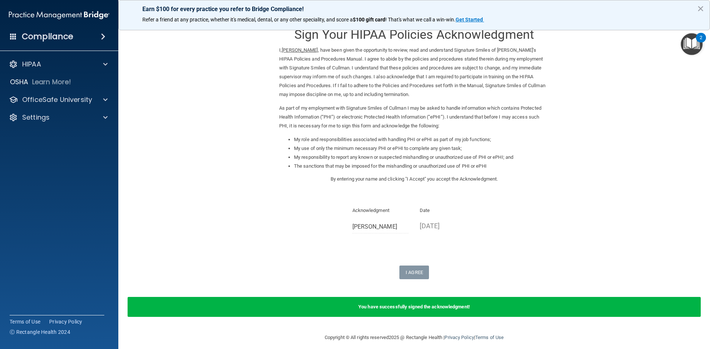
scroll to position [18, 0]
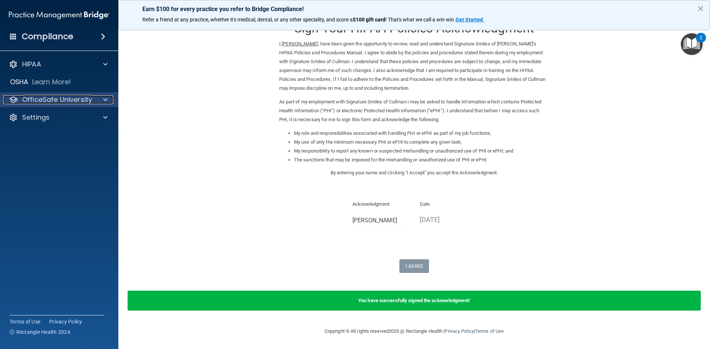
click at [89, 99] on p "OfficeSafe University" at bounding box center [57, 99] width 70 height 9
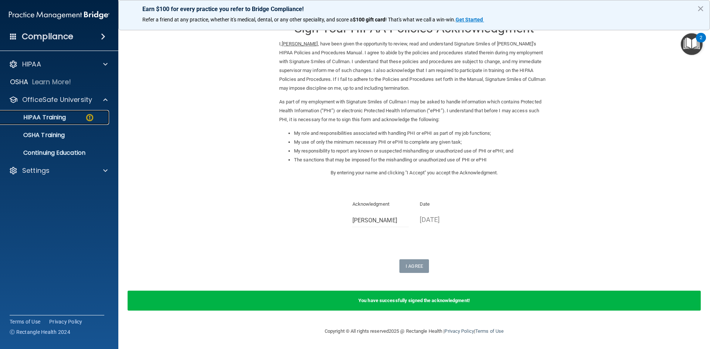
click at [86, 116] on img at bounding box center [89, 117] width 9 height 9
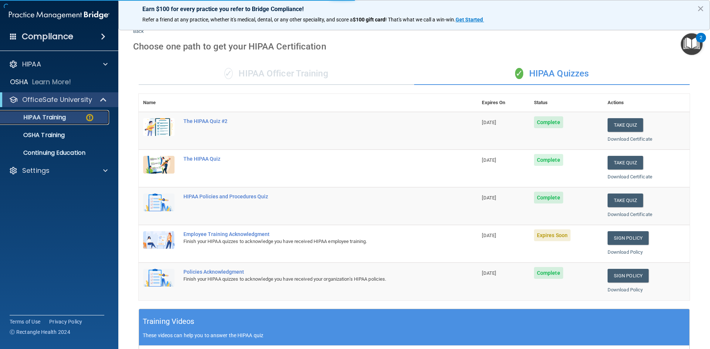
click at [74, 115] on div "HIPAA Training" at bounding box center [55, 117] width 101 height 7
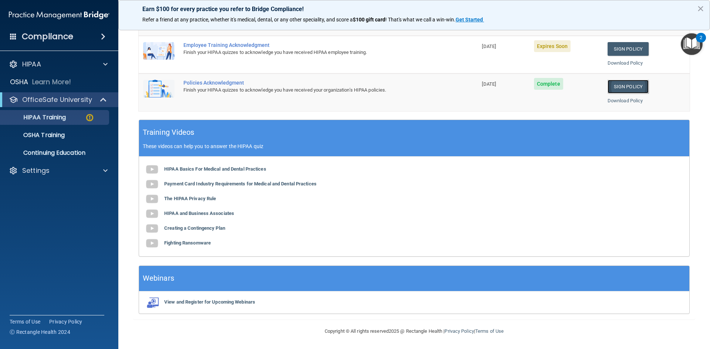
click at [615, 87] on link "Sign Policy" at bounding box center [627, 87] width 41 height 14
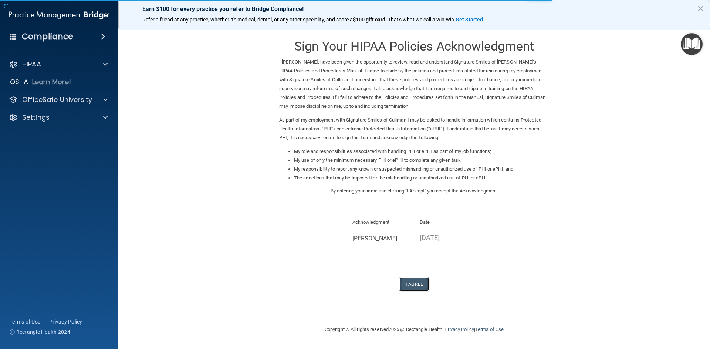
click at [408, 283] on button "I Agree" at bounding box center [414, 285] width 30 height 14
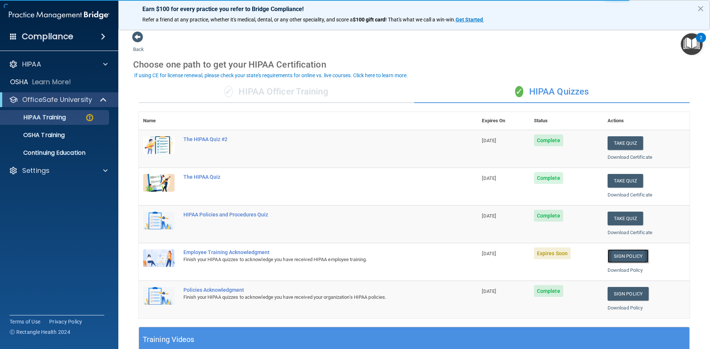
click at [621, 257] on link "Sign Policy" at bounding box center [627, 256] width 41 height 14
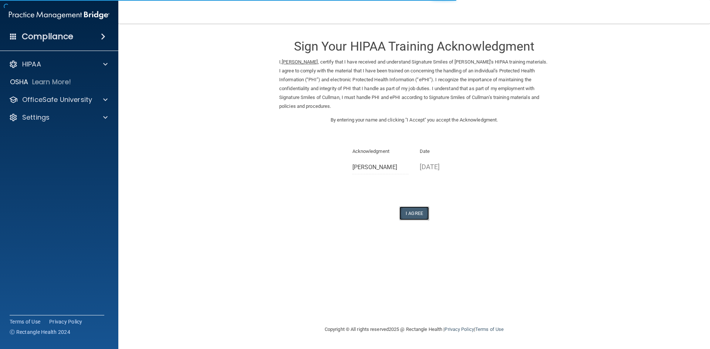
click at [413, 215] on button "I Agree" at bounding box center [414, 214] width 30 height 14
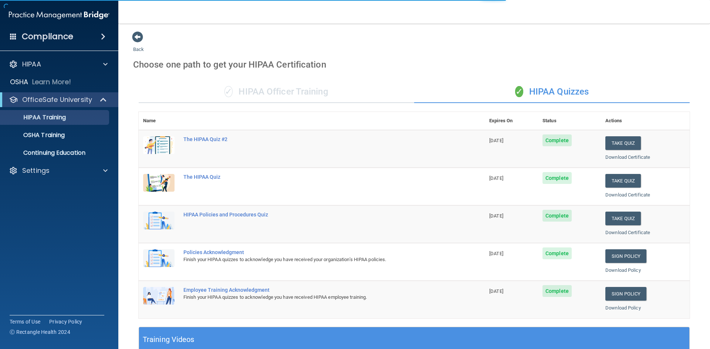
drag, startPoint x: 624, startPoint y: 159, endPoint x: 608, endPoint y: 160, distance: 16.0
click at [608, 160] on div "Download Certificate" at bounding box center [645, 157] width 80 height 9
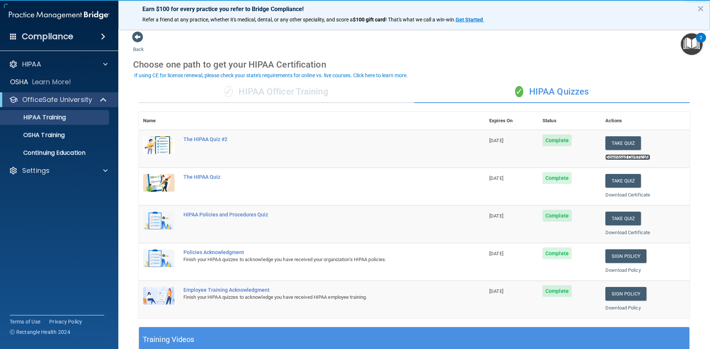
click at [612, 157] on link "Download Certificate" at bounding box center [627, 157] width 45 height 6
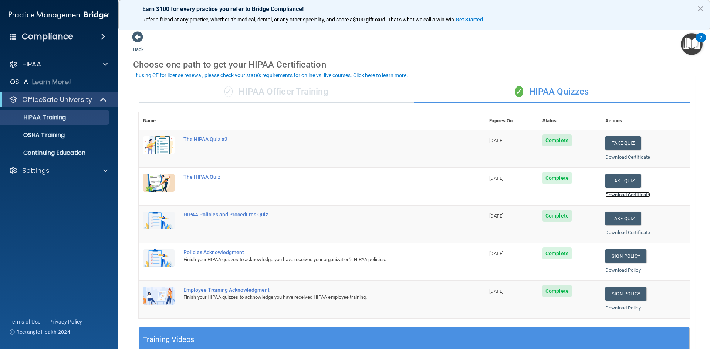
click at [621, 193] on link "Download Certificate" at bounding box center [627, 195] width 45 height 6
click at [626, 234] on link "Download Certificate" at bounding box center [627, 233] width 45 height 6
click at [618, 271] on link "Download Policy" at bounding box center [622, 271] width 35 height 6
click at [629, 307] on link "Download Policy" at bounding box center [622, 308] width 35 height 6
click at [620, 156] on link "Download Certificate" at bounding box center [627, 157] width 45 height 6
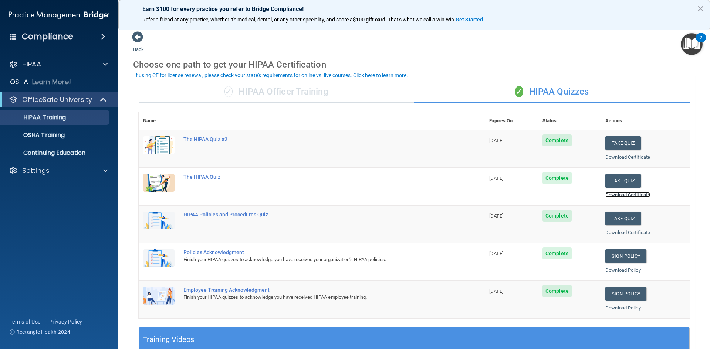
click at [615, 194] on link "Download Certificate" at bounding box center [627, 195] width 45 height 6
click at [638, 233] on link "Download Certificate" at bounding box center [627, 233] width 45 height 6
click at [631, 271] on link "Download Policy" at bounding box center [622, 271] width 35 height 6
click at [630, 306] on link "Download Policy" at bounding box center [622, 308] width 35 height 6
